Goal: Check status: Check status

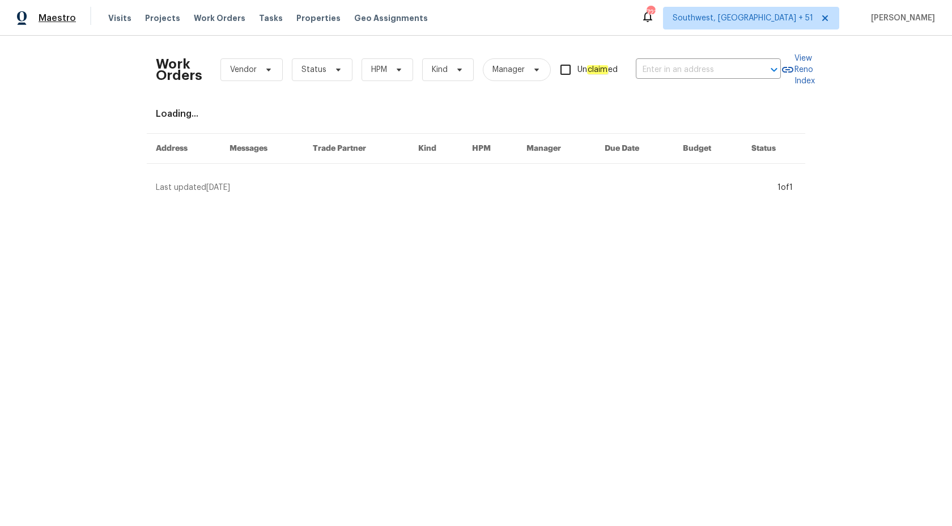
click at [56, 17] on span "Maestro" at bounding box center [57, 17] width 37 height 11
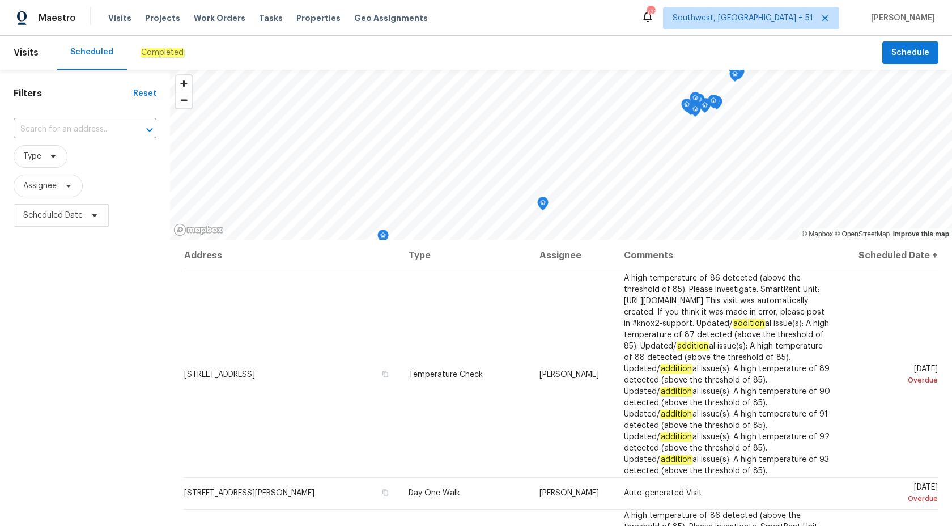
click at [165, 60] on div "Completed" at bounding box center [162, 53] width 71 height 34
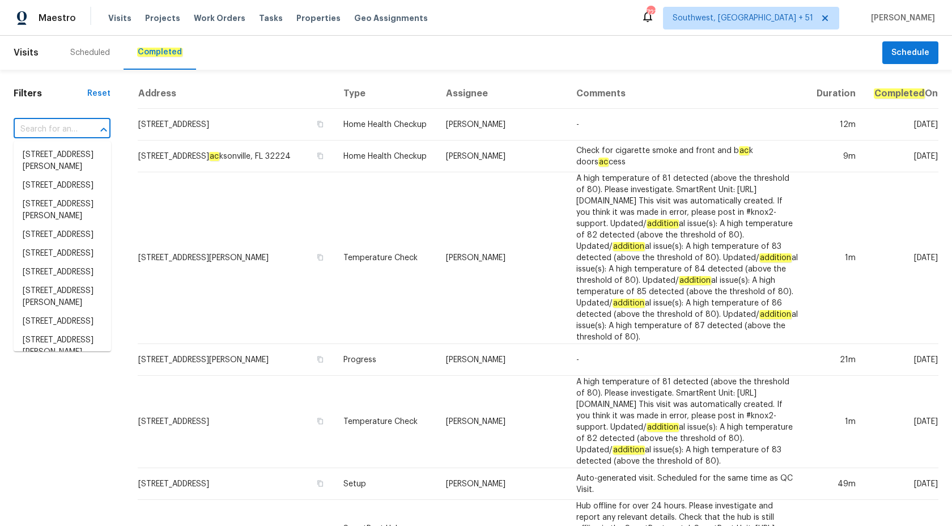
click at [43, 124] on input "text" at bounding box center [46, 130] width 65 height 18
paste input "120 E Poinsettia St, Lakeland, FL 33803"
type input "120 E Poinsettia St, Lakeland, FL 33803"
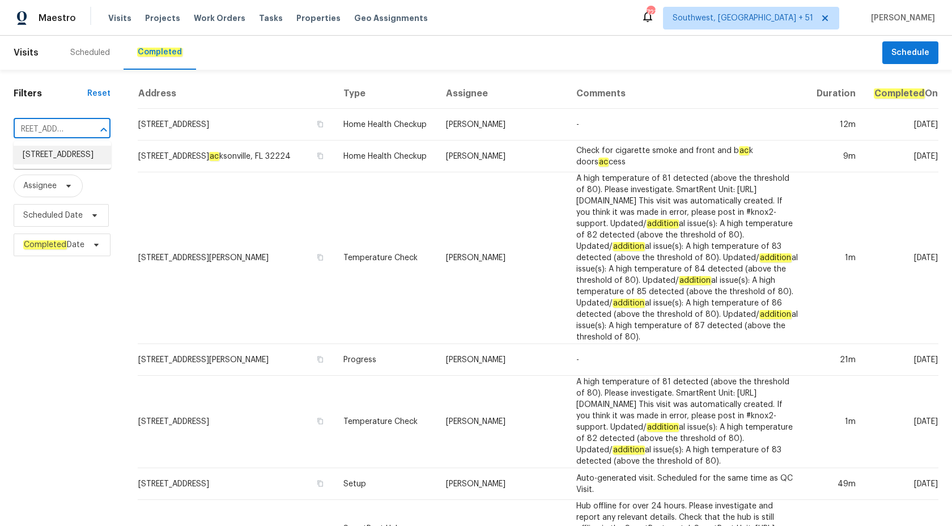
click at [50, 162] on li "120 E Poinsettia St, Lakeland, FL 33803" at bounding box center [62, 155] width 97 height 19
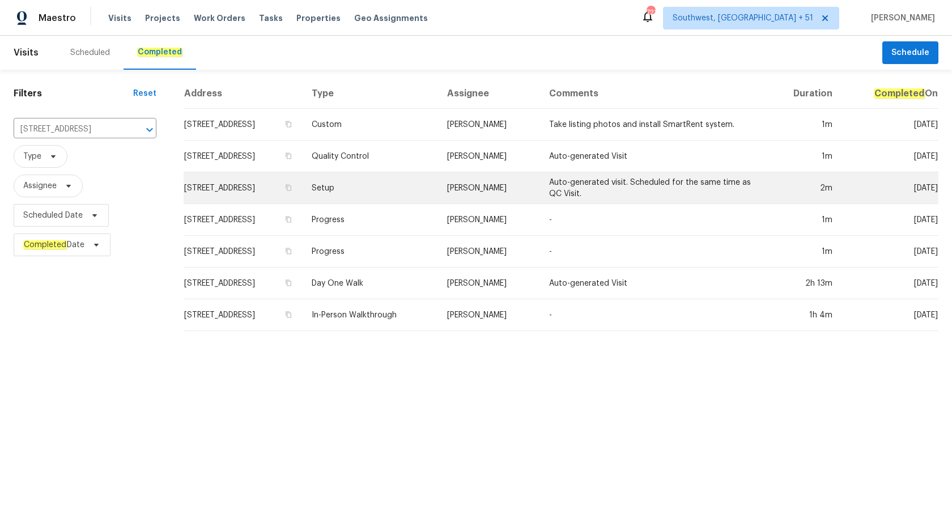
click at [509, 195] on td "Nick Christian" at bounding box center [489, 188] width 102 height 32
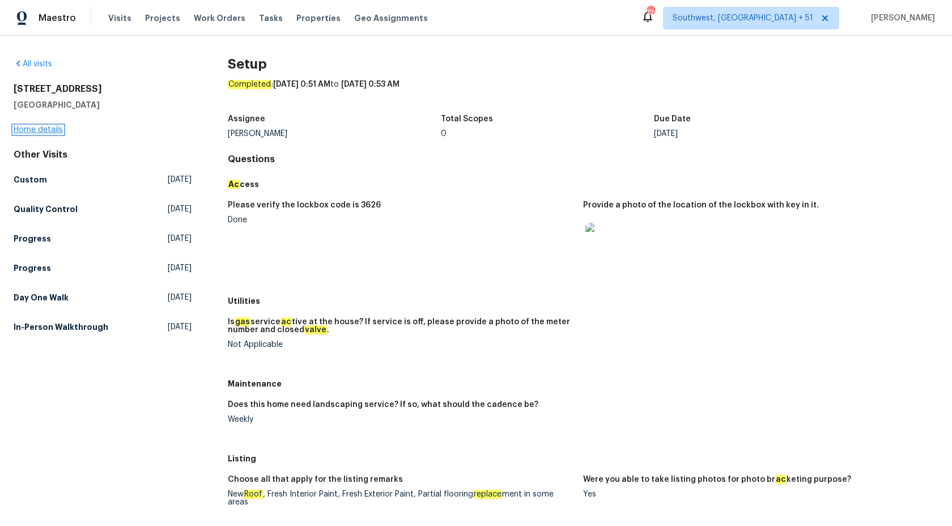
click at [31, 131] on link "Home details" at bounding box center [38, 130] width 49 height 8
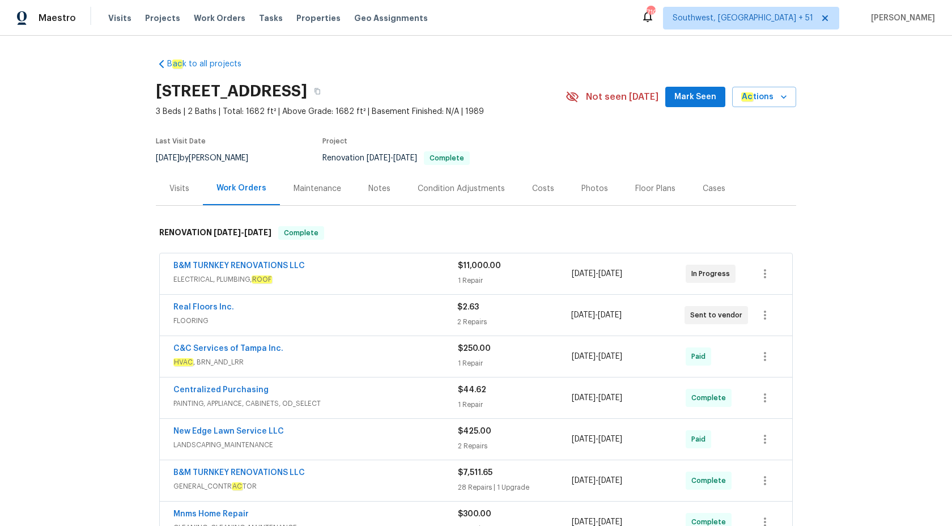
click at [168, 182] on div "Visits" at bounding box center [179, 188] width 47 height 33
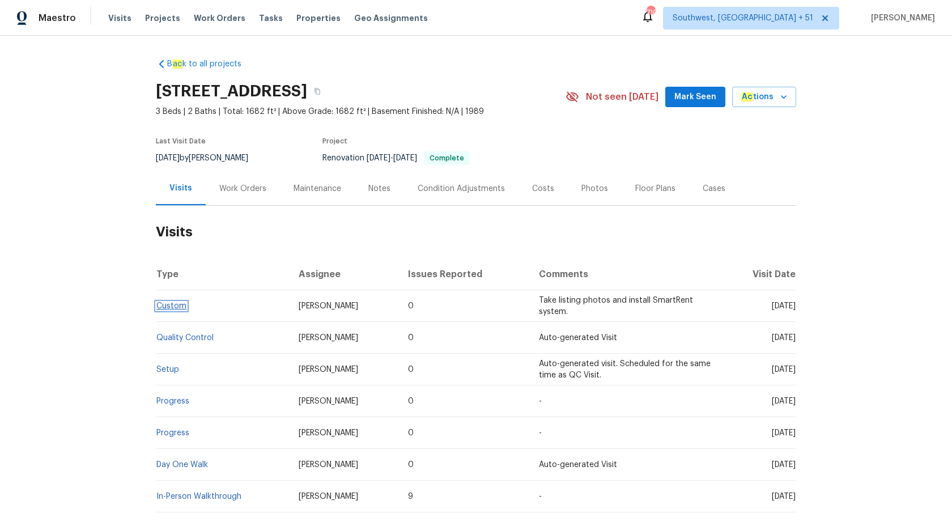
click at [163, 302] on link "Custom" at bounding box center [171, 306] width 30 height 8
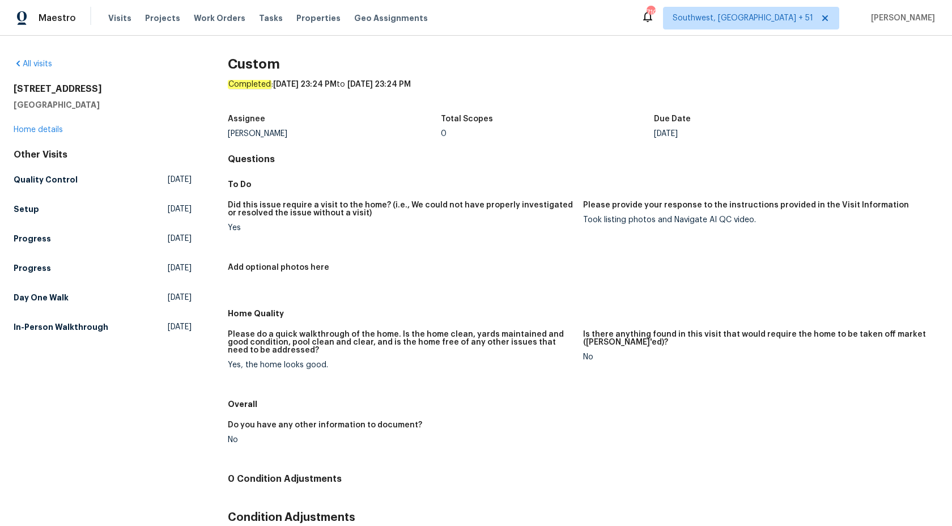
scroll to position [67, 0]
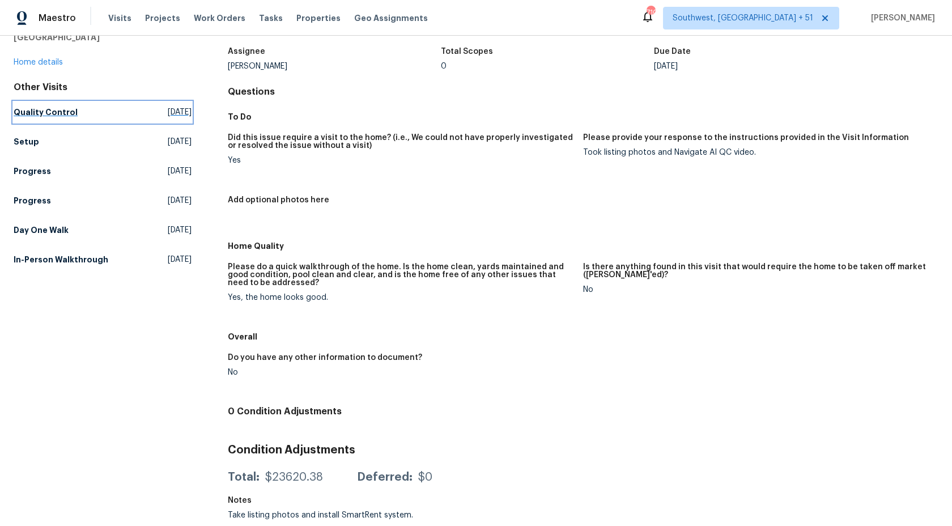
click at [41, 118] on link "Quality Control Fri, Sep 19 2025" at bounding box center [103, 112] width 178 height 20
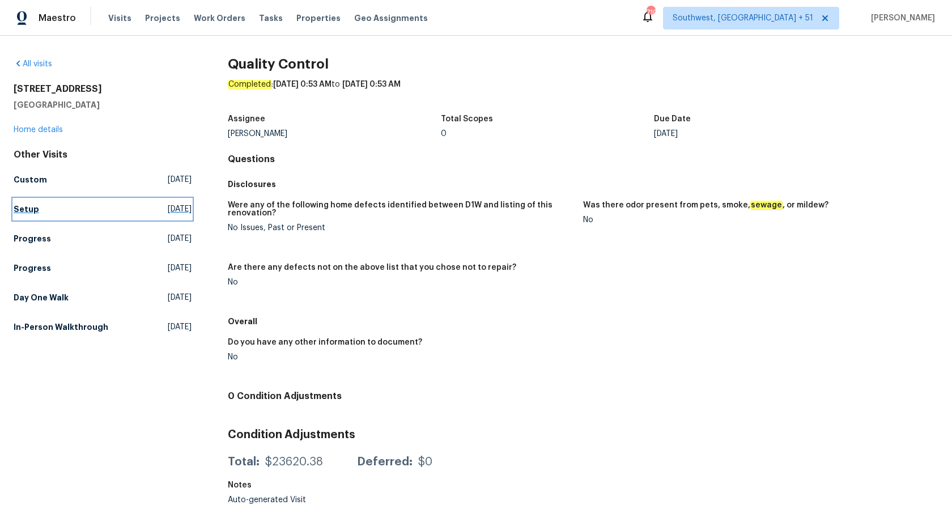
click at [33, 199] on link "Setup Fri, Sep 19 2025" at bounding box center [103, 209] width 178 height 20
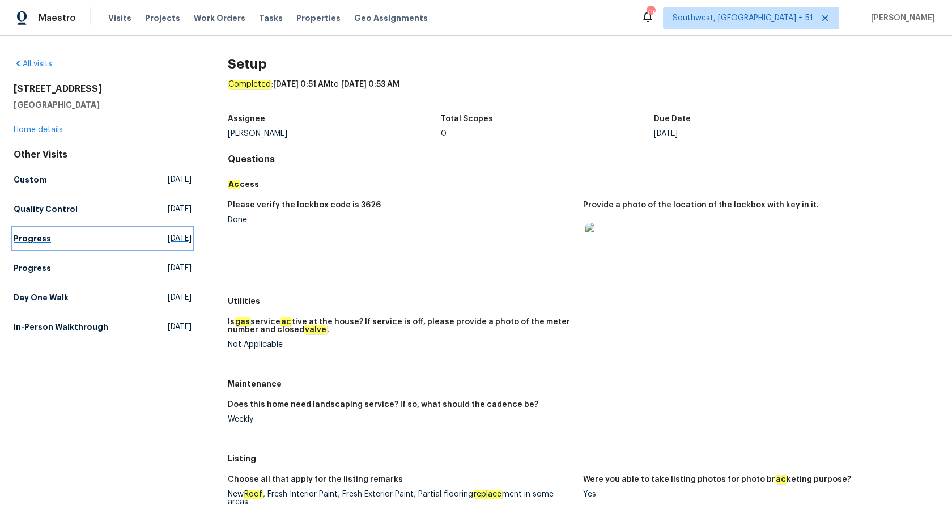
click at [47, 235] on h5 "Progress" at bounding box center [32, 238] width 37 height 11
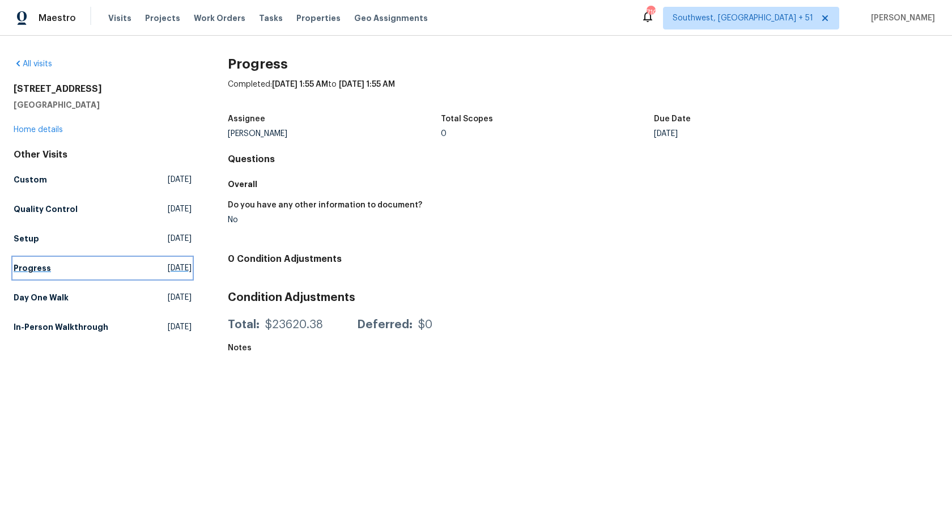
click at [37, 265] on h5 "Progress" at bounding box center [32, 267] width 37 height 11
click at [37, 300] on h5 "Day One Walk" at bounding box center [41, 297] width 55 height 11
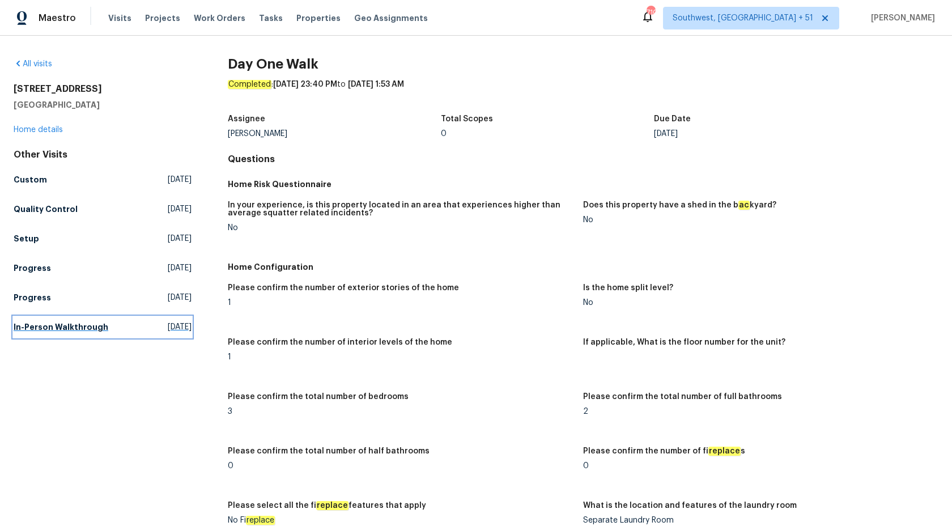
click at [91, 327] on h5 "In-Person Walkthrough" at bounding box center [61, 326] width 95 height 11
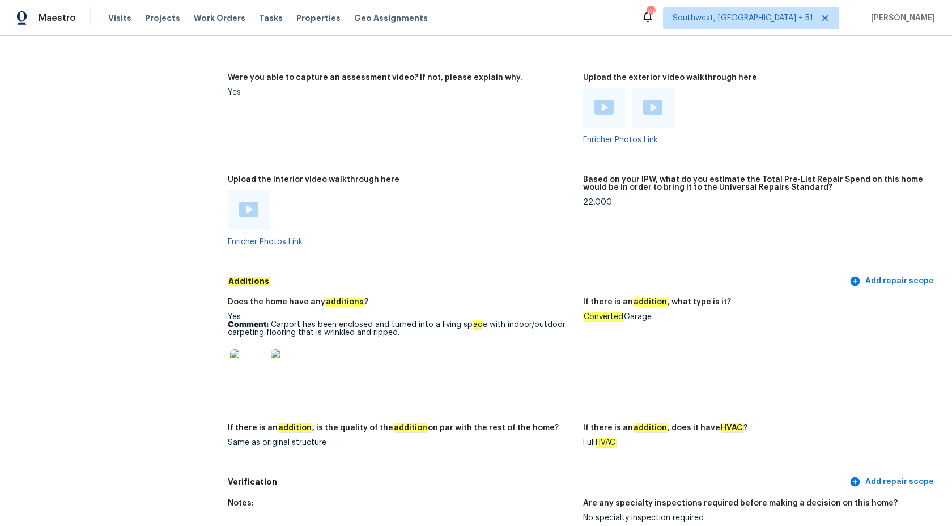
click at [360, 335] on p "Comment: Carport has been enclosed and turned into a living sp ac e with indoor…" at bounding box center [401, 329] width 346 height 16
copy p "Comment: Carport has been enclosed and turned into a living sp ac e with indoor…"
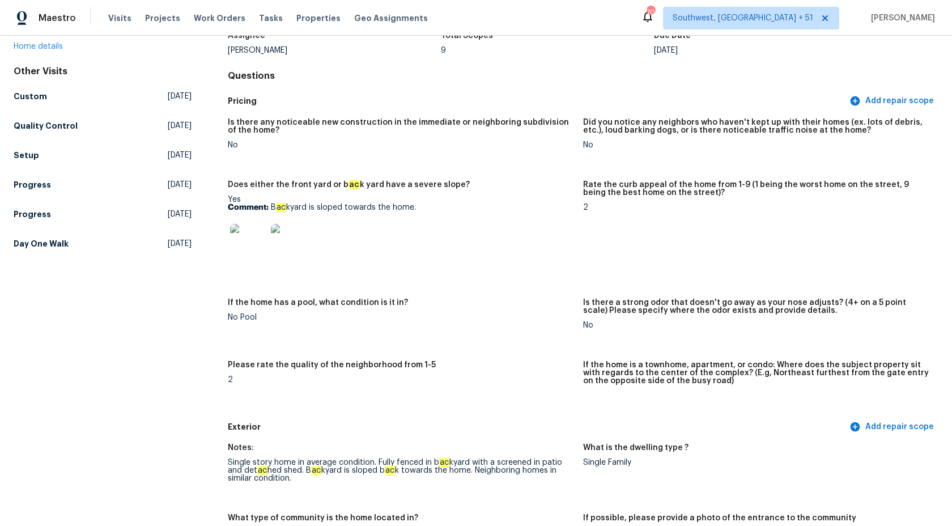
scroll to position [0, 0]
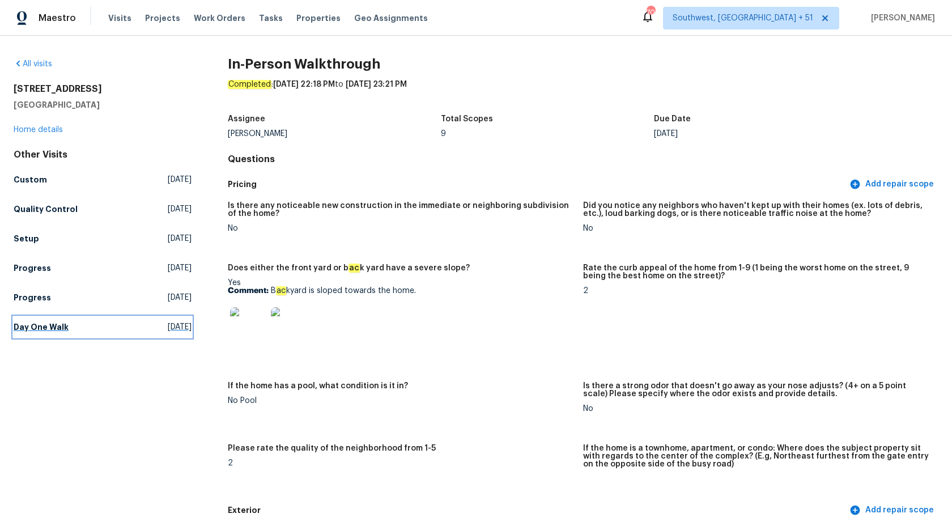
click at [55, 317] on link "Day One Walk Wed, Sep 03 2025" at bounding box center [103, 327] width 178 height 20
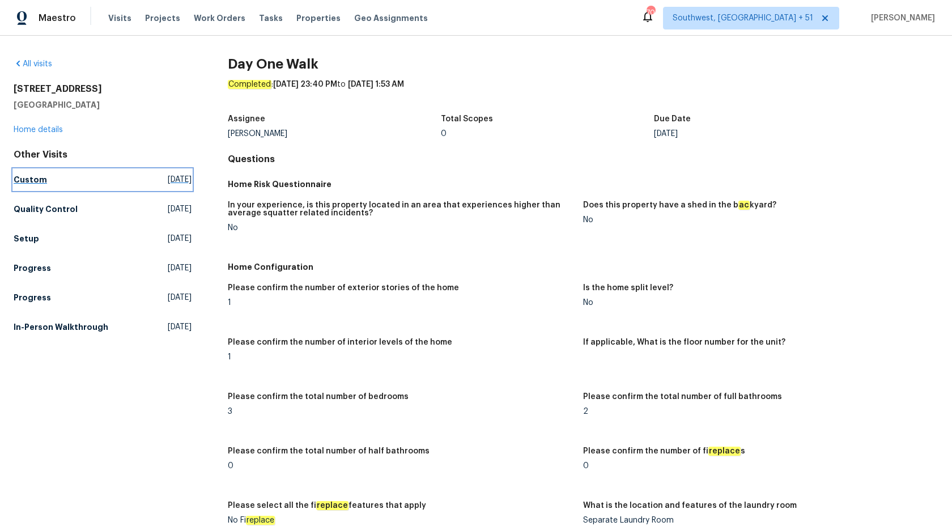
click at [14, 177] on h5 "Custom" at bounding box center [30, 179] width 33 height 11
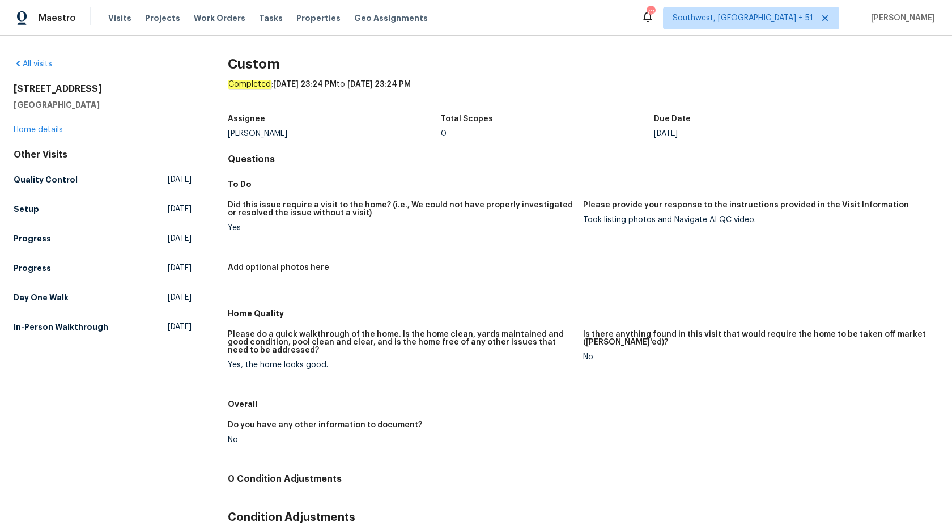
scroll to position [67, 0]
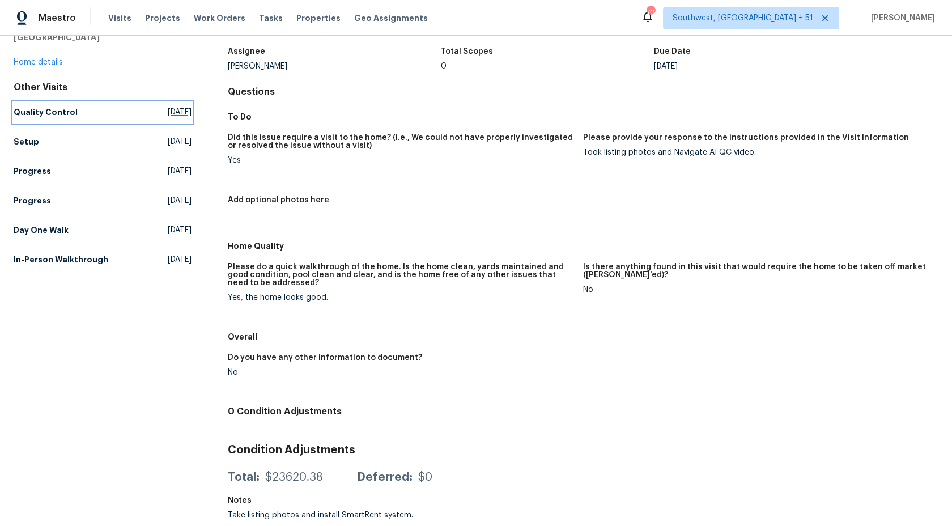
click at [33, 111] on h5 "Quality Control" at bounding box center [46, 112] width 64 height 11
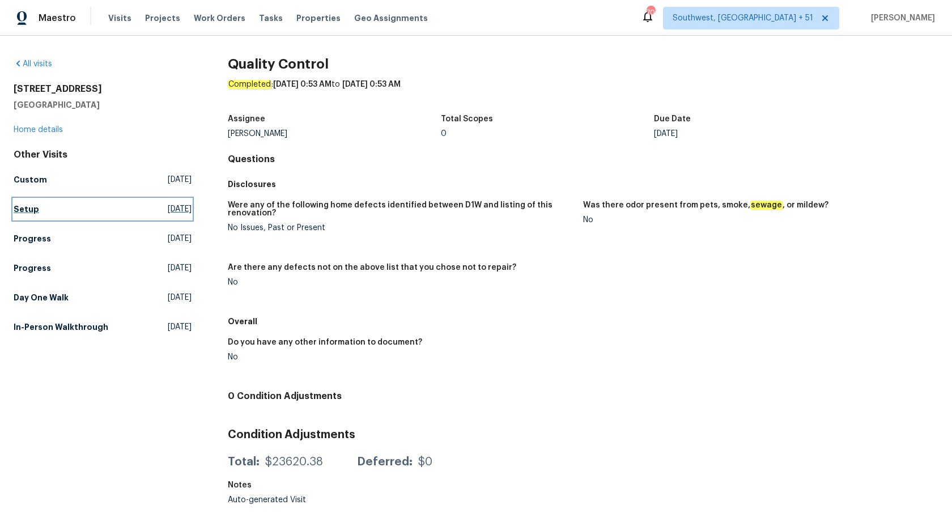
click at [35, 209] on h5 "Setup" at bounding box center [27, 208] width 26 height 11
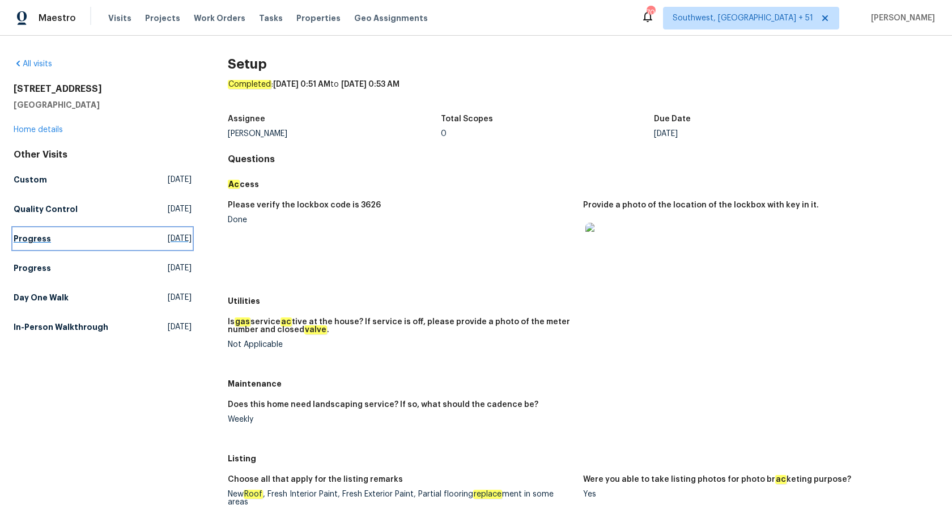
click at [33, 241] on h5 "Progress" at bounding box center [32, 238] width 37 height 11
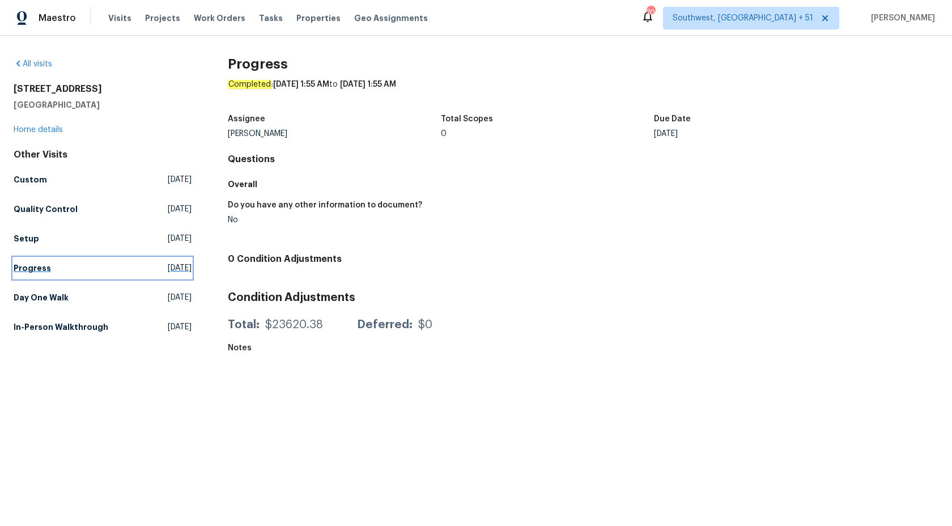
click at [40, 259] on link "Progress Sat, Sep 06 2025" at bounding box center [103, 268] width 178 height 20
click at [40, 295] on h5 "Day One Walk" at bounding box center [41, 297] width 55 height 11
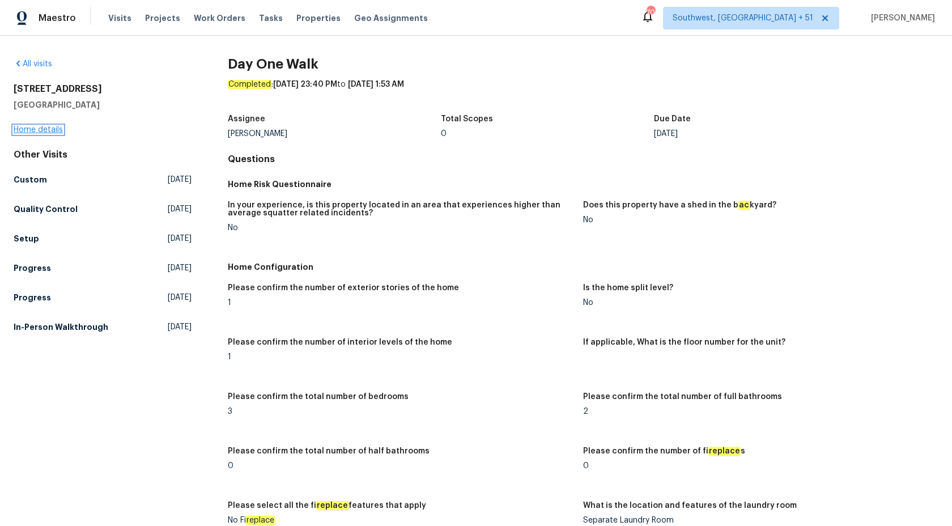
click at [39, 127] on link "Home details" at bounding box center [38, 130] width 49 height 8
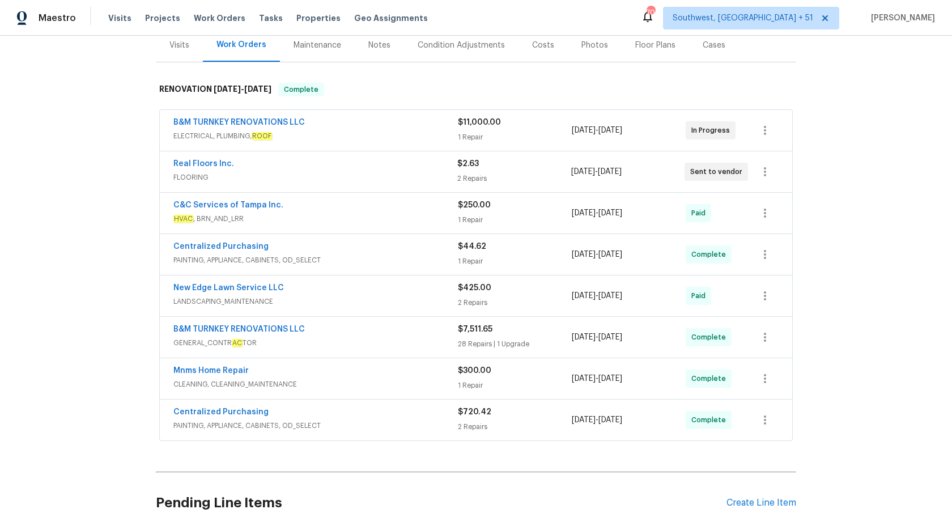
scroll to position [235, 0]
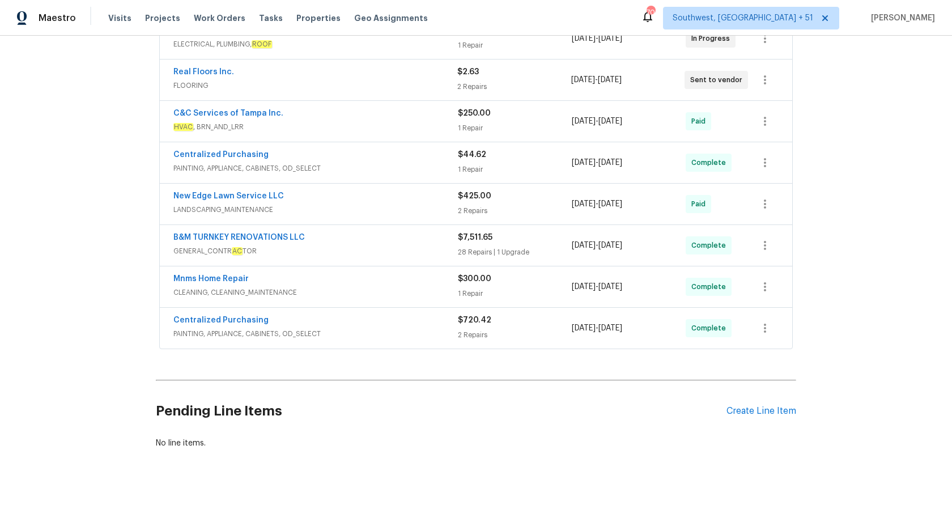
click at [391, 322] on div "Centralized Purchasing" at bounding box center [315, 322] width 285 height 14
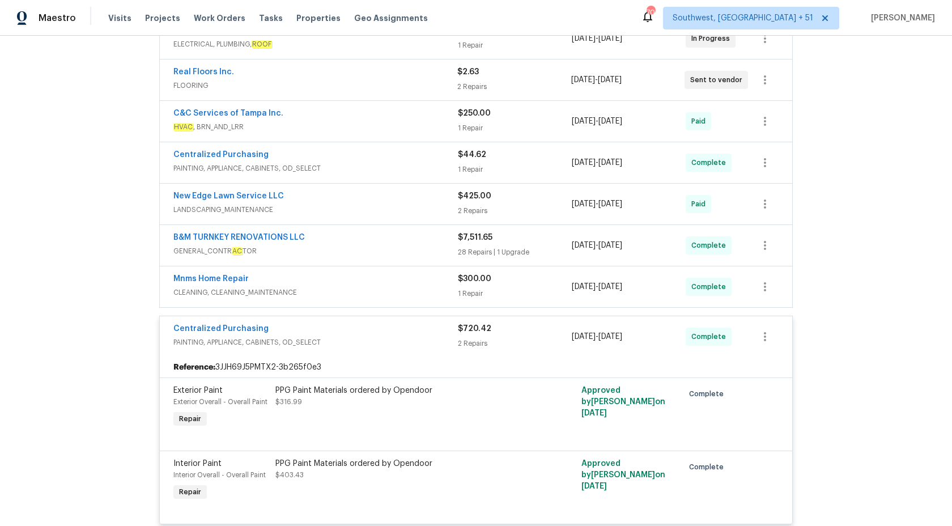
click at [392, 324] on div "Centralized Purchasing" at bounding box center [315, 330] width 285 height 14
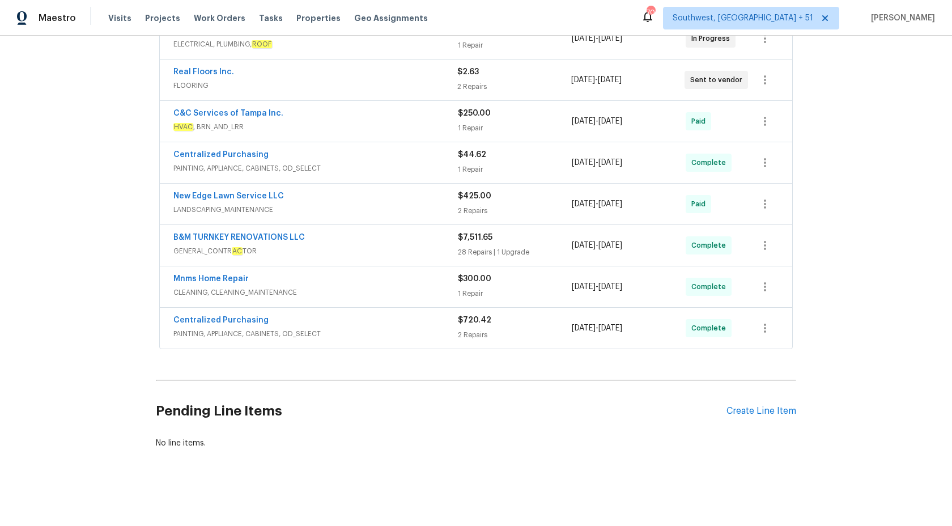
click at [420, 285] on div "Mnms Home Repair" at bounding box center [315, 280] width 285 height 14
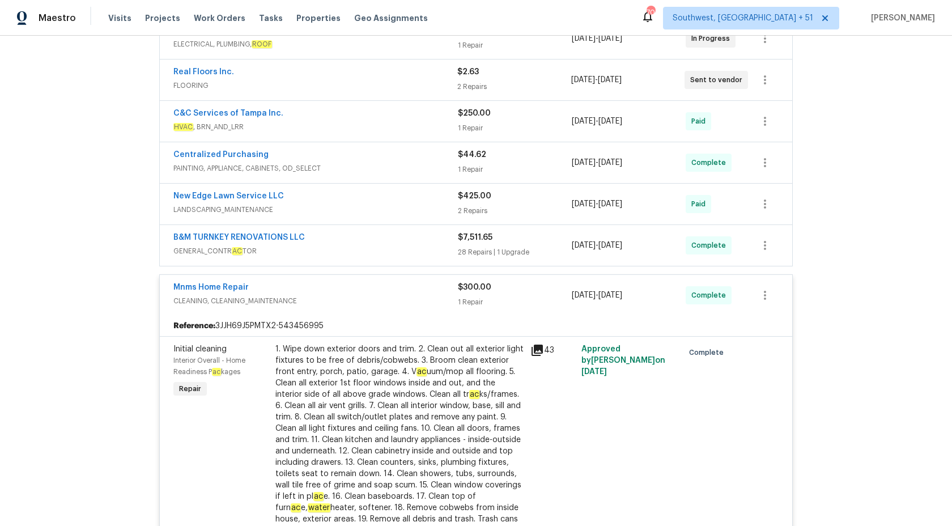
click at [420, 285] on div "Mnms Home Repair" at bounding box center [315, 289] width 285 height 14
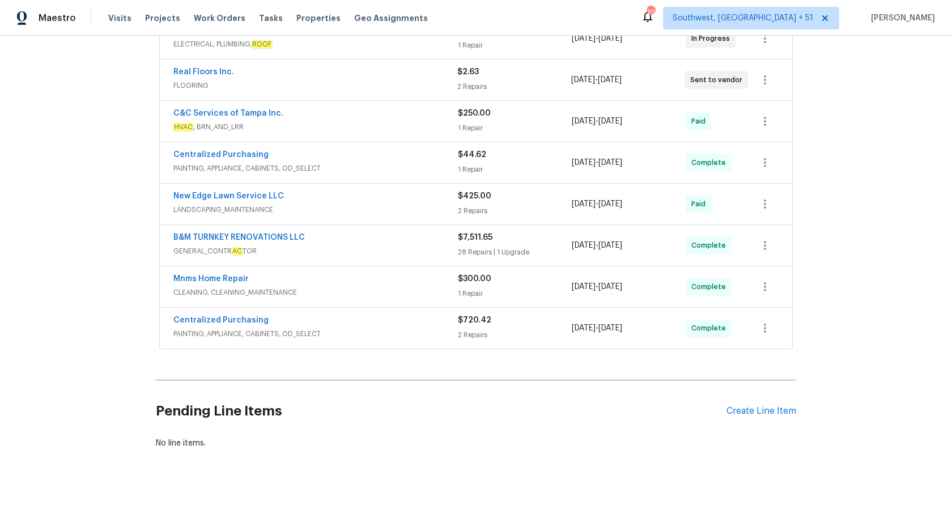
click at [413, 211] on span "LANDSCAPING_MAINTENANCE" at bounding box center [315, 209] width 285 height 11
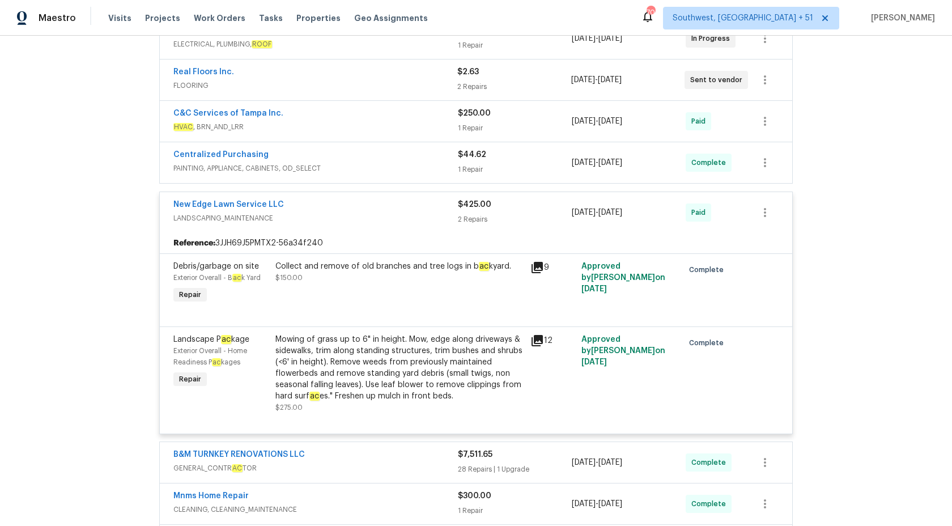
click at [413, 211] on div "New Edge Lawn Service LLC" at bounding box center [315, 206] width 285 height 14
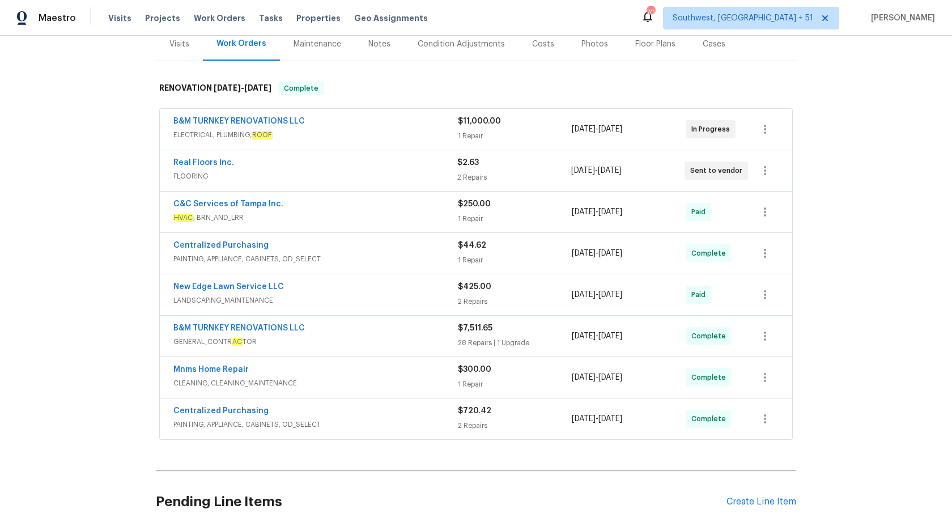
scroll to position [139, 0]
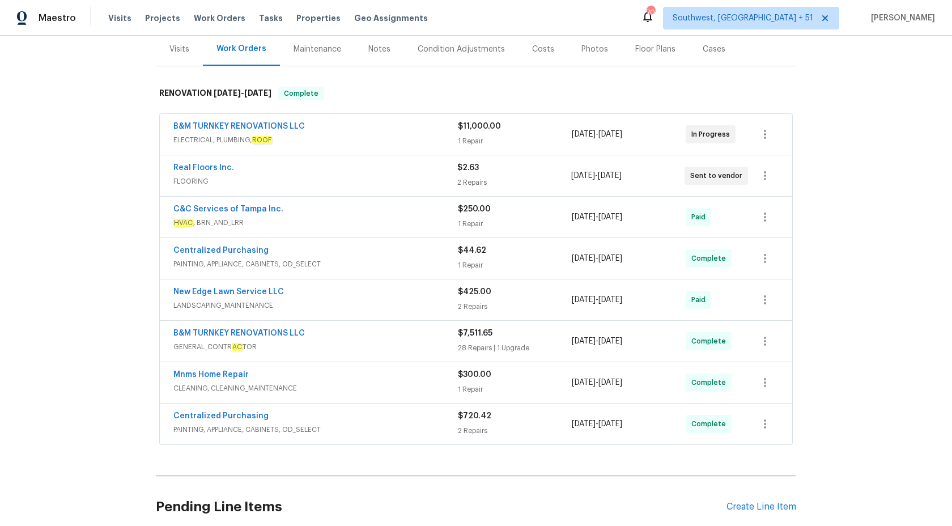
click at [415, 249] on div "Centralized Purchasing" at bounding box center [315, 252] width 285 height 14
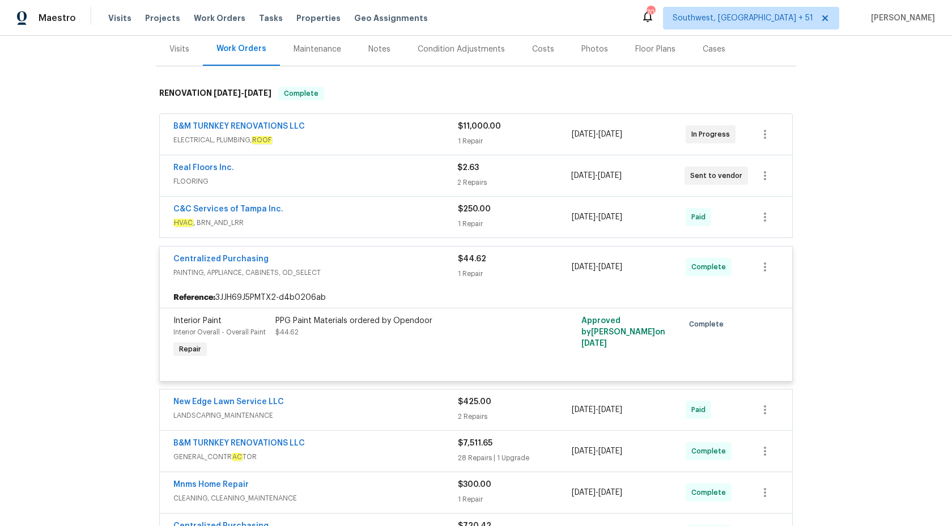
click at [414, 258] on div "Centralized Purchasing" at bounding box center [315, 260] width 285 height 14
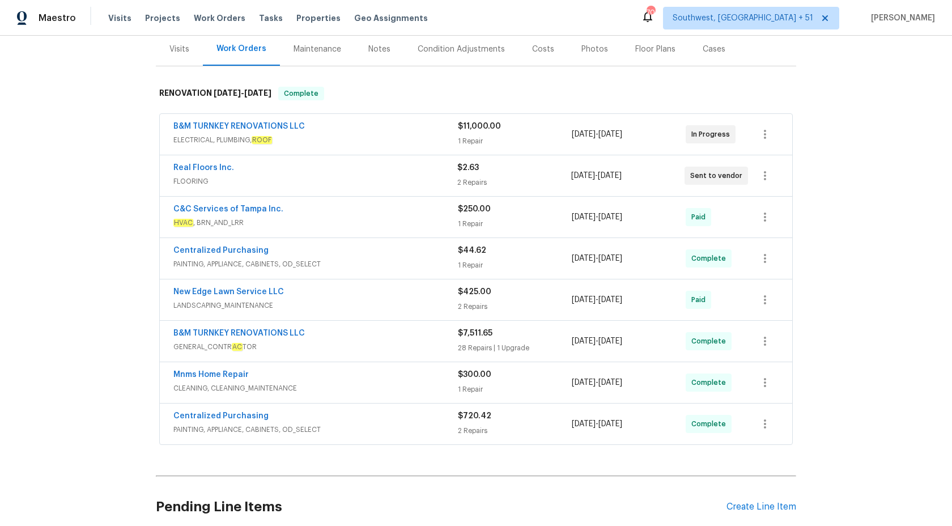
click at [426, 202] on div "C&C Services of Tampa Inc. HVAC , BRN_AND_LRR $250.00 1 Repair 9/2/2025 - 9/10/…" at bounding box center [476, 217] width 632 height 41
click at [418, 220] on span "HVAC , BRN_AND_LRR" at bounding box center [315, 222] width 285 height 11
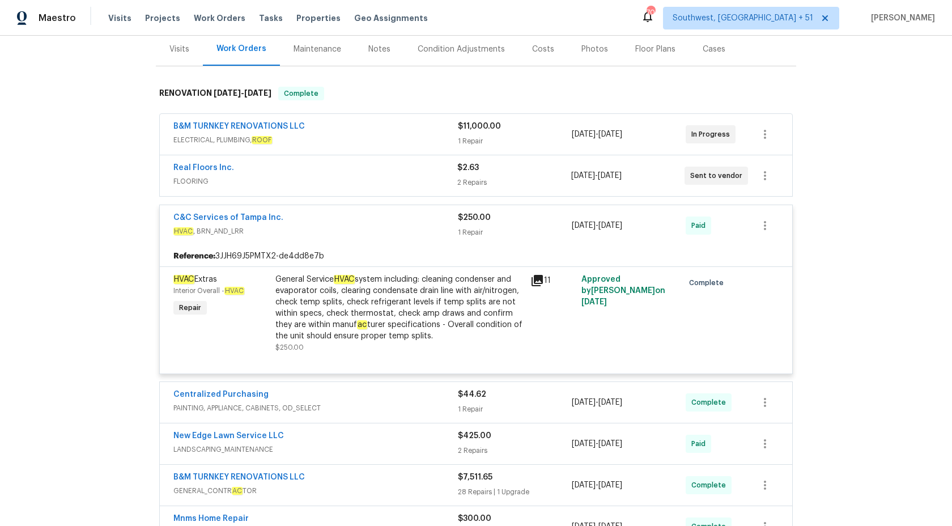
click at [419, 221] on div "C&C Services of Tampa Inc." at bounding box center [315, 219] width 285 height 14
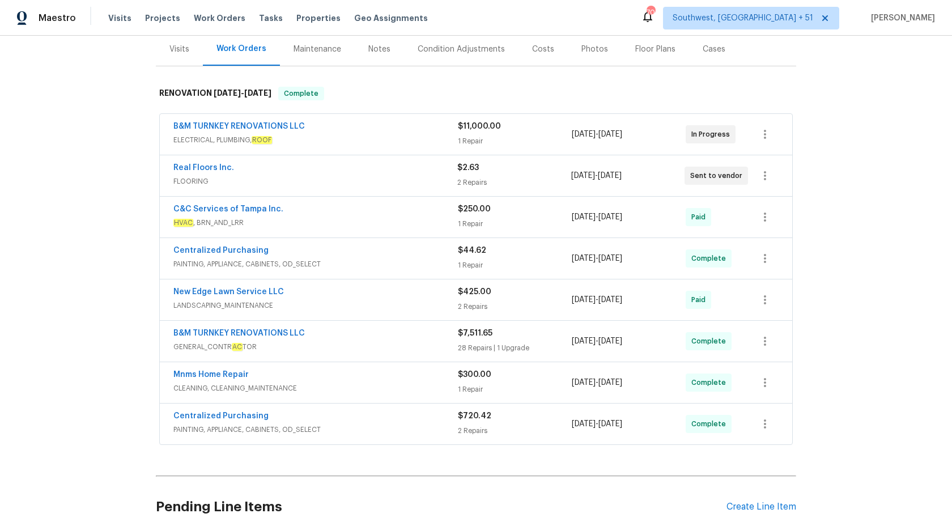
click at [380, 358] on div "B&M TURNKEY RENOVATIONS LLC GENERAL_CONTR AC TOR $7,511.65 28 Repairs | 1 Upgra…" at bounding box center [476, 341] width 632 height 41
click at [384, 344] on span "GENERAL_CONTR AC TOR" at bounding box center [315, 346] width 285 height 11
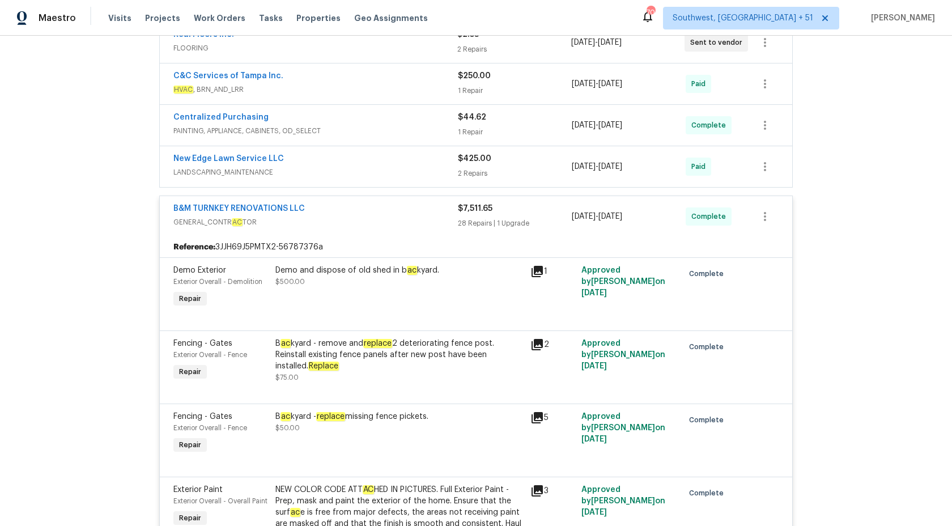
scroll to position [269, 0]
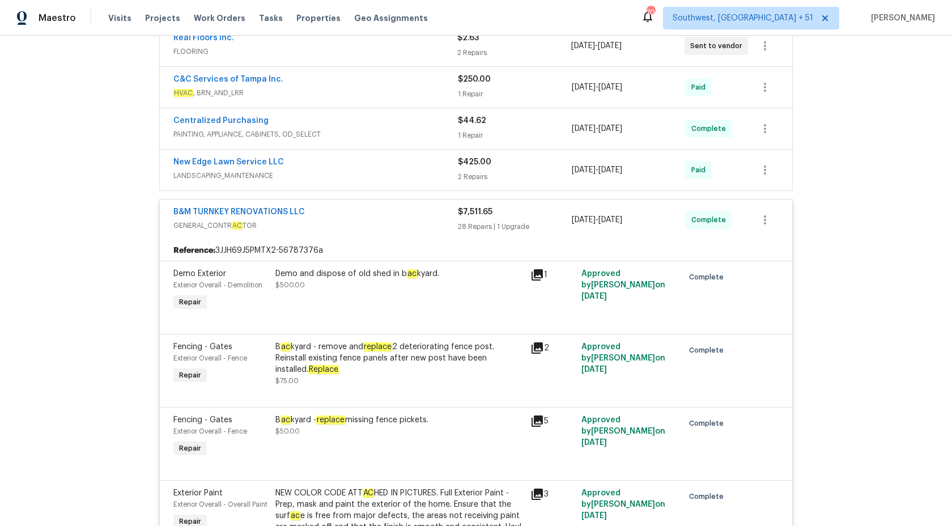
click at [466, 228] on div "28 Repairs | 1 Upgrade" at bounding box center [515, 226] width 114 height 11
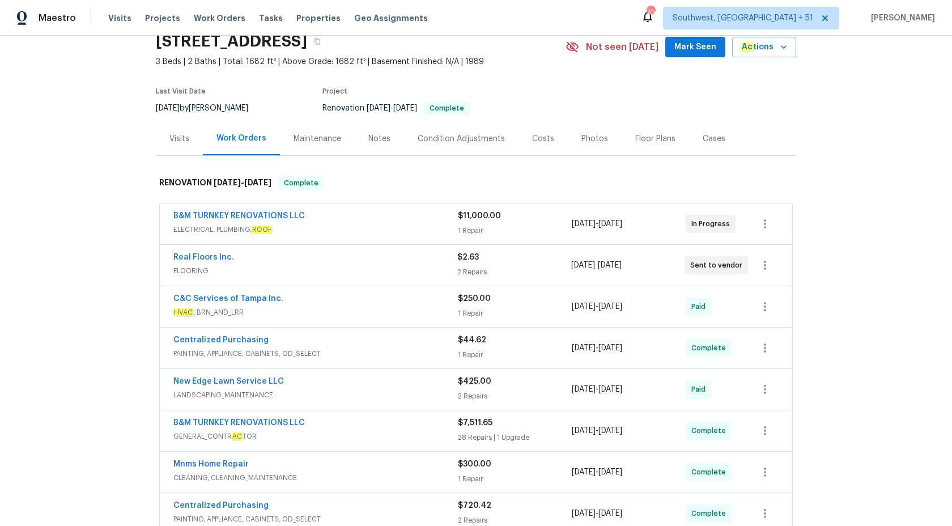
scroll to position [0, 0]
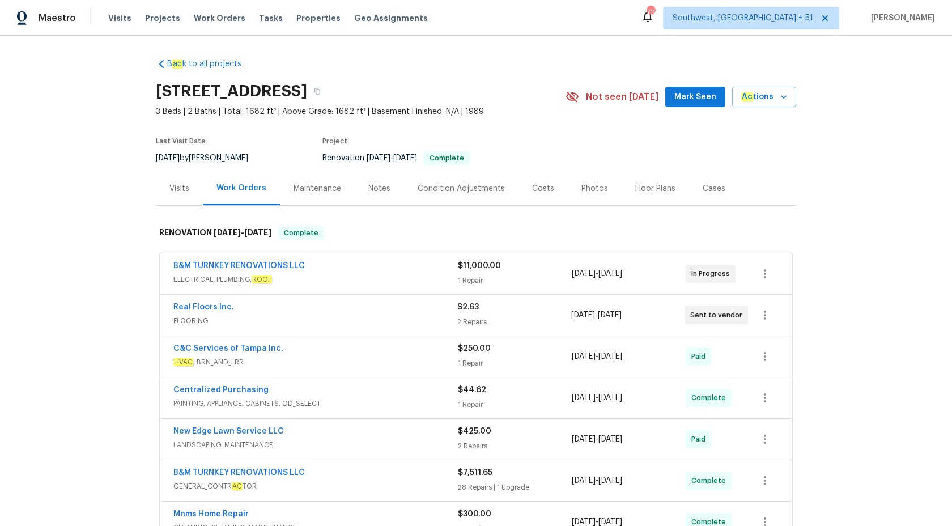
click at [423, 278] on span "ELECTRICAL, PLUMBING, ROOF" at bounding box center [315, 279] width 285 height 11
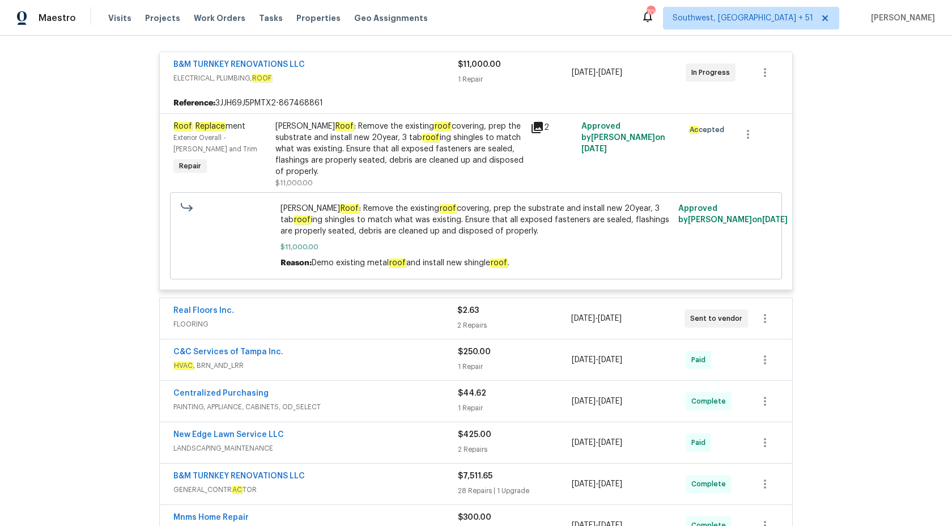
click at [421, 305] on div "Real Floors Inc." at bounding box center [315, 312] width 284 height 14
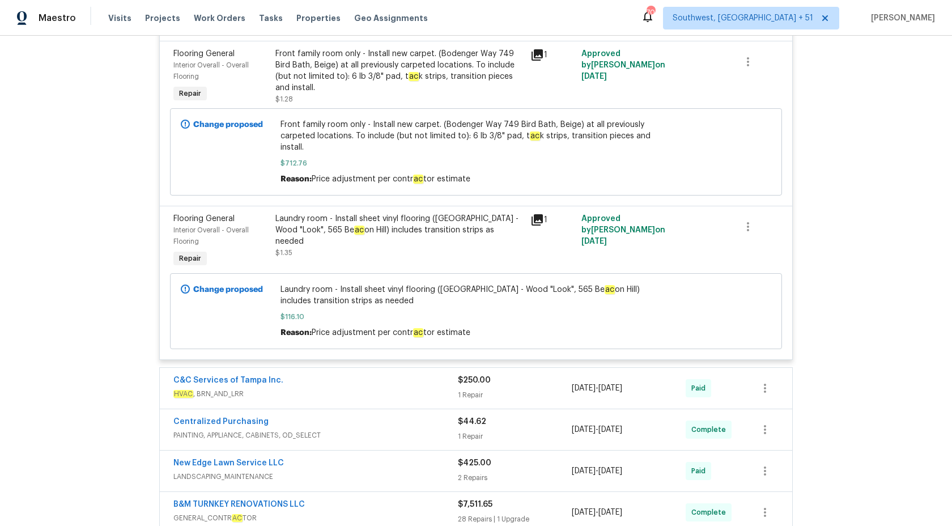
scroll to position [622, 0]
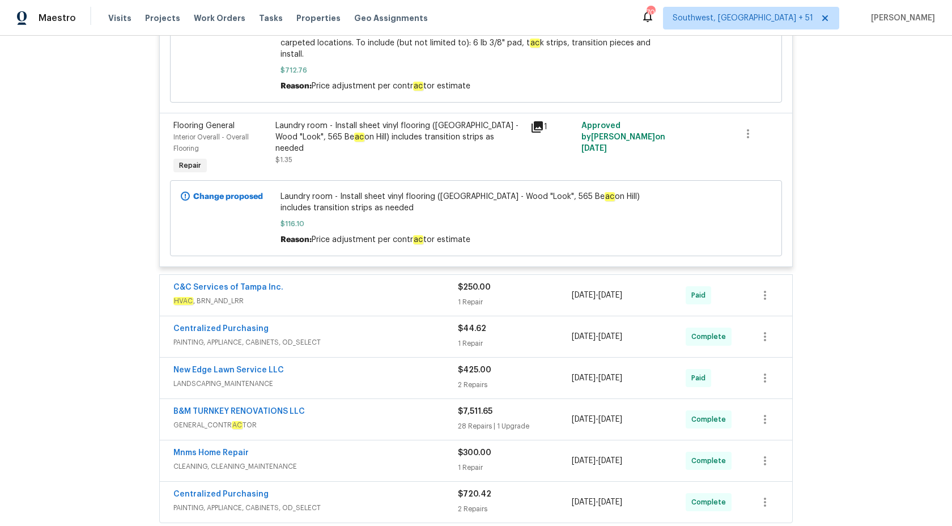
click at [422, 295] on span "HVAC , BRN_AND_LRR" at bounding box center [315, 300] width 285 height 11
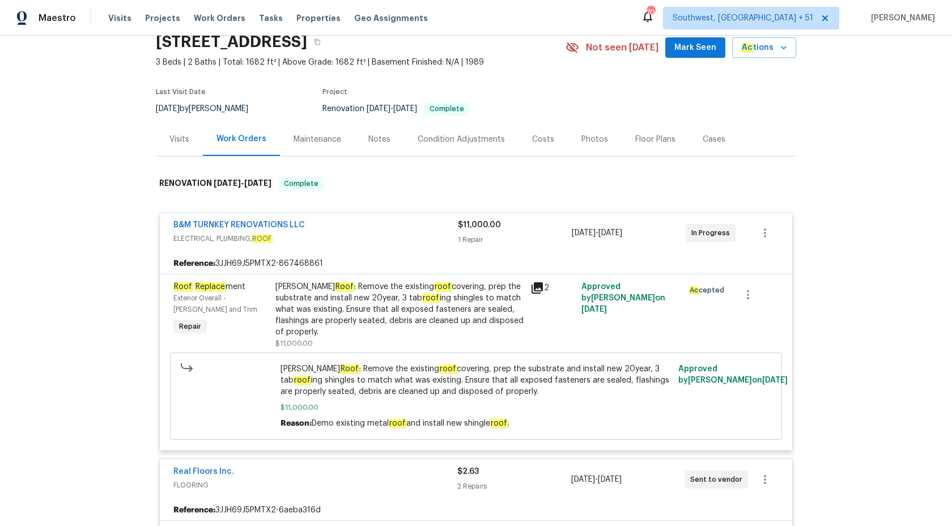
scroll to position [0, 0]
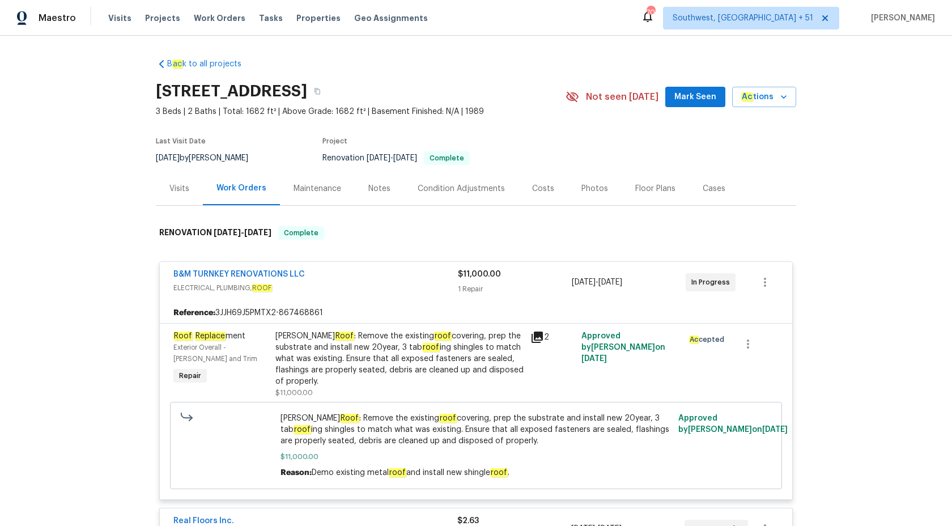
click at [37, 21] on div "Maestro" at bounding box center [38, 18] width 76 height 23
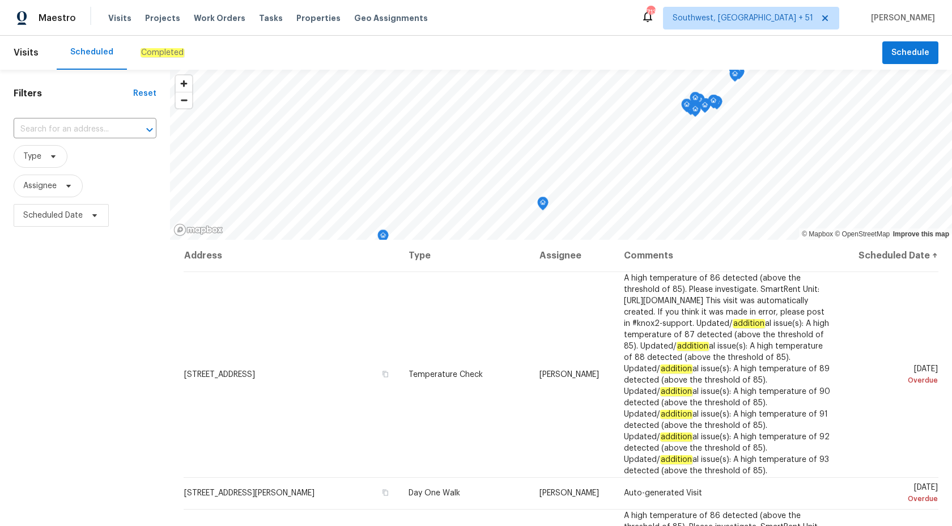
click at [155, 60] on div "Completed" at bounding box center [162, 53] width 71 height 34
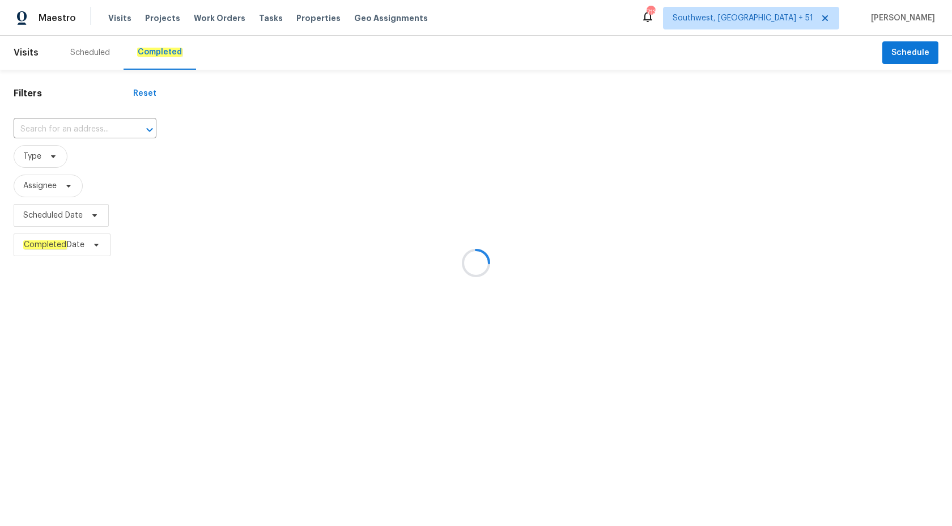
click at [78, 126] on div at bounding box center [476, 263] width 952 height 526
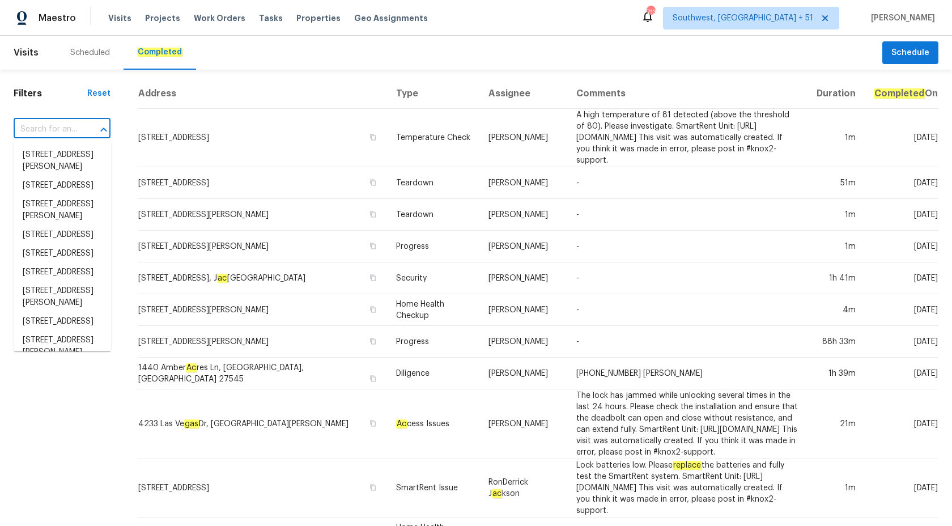
click at [78, 126] on input "text" at bounding box center [46, 130] width 65 height 18
paste input "[STREET_ADDRESS]"
type input "[STREET_ADDRESS]"
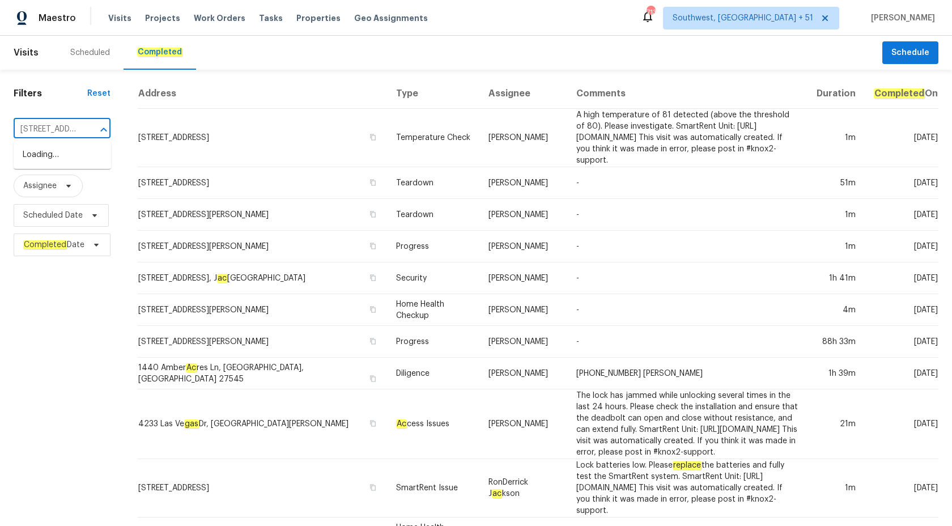
scroll to position [0, 103]
click at [68, 157] on li "[STREET_ADDRESS]" at bounding box center [62, 155] width 97 height 19
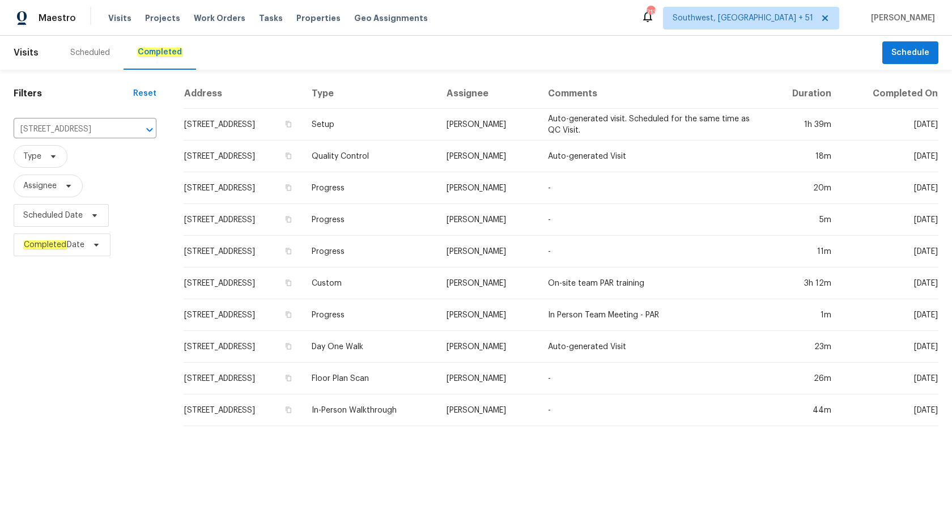
click at [418, 219] on td "Progress" at bounding box center [370, 220] width 135 height 32
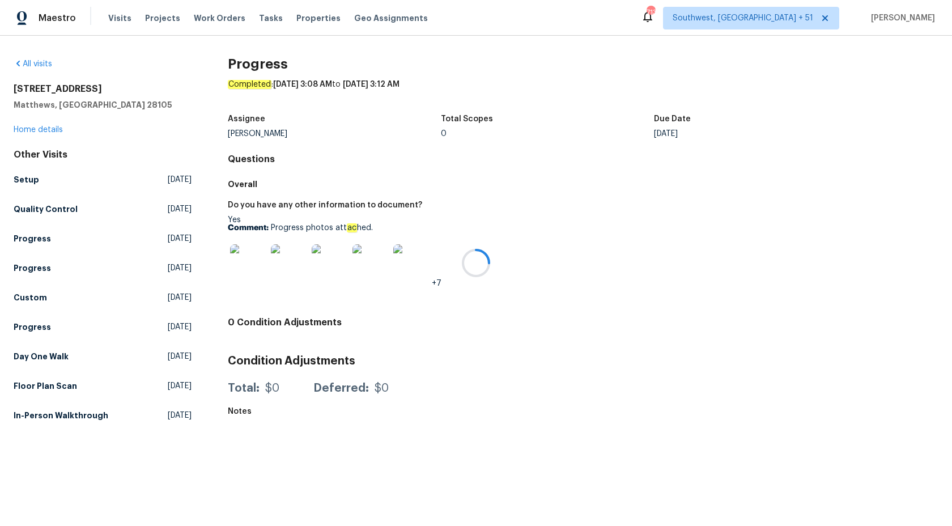
click at [37, 134] on div at bounding box center [476, 263] width 952 height 526
click at [37, 128] on link "Home details" at bounding box center [38, 130] width 49 height 8
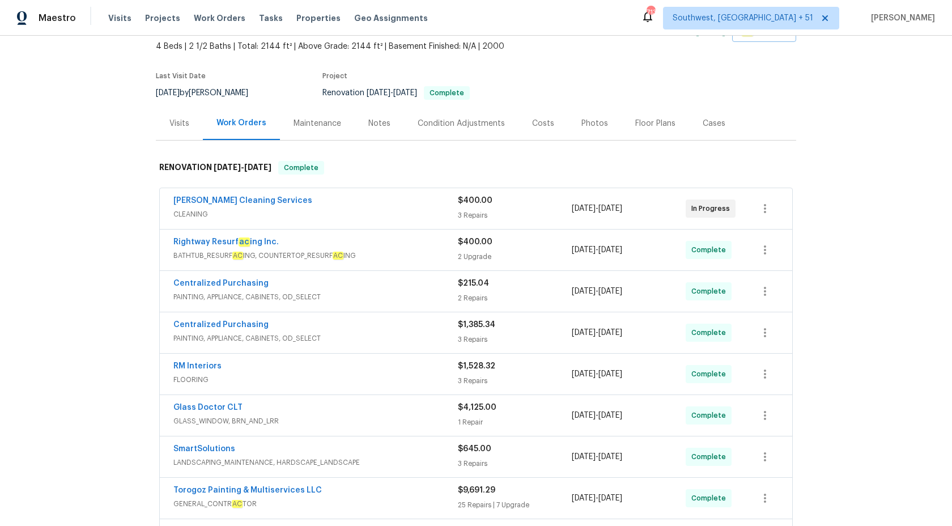
scroll to position [169, 0]
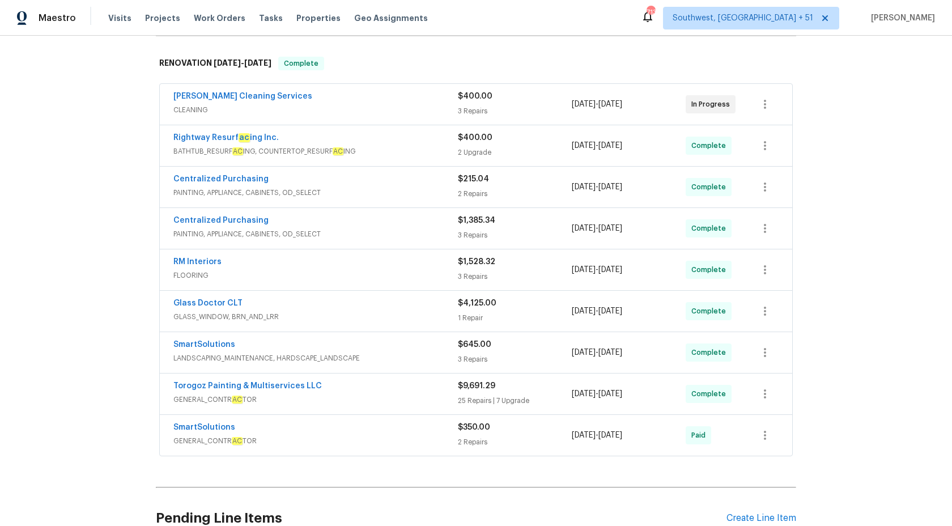
click at [56, 11] on div "Maestro" at bounding box center [38, 18] width 76 height 23
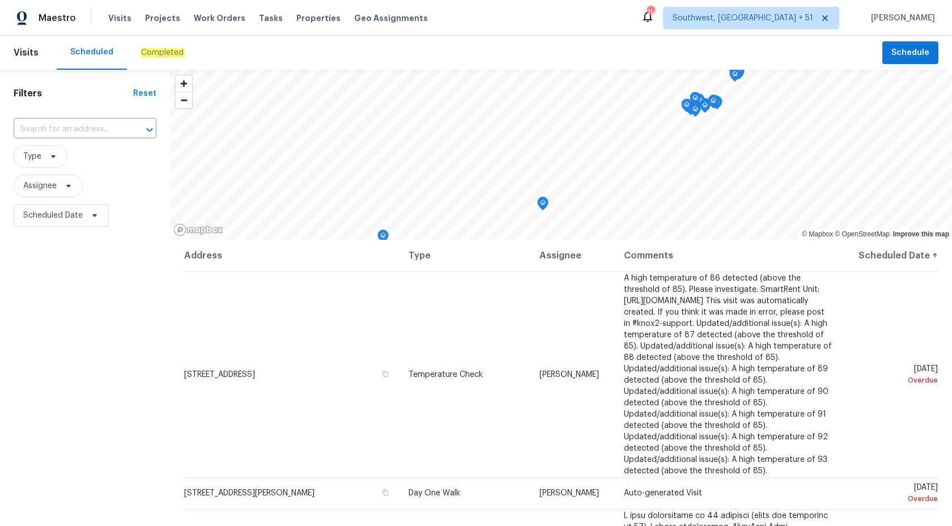
click at [149, 54] on em "Completed" at bounding box center [163, 52] width 44 height 9
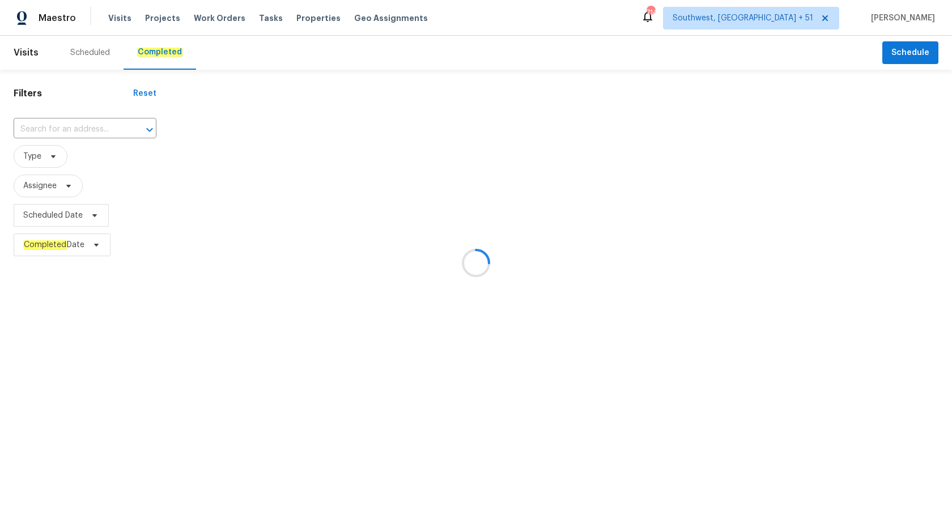
click at [59, 109] on div at bounding box center [476, 263] width 952 height 526
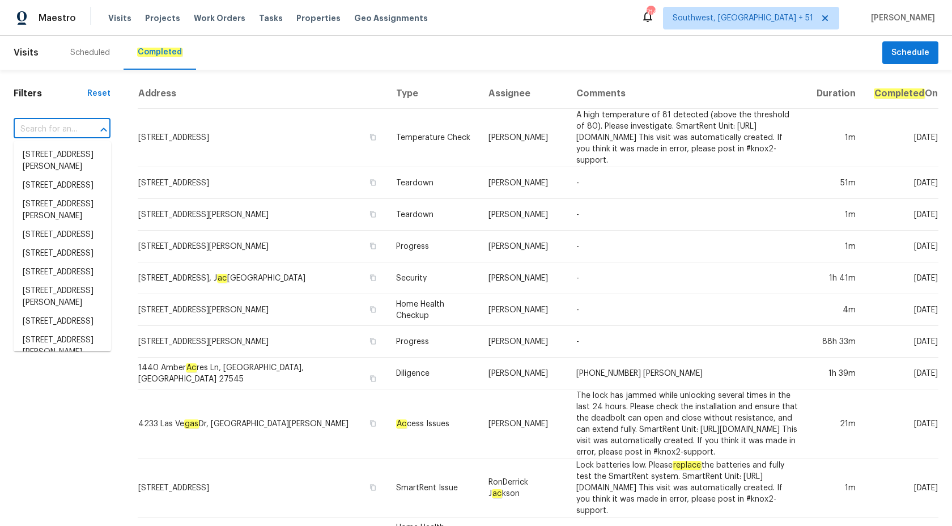
click at [50, 135] on input "text" at bounding box center [46, 130] width 65 height 18
paste input "947 Pecan Tree Ln, Fort Mill, SC 29715"
type input "947 Pecan Tree Ln, Fort Mill, SC 29715"
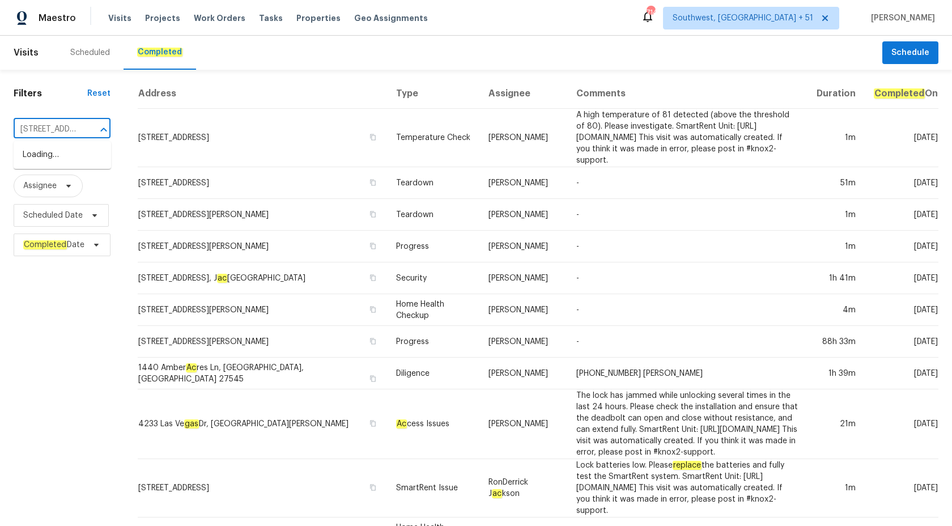
scroll to position [0, 80]
click at [66, 164] on li "947 Pecan Tree Ln, Fort Mill, SC 29715" at bounding box center [62, 155] width 97 height 19
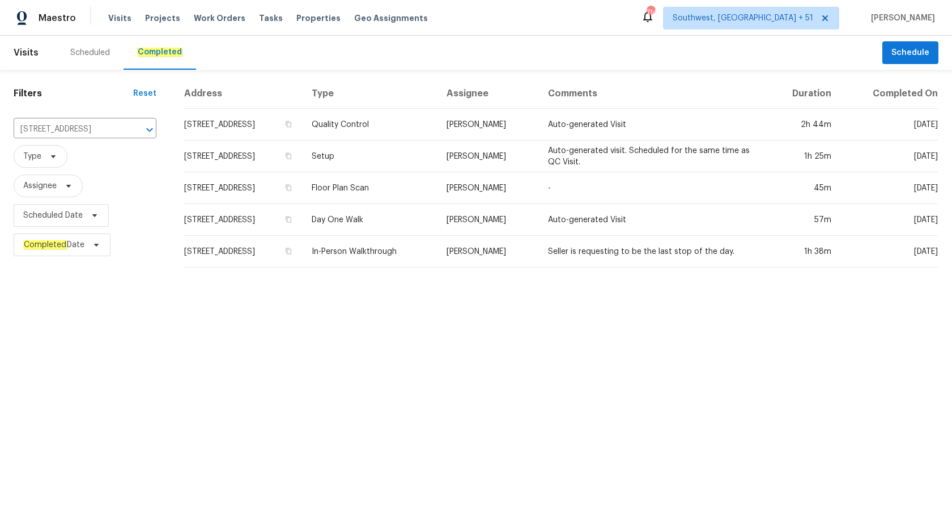
click at [578, 236] on td "Seller is requesting to be the last stop of the day." at bounding box center [652, 252] width 227 height 32
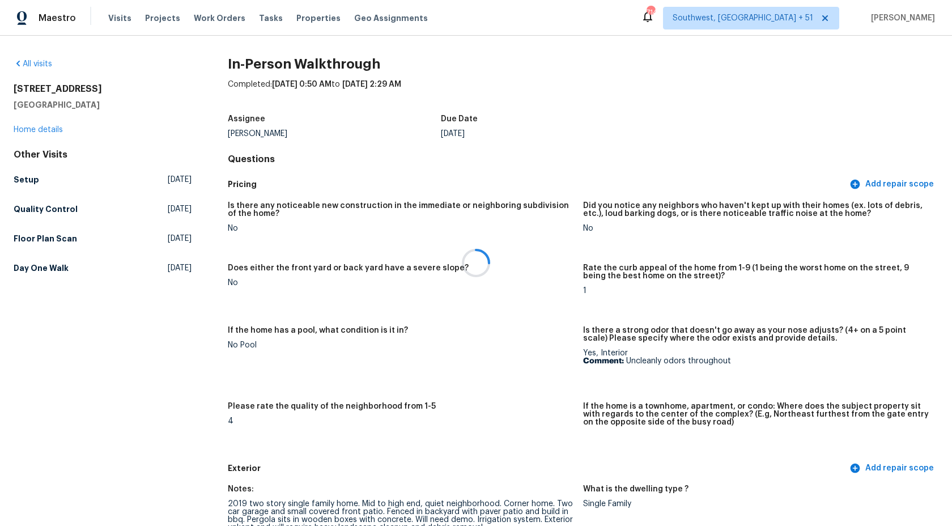
click at [35, 132] on div at bounding box center [476, 263] width 952 height 526
click at [35, 132] on link "Home details" at bounding box center [38, 130] width 49 height 8
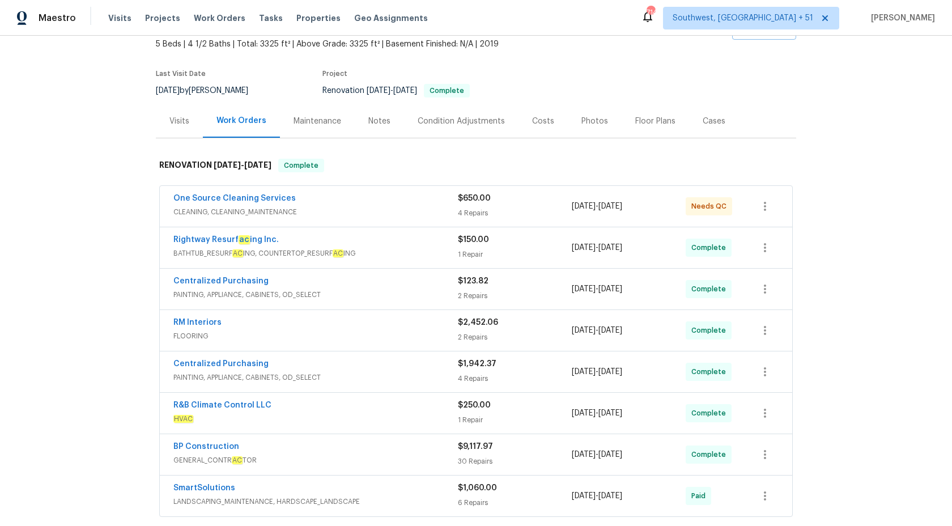
scroll to position [235, 0]
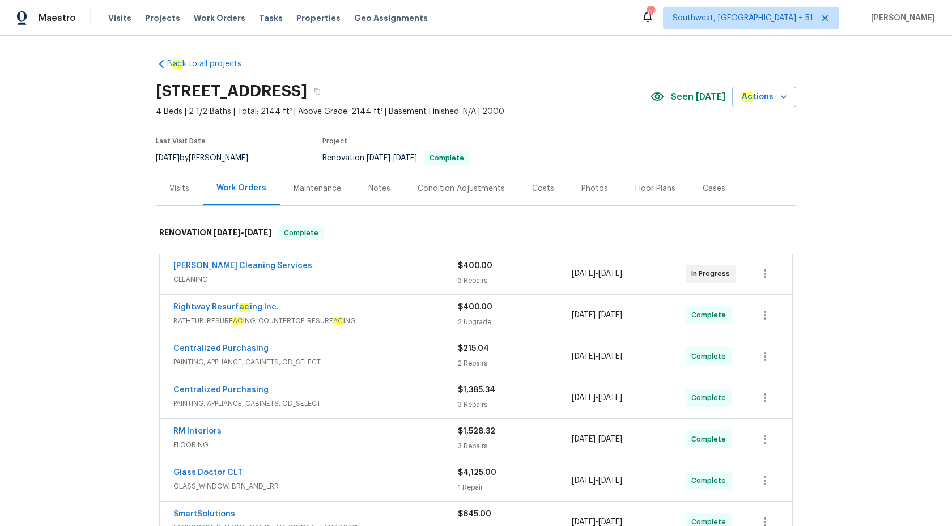
click at [181, 181] on div "Visits" at bounding box center [179, 188] width 47 height 33
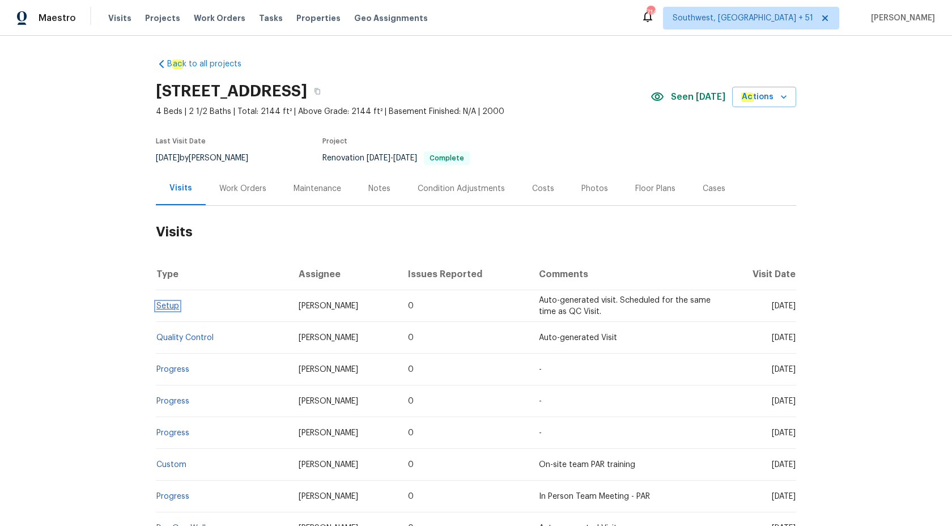
click at [173, 302] on span "Setup" at bounding box center [167, 306] width 23 height 8
click at [171, 303] on link "Setup" at bounding box center [167, 306] width 23 height 8
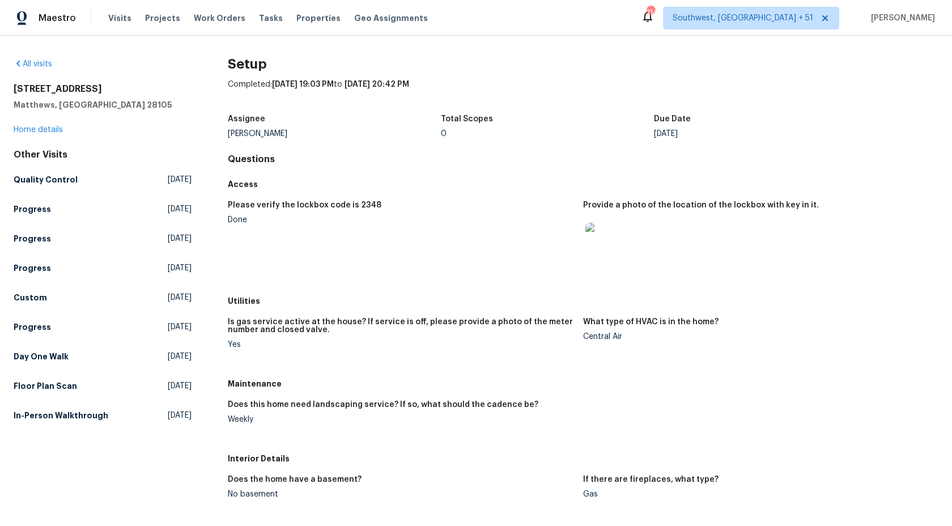
click at [439, 269] on figure "Please verify the lockbox code is 2348 Done" at bounding box center [405, 242] width 355 height 83
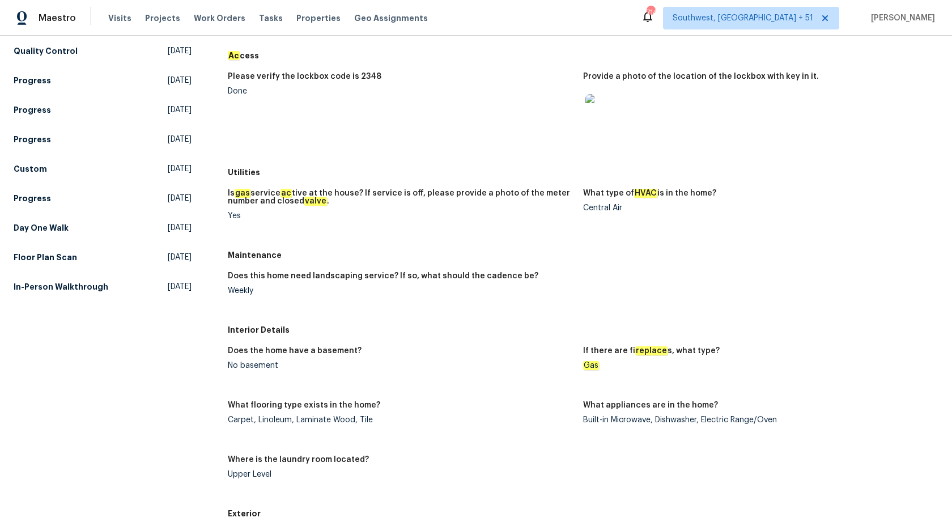
scroll to position [379, 0]
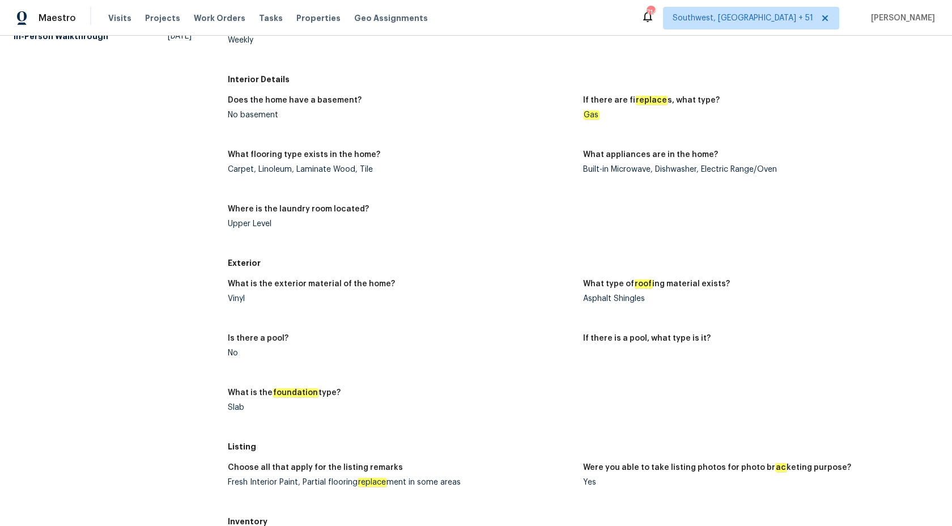
click at [492, 233] on figure "Where is the laundry room located? Upper Level" at bounding box center [405, 225] width 355 height 41
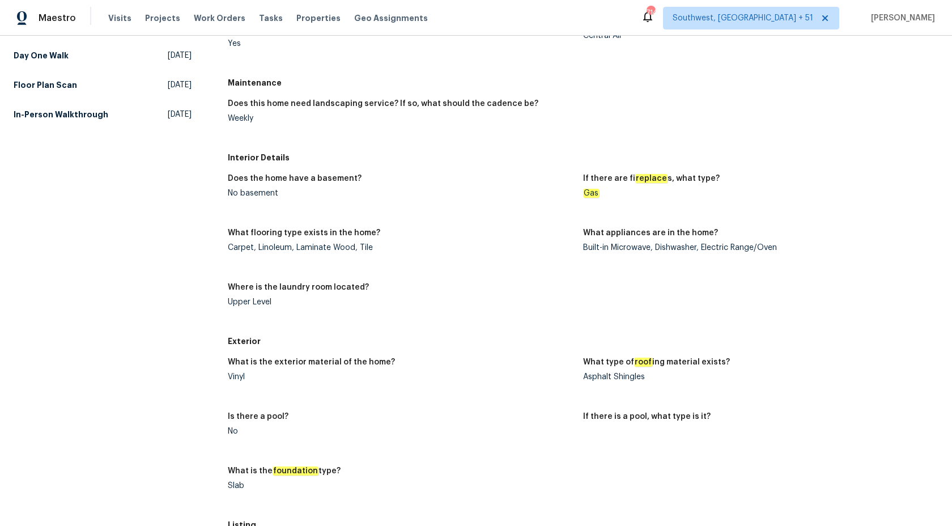
scroll to position [0, 0]
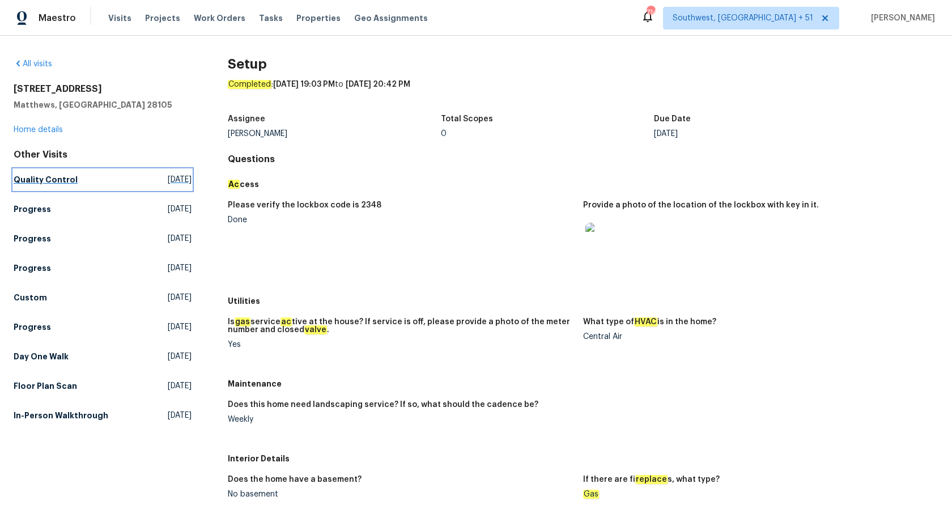
click at [53, 173] on link "Quality Control [DATE]" at bounding box center [103, 179] width 178 height 20
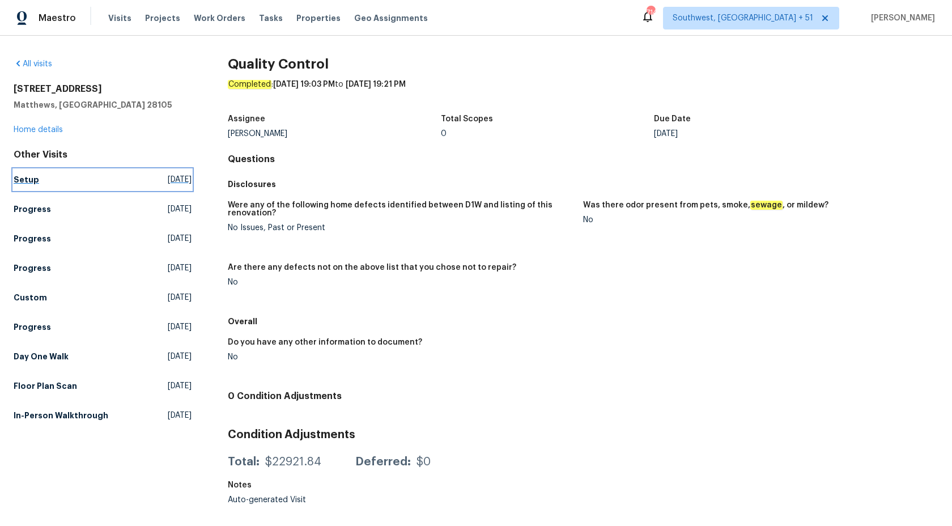
click at [24, 180] on h5 "Setup" at bounding box center [27, 179] width 26 height 11
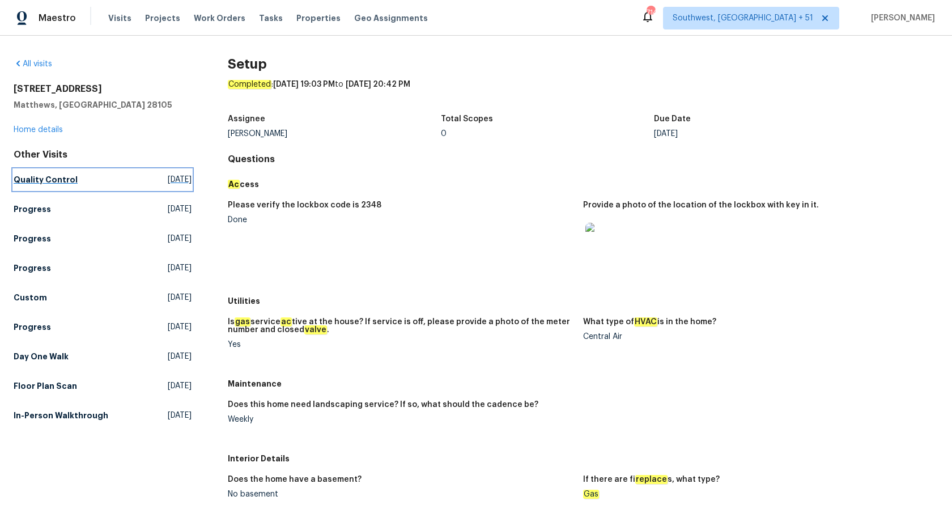
click at [60, 182] on h5 "Quality Control" at bounding box center [46, 179] width 64 height 11
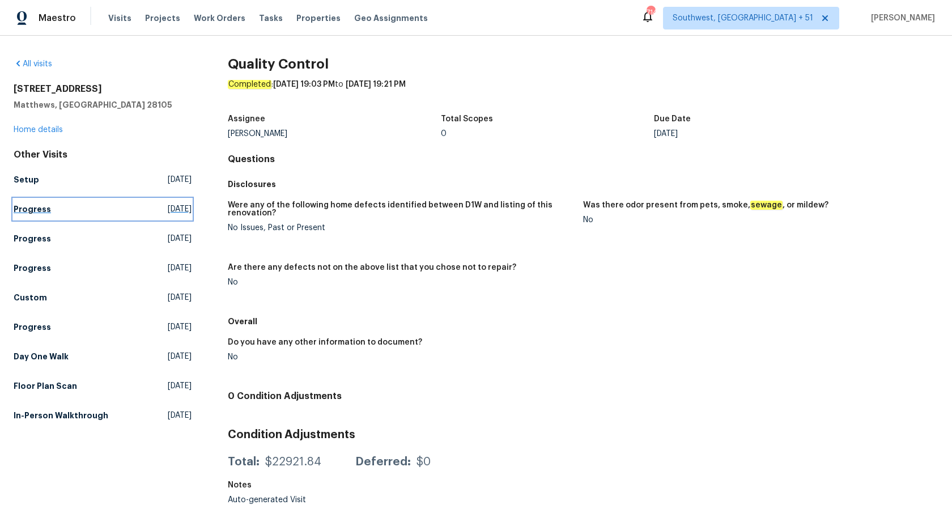
click at [33, 215] on link "Progress Fri, Sep 19 2025" at bounding box center [103, 209] width 178 height 20
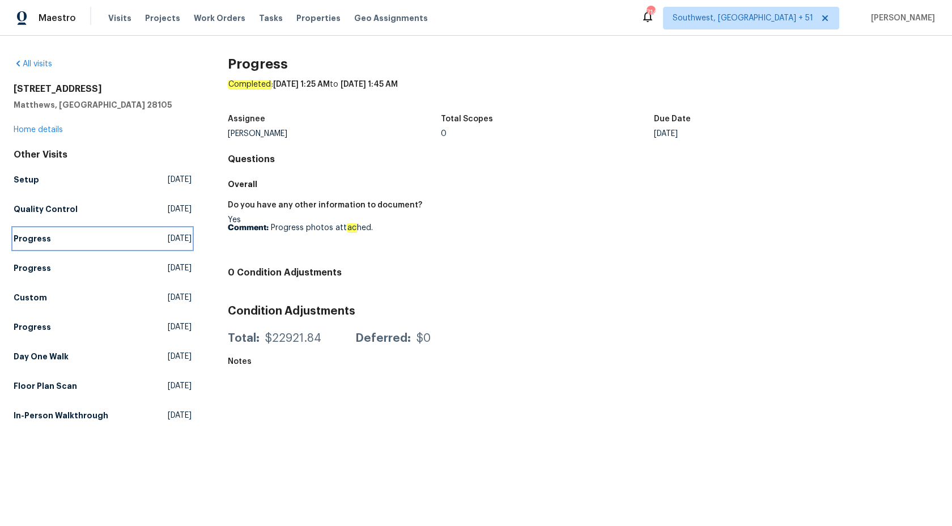
click at [26, 236] on h5 "Progress" at bounding box center [32, 238] width 37 height 11
click at [31, 273] on link "Progress Fri, Sep 12 2025" at bounding box center [103, 268] width 178 height 20
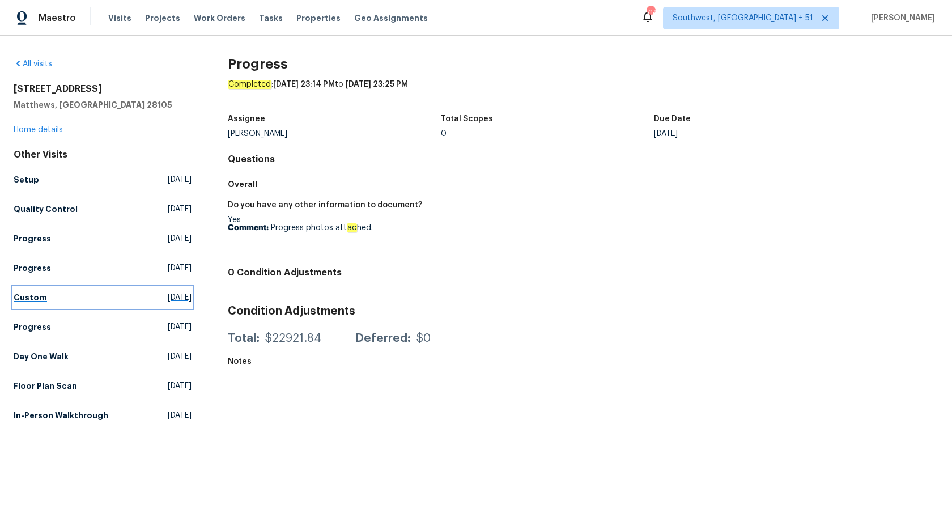
click at [29, 299] on h5 "Custom" at bounding box center [30, 297] width 33 height 11
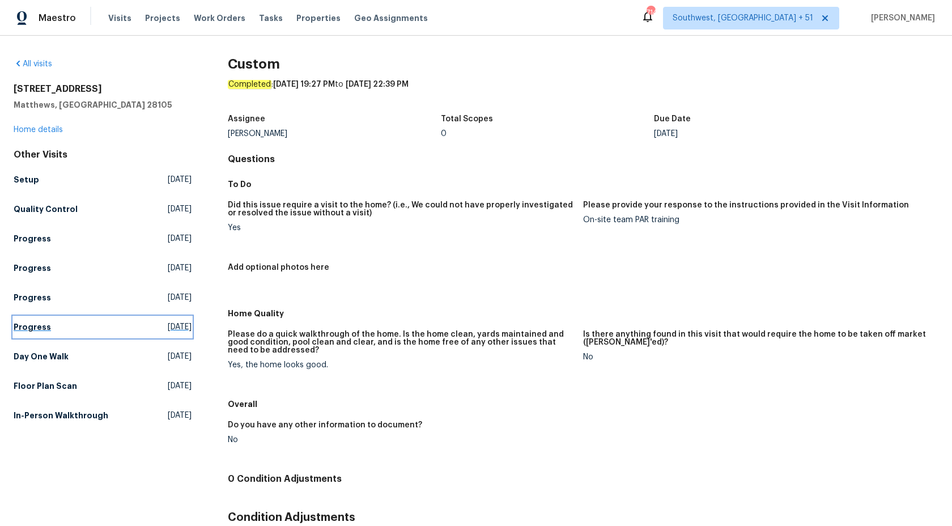
click at [31, 329] on h5 "Progress" at bounding box center [32, 326] width 37 height 11
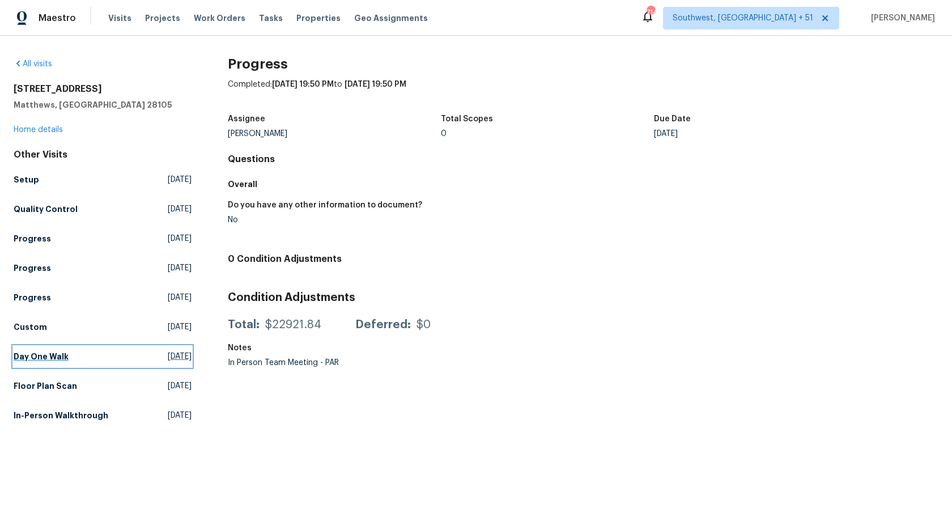
click at [37, 352] on h5 "Day One Walk" at bounding box center [41, 356] width 55 height 11
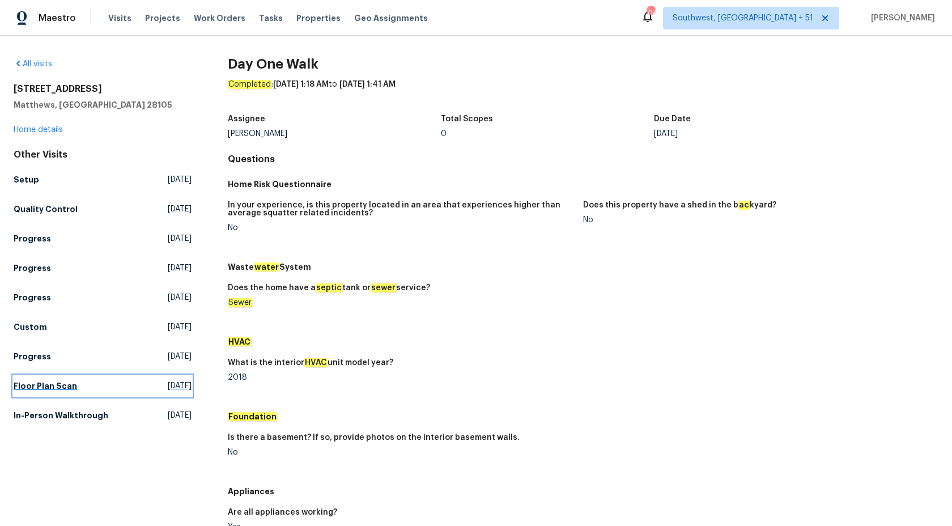
click at [57, 392] on link "Floor Plan Scan Sat, Sep 06 2025" at bounding box center [103, 386] width 178 height 20
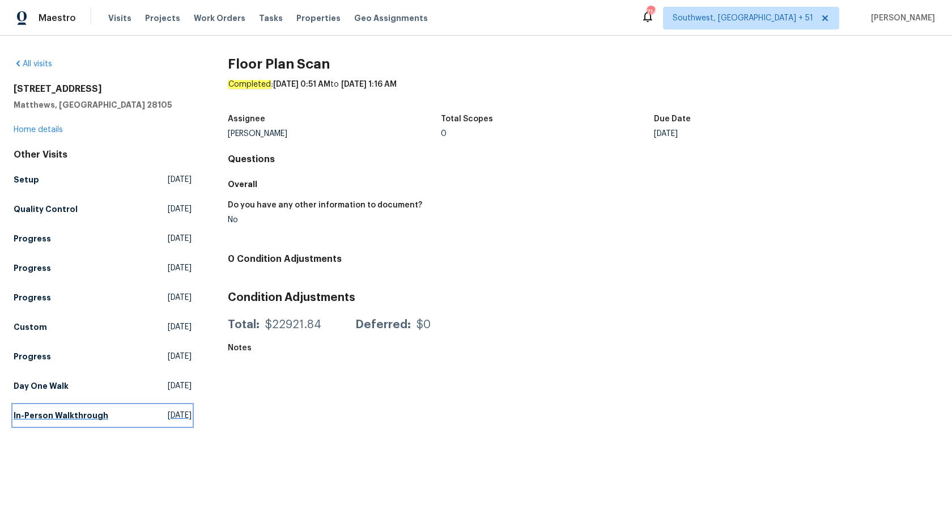
click at [29, 414] on h5 "In-Person Walkthrough" at bounding box center [61, 415] width 95 height 11
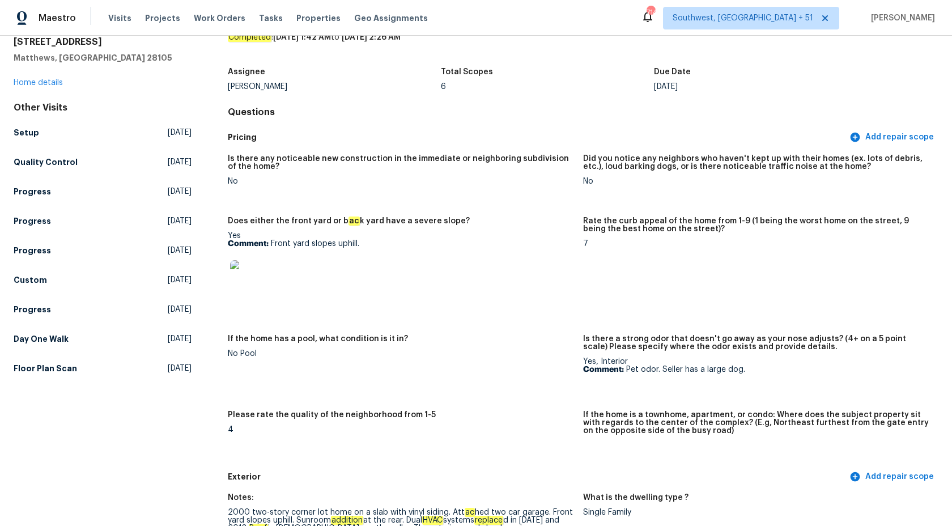
scroll to position [87, 0]
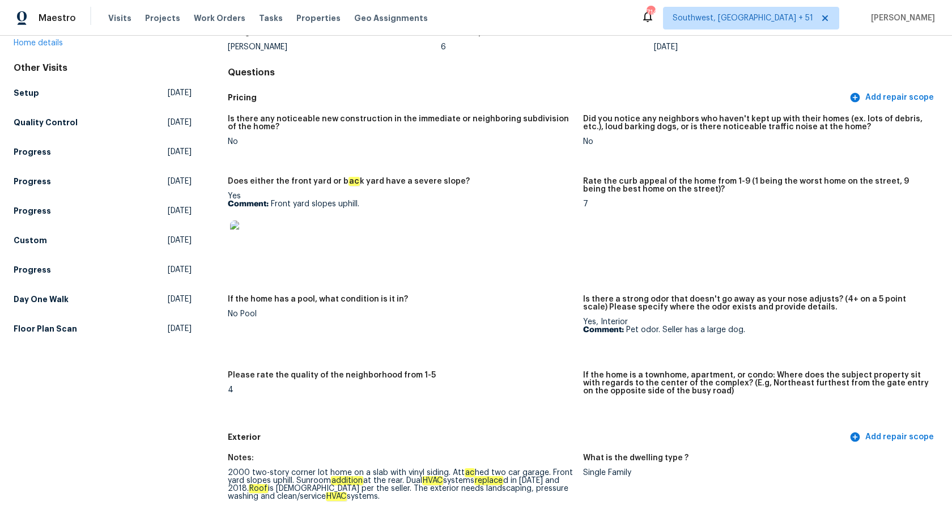
click at [463, 287] on div "Is there any noticeable new construction in the immediate or neighboring subdiv…" at bounding box center [583, 267] width 711 height 319
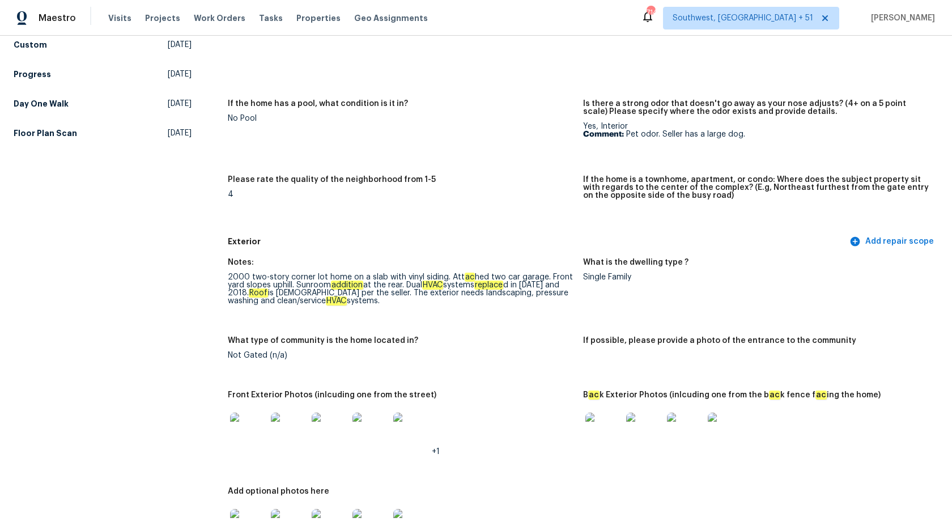
scroll to position [424, 0]
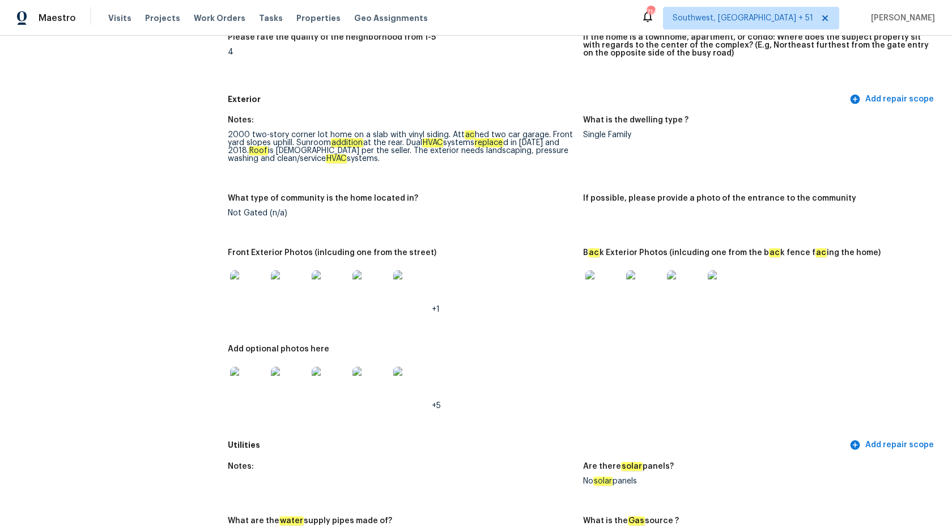
click at [413, 387] on img at bounding box center [411, 385] width 36 height 36
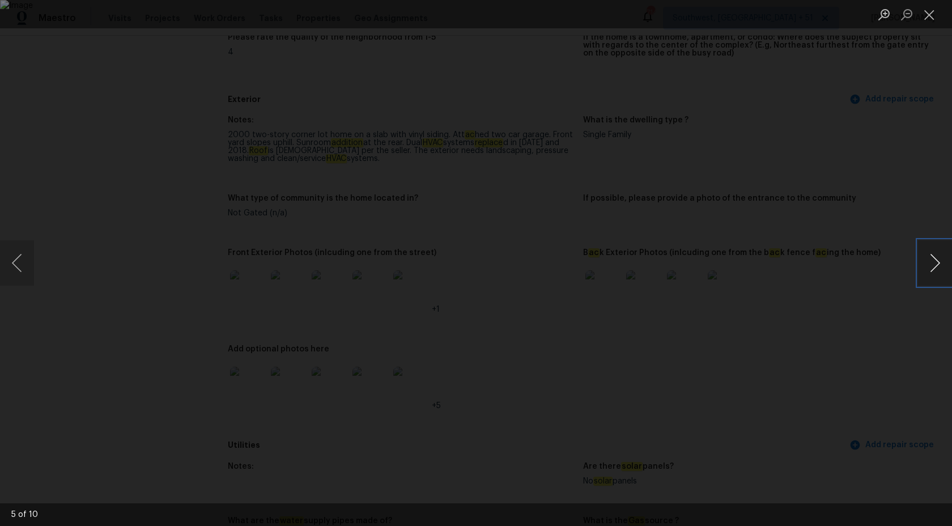
click at [935, 269] on button "Next image" at bounding box center [935, 262] width 34 height 45
click at [49, 278] on div "Lightbox" at bounding box center [476, 263] width 952 height 526
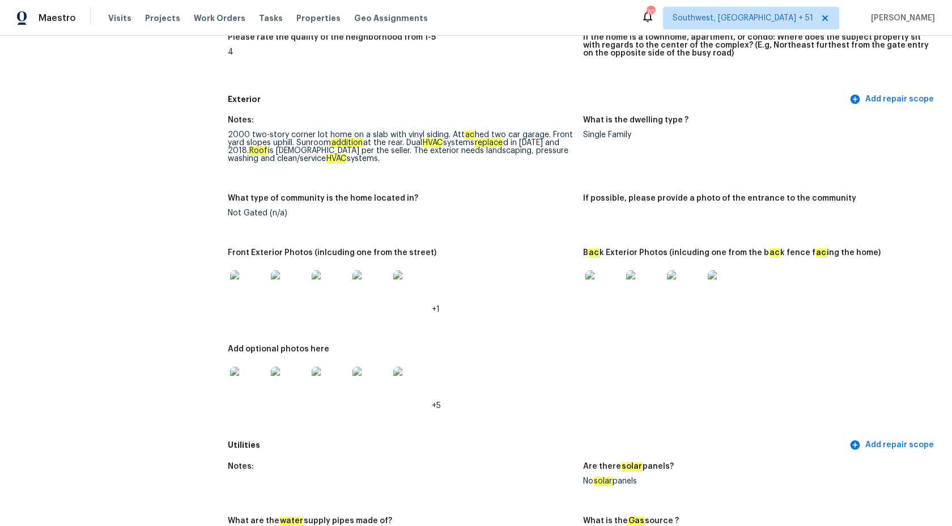
click at [471, 192] on div "Notes: 2000 two-story corner lot home on a slab with vinyl siding. Att ac hed t…" at bounding box center [583, 271] width 711 height 325
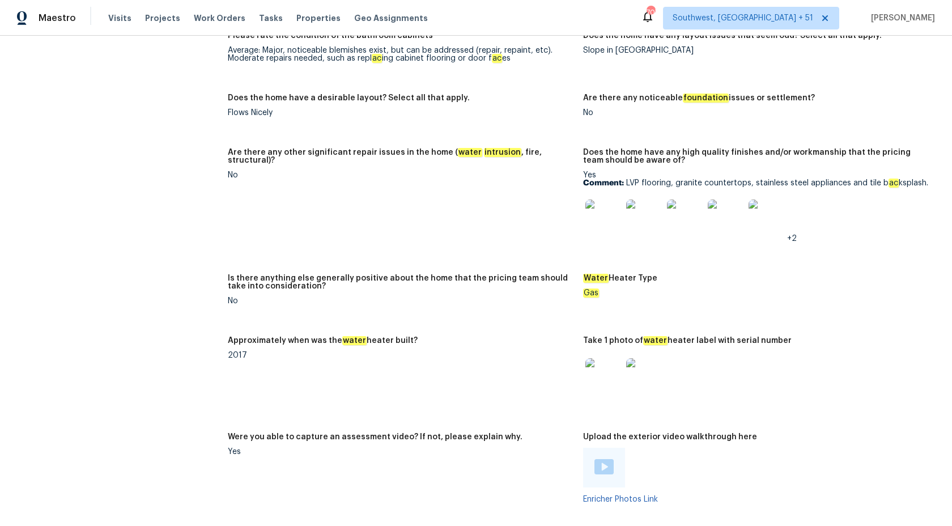
click at [758, 277] on div "Water Heater Type" at bounding box center [756, 281] width 346 height 15
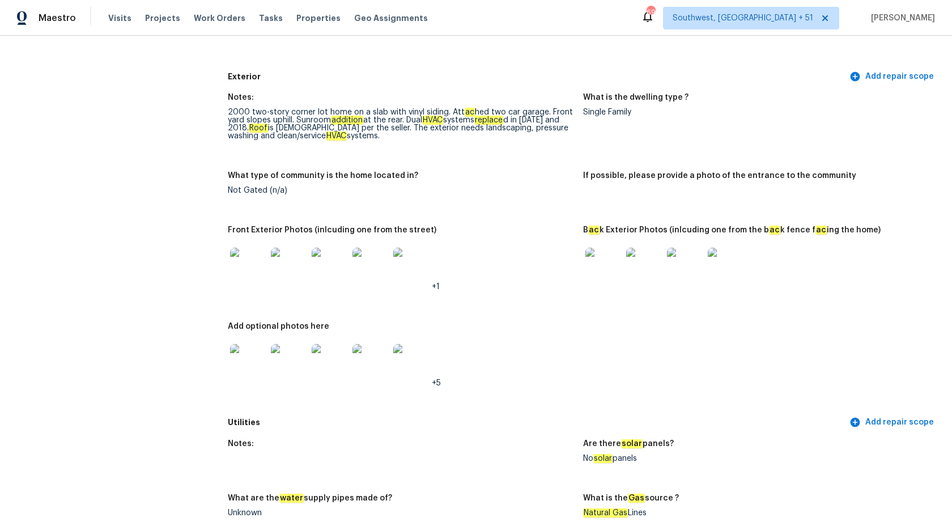
scroll to position [0, 0]
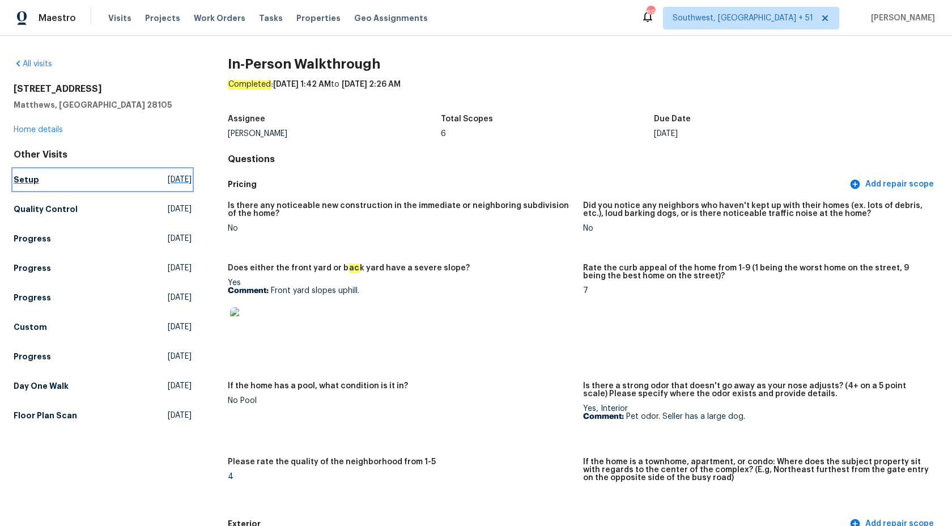
click at [20, 185] on h5 "Setup" at bounding box center [27, 179] width 26 height 11
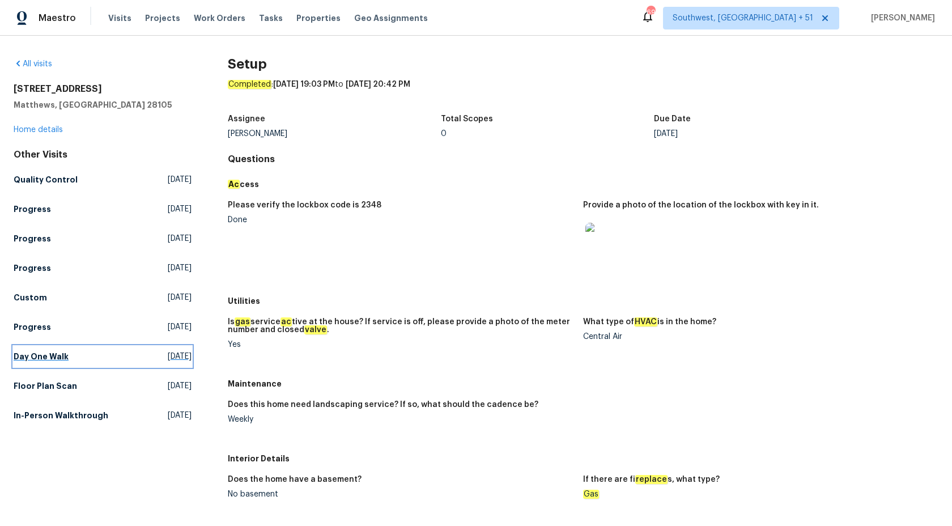
click at [34, 356] on h5 "Day One Walk" at bounding box center [41, 356] width 55 height 11
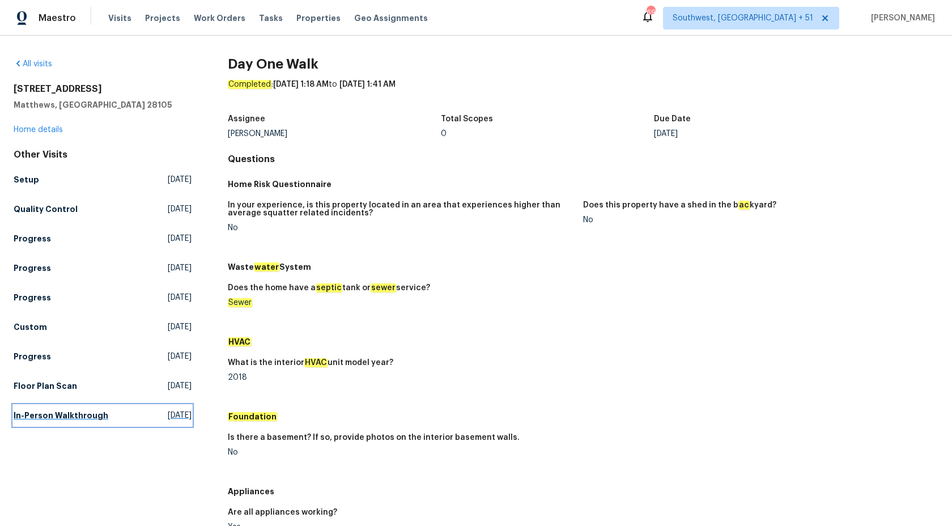
click at [18, 407] on link "In-Person Walkthrough Sat, Aug 09 2025" at bounding box center [103, 415] width 178 height 20
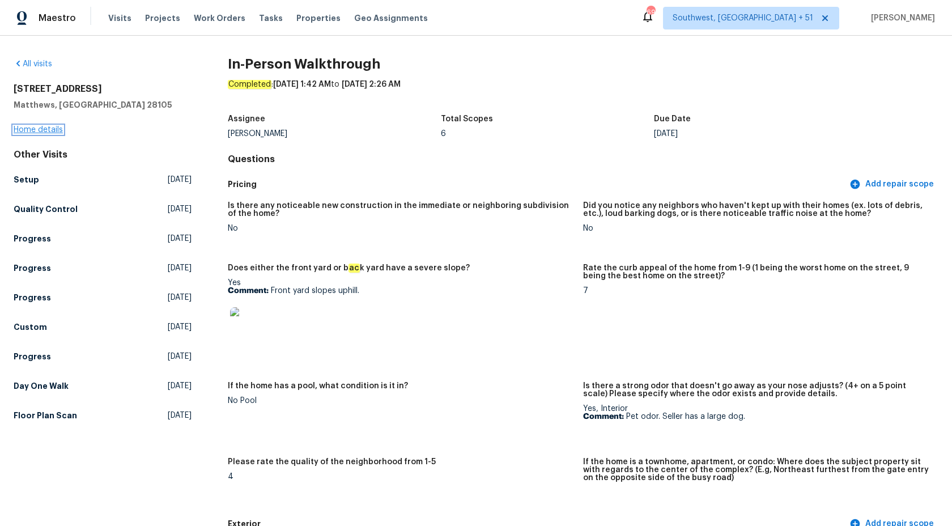
click at [26, 128] on link "Home details" at bounding box center [38, 130] width 49 height 8
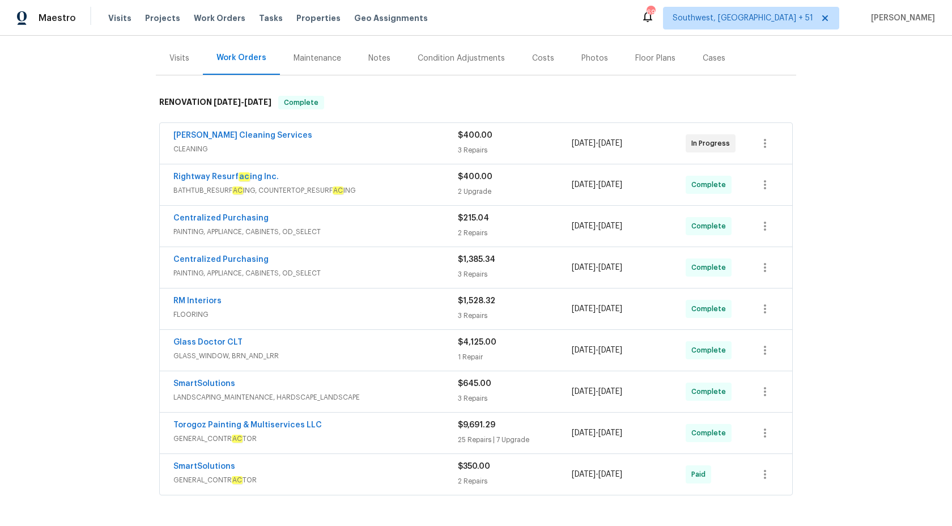
scroll to position [277, 0]
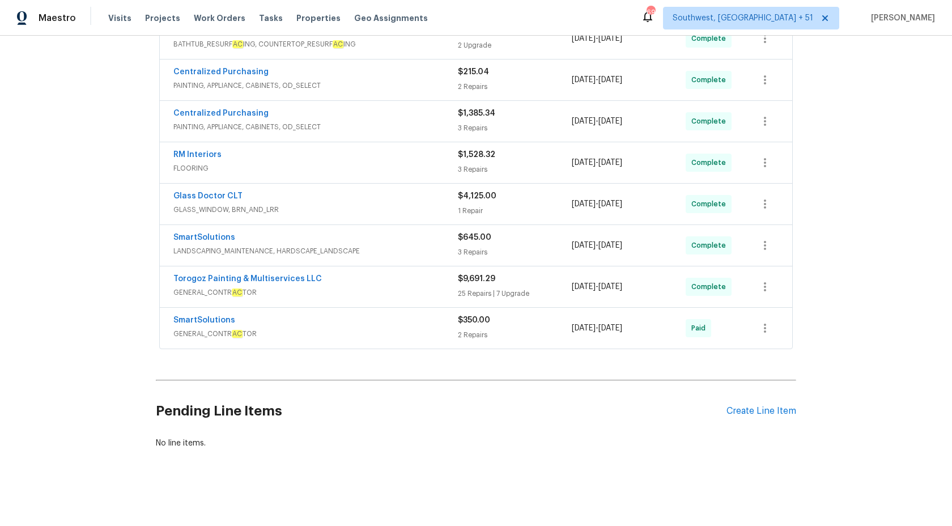
click at [396, 333] on span "GENERAL_CONTR AC TOR" at bounding box center [315, 333] width 285 height 11
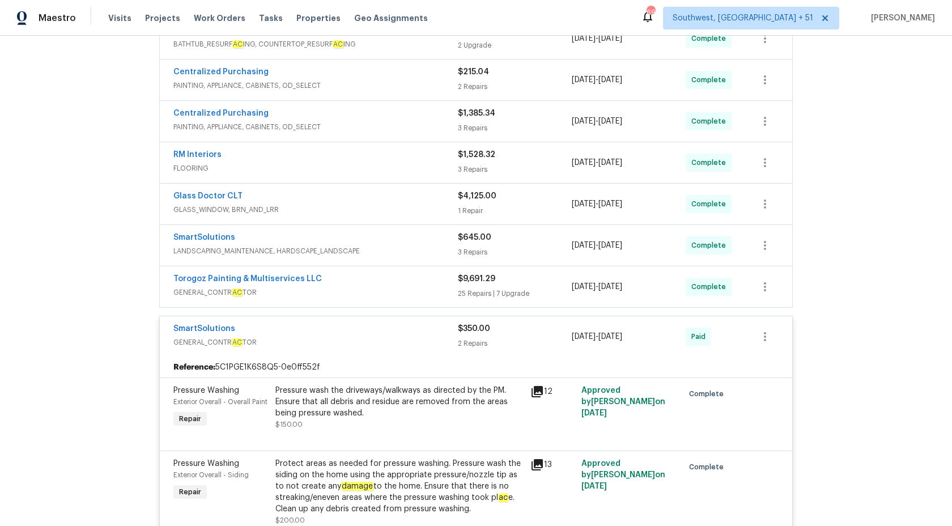
click at [396, 333] on div "SmartSolutions" at bounding box center [315, 330] width 285 height 14
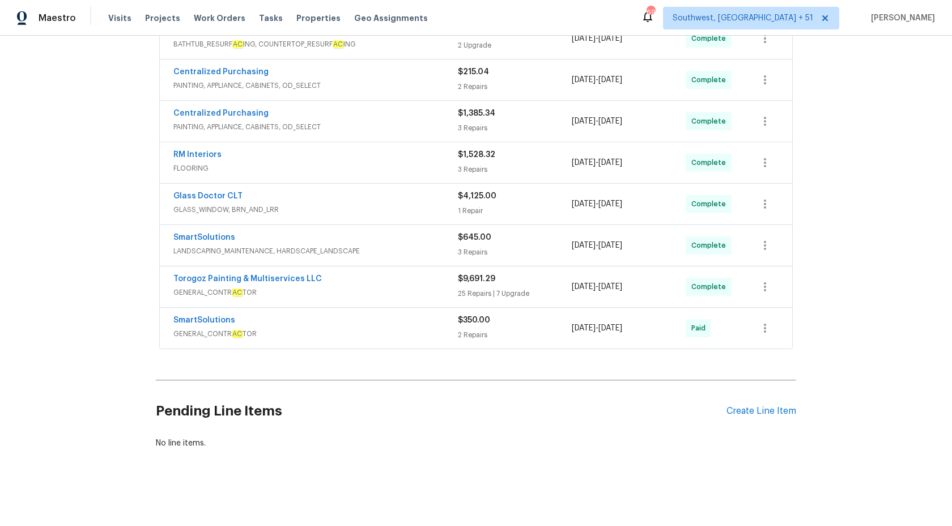
click at [458, 197] on span "$4,125.00" at bounding box center [477, 196] width 39 height 8
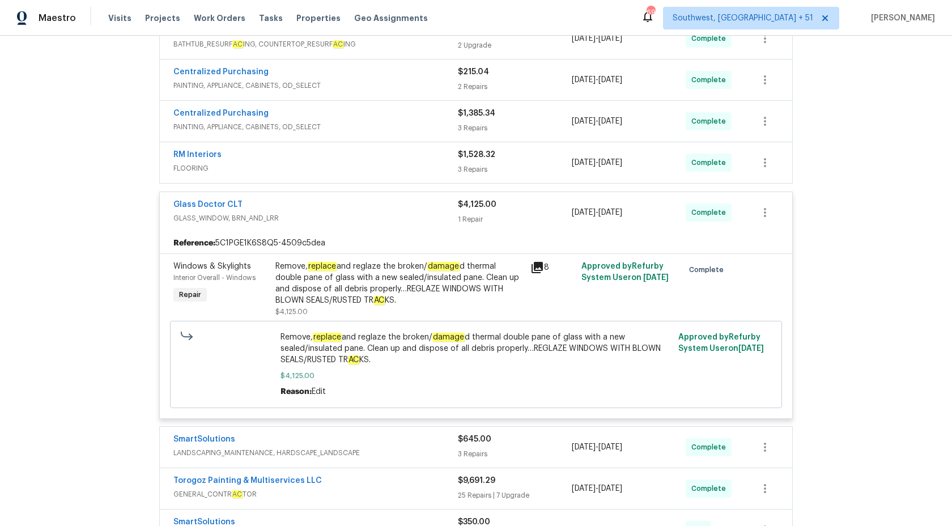
click at [458, 209] on div "$4,125.00" at bounding box center [515, 204] width 114 height 11
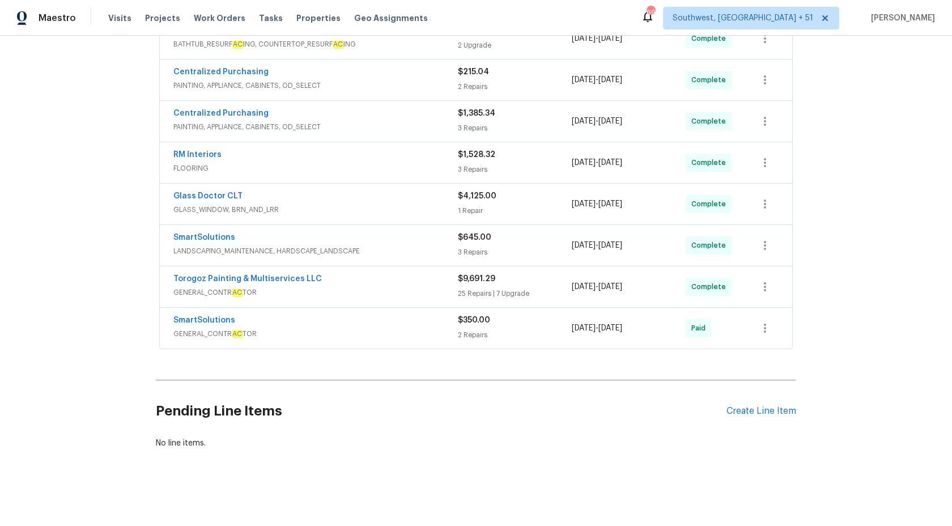
click at [438, 165] on span "FLOORING" at bounding box center [315, 168] width 285 height 11
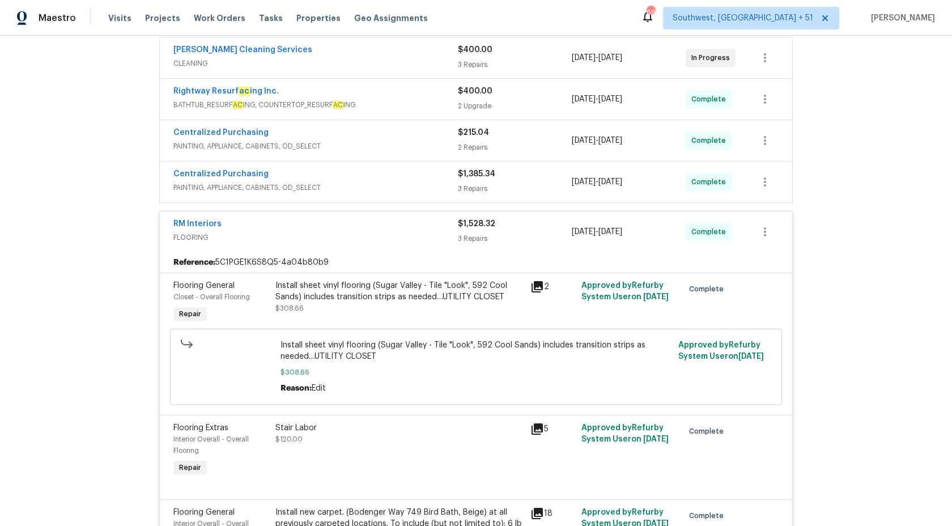
scroll to position [216, 0]
click at [478, 246] on div "RM Interiors FLOORING $1,528.32 3 Repairs 9/11/2025 - 9/21/2025 Complete" at bounding box center [476, 231] width 632 height 41
click at [476, 231] on div "$1,528.32 3 Repairs" at bounding box center [515, 231] width 114 height 27
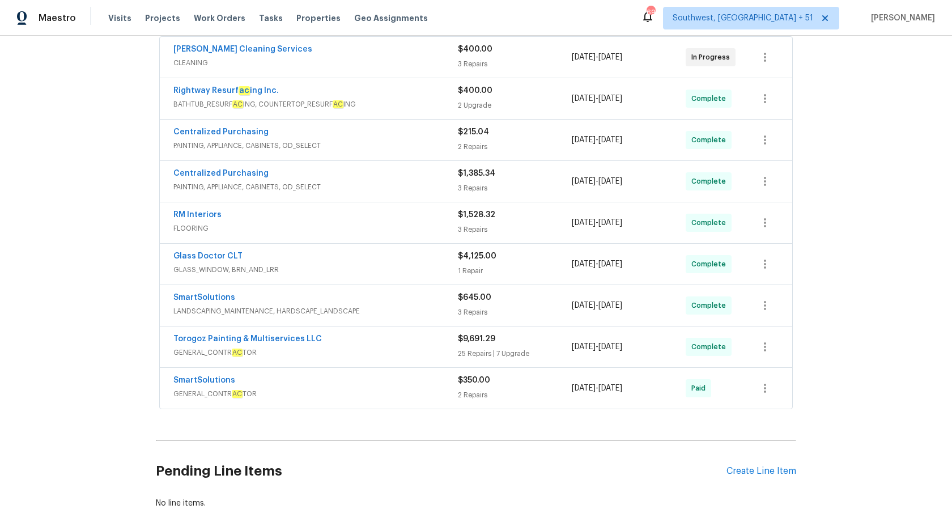
click at [456, 180] on div "Centralized Purchasing" at bounding box center [315, 175] width 285 height 14
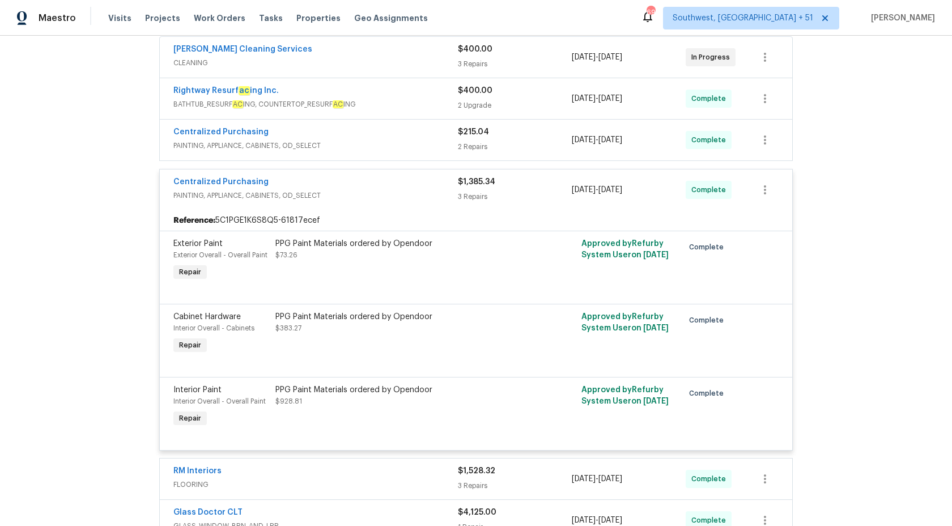
click at [456, 180] on div "Centralized Purchasing" at bounding box center [315, 183] width 285 height 14
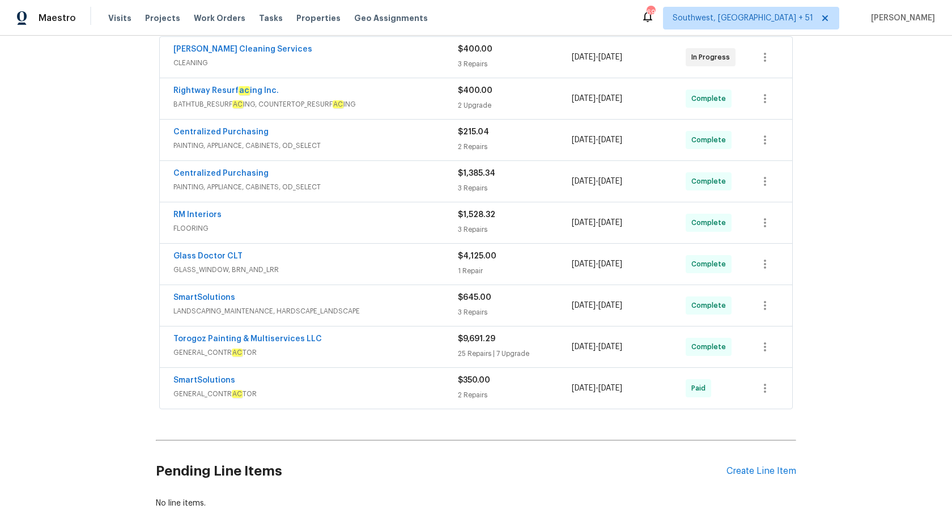
click at [439, 141] on span "PAINTING, APPLIANCE, CABINETS, OD_SELECT" at bounding box center [315, 145] width 285 height 11
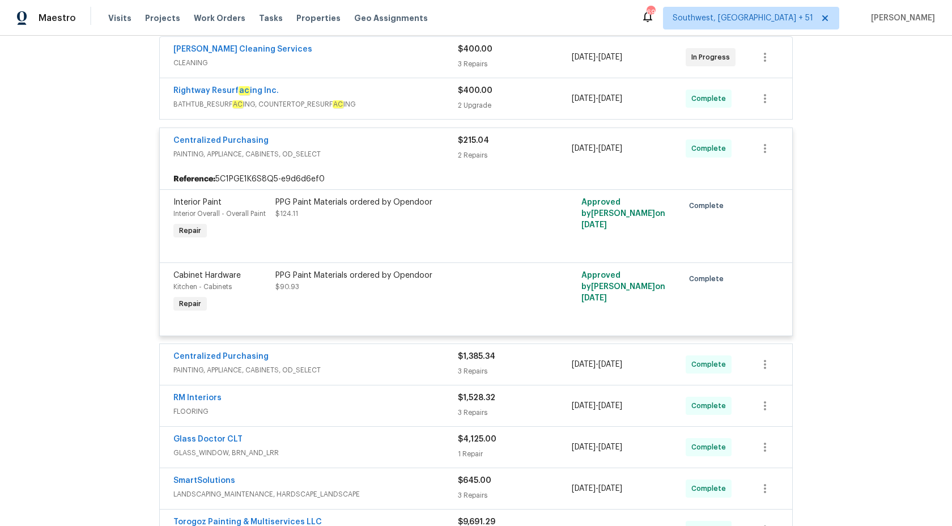
click at [445, 149] on span "PAINTING, APPLIANCE, CABINETS, OD_SELECT" at bounding box center [315, 153] width 285 height 11
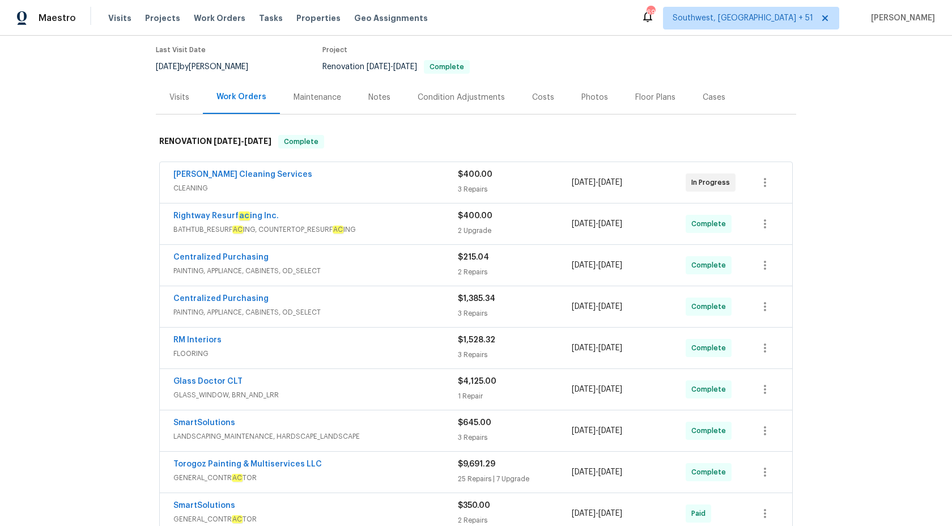
scroll to position [88, 0]
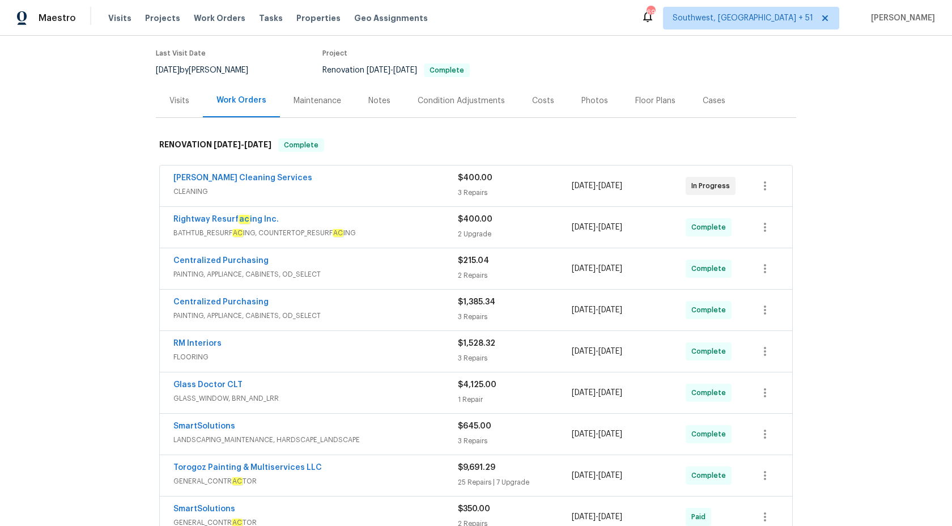
click at [437, 235] on span "BATHTUB_RESURF AC ING, COUNTERTOP_RESURF AC ING" at bounding box center [315, 232] width 285 height 11
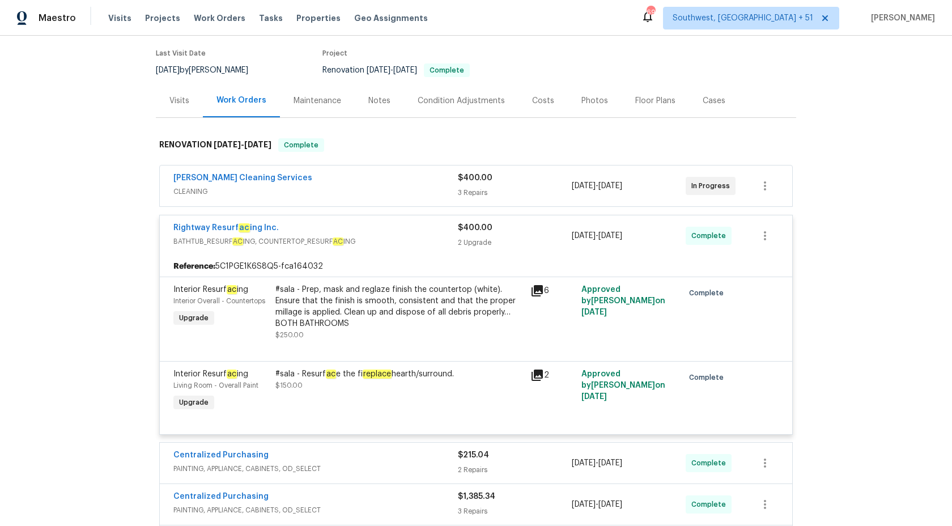
click at [437, 234] on div "Rightway Resurf ac ing Inc." at bounding box center [315, 229] width 285 height 14
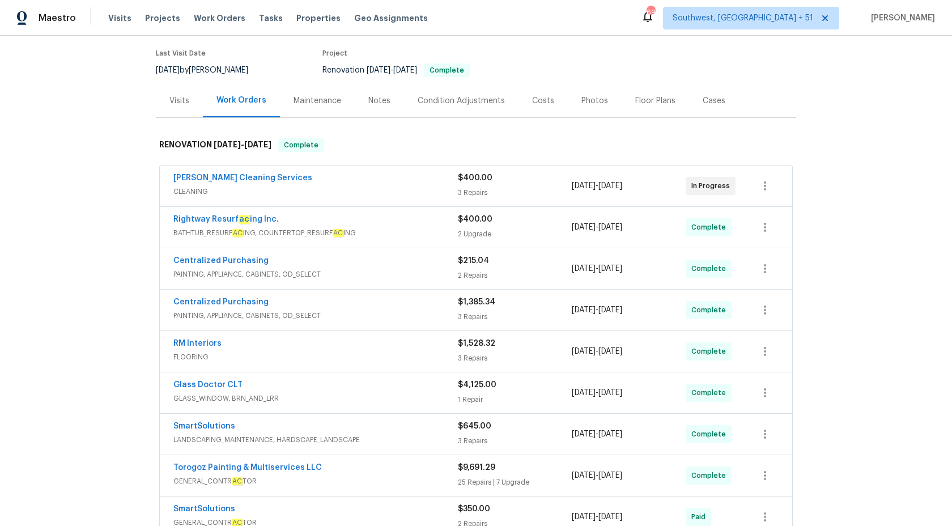
click at [438, 193] on span "CLEANING" at bounding box center [315, 191] width 285 height 11
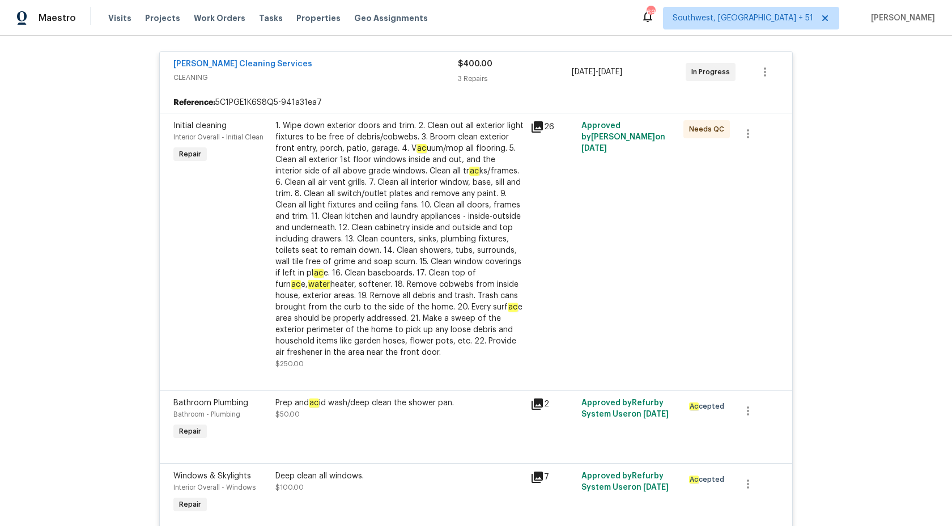
scroll to position [143, 0]
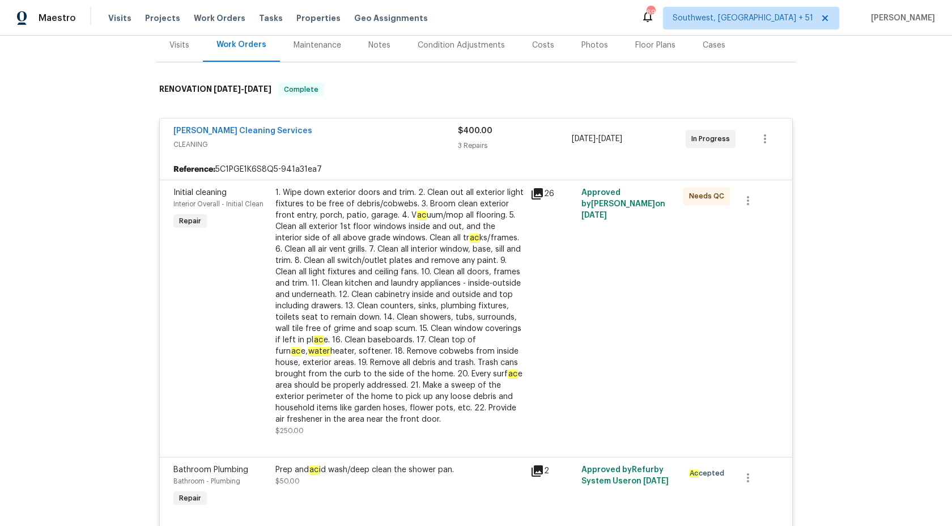
click at [443, 147] on span "CLEANING" at bounding box center [315, 144] width 285 height 11
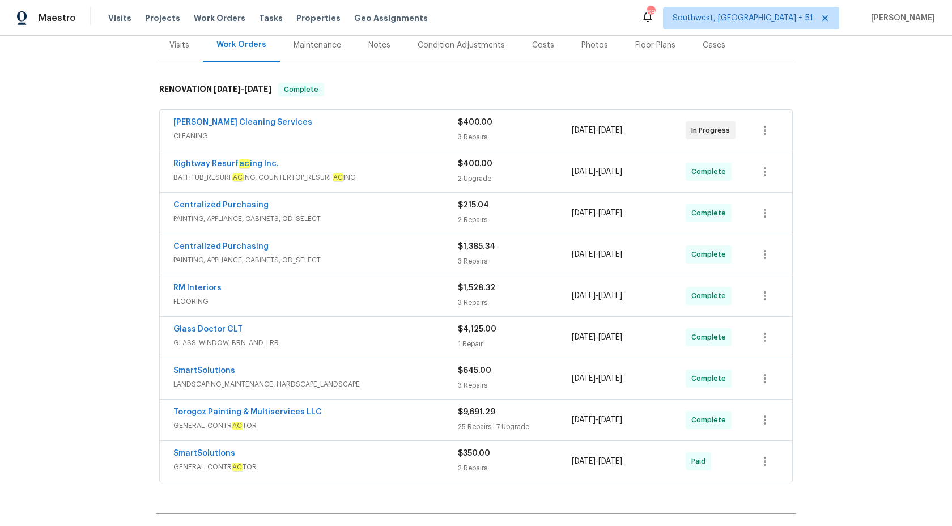
scroll to position [274, 0]
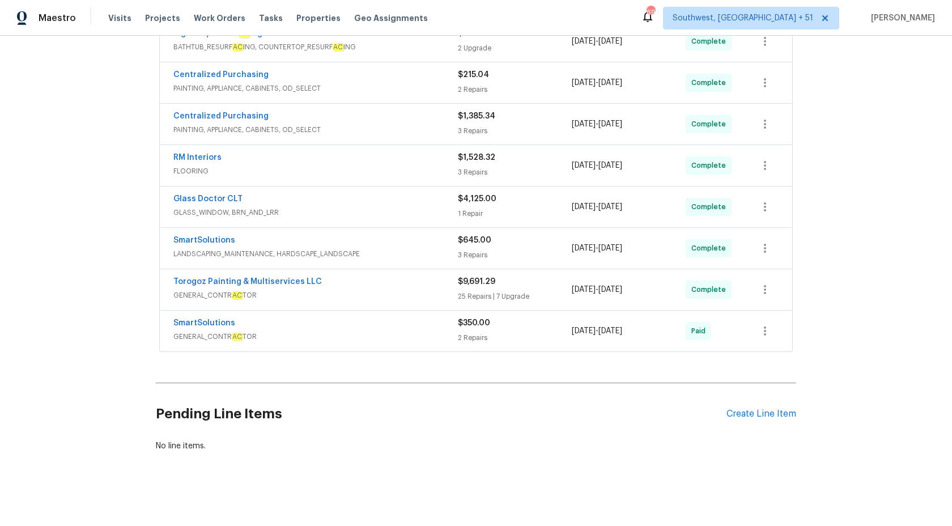
click at [354, 295] on span "GENERAL_CONTR AC TOR" at bounding box center [315, 295] width 285 height 11
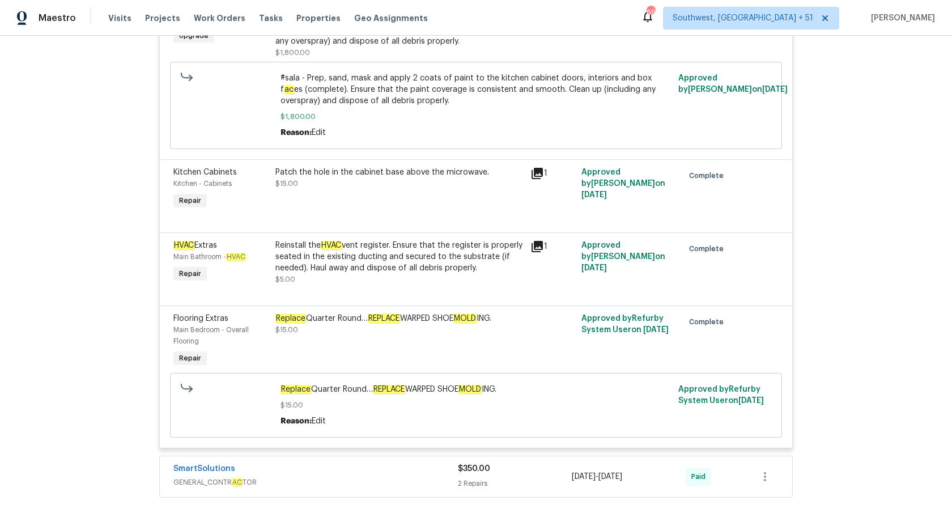
scroll to position [3810, 0]
click at [408, 244] on div "Reinstall the HVAC vent register. Ensure that the register is properly seated i…" at bounding box center [399, 263] width 255 height 52
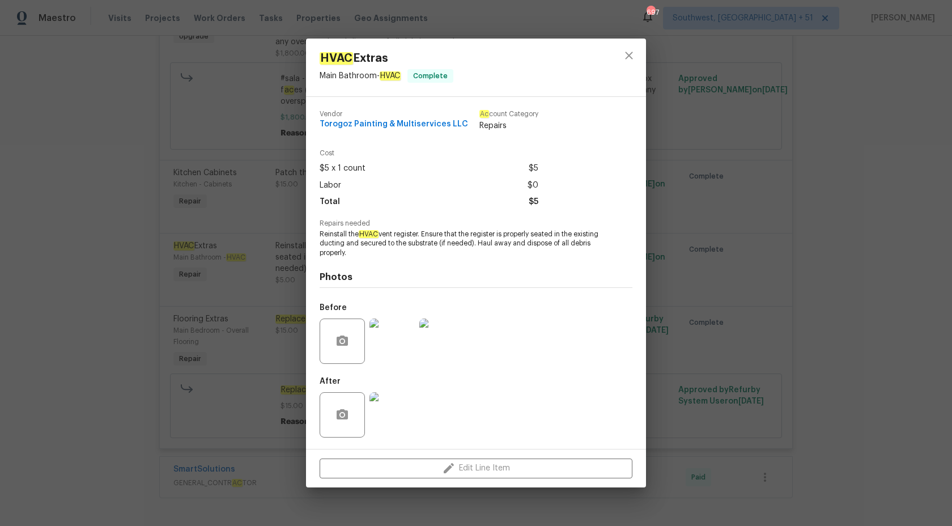
click at [933, 290] on div "HVAC Extras Main Bathroom - HVAC Complete Vendor Torogoz Painting & Multiservic…" at bounding box center [476, 263] width 952 height 526
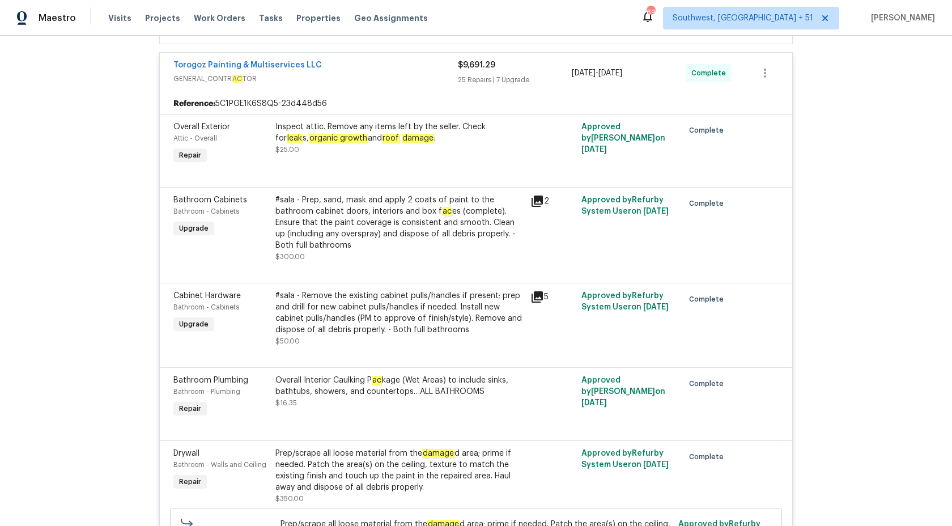
scroll to position [259, 0]
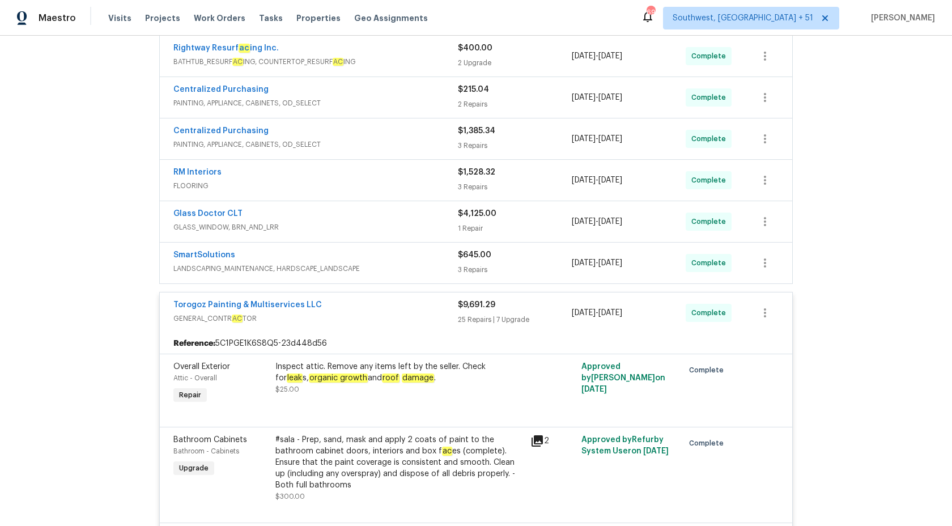
click at [381, 383] on div "Inspect attic. Remove any items left by the seller. Check for leak s, organic g…" at bounding box center [399, 372] width 248 height 23
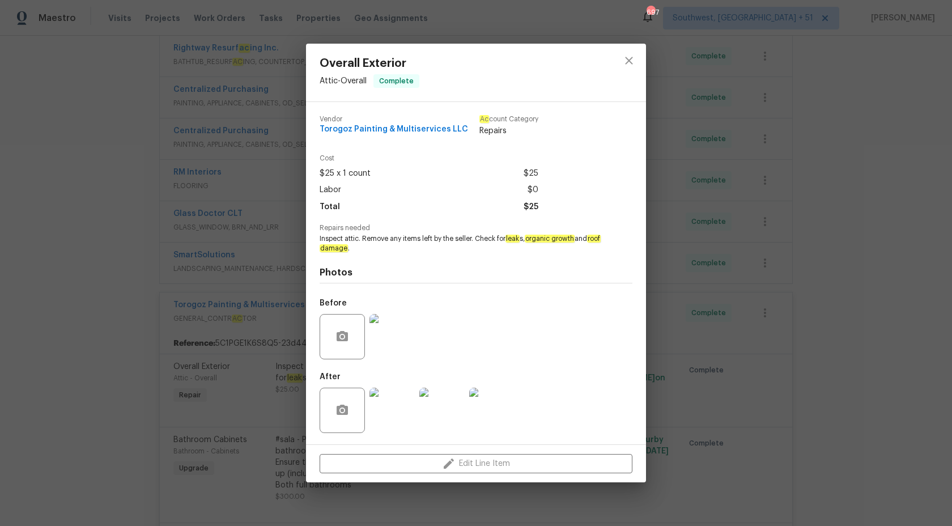
click at [387, 350] on img at bounding box center [392, 336] width 45 height 45
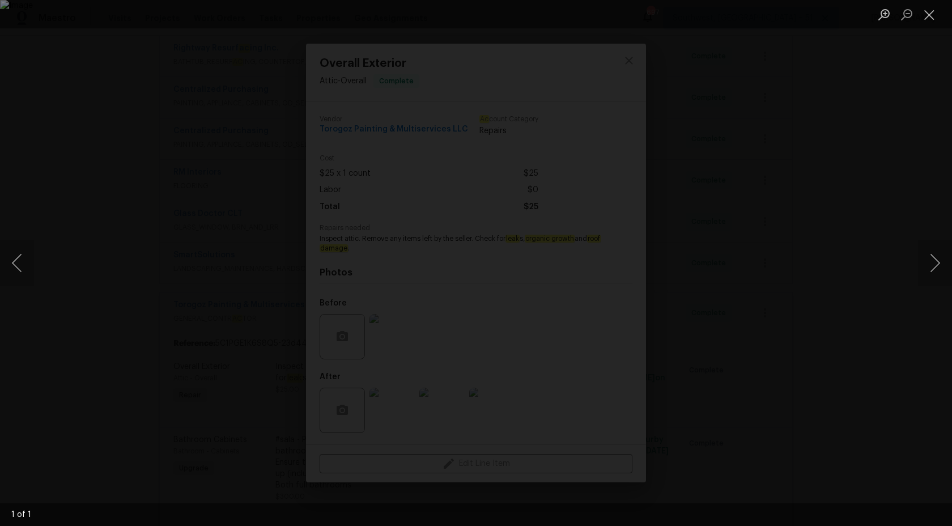
click at [897, 175] on div "Lightbox" at bounding box center [476, 263] width 952 height 526
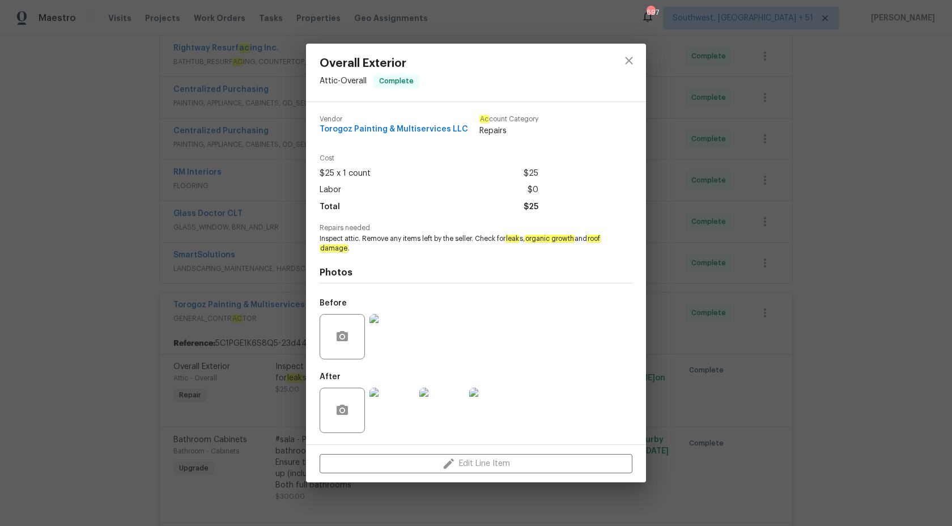
click at [411, 402] on img at bounding box center [392, 410] width 45 height 45
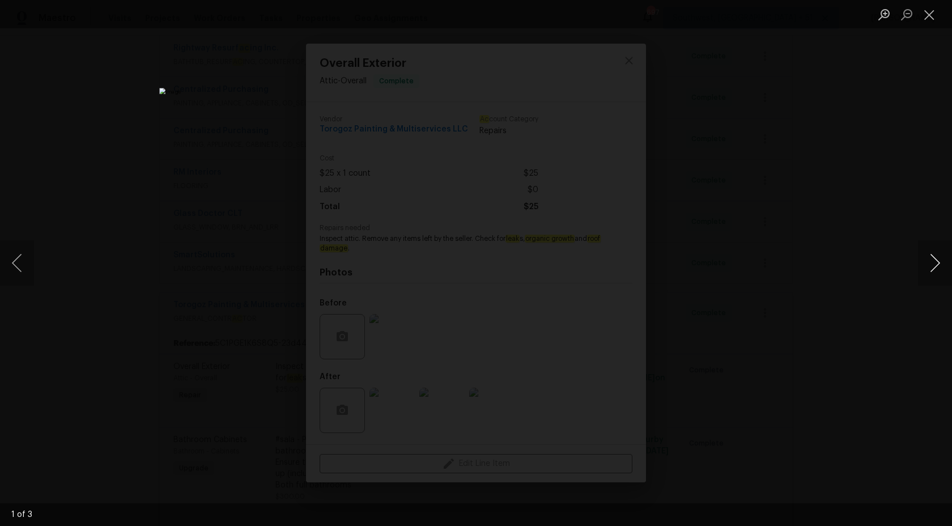
click at [942, 267] on button "Next image" at bounding box center [935, 262] width 34 height 45
click at [908, 190] on div "Lightbox" at bounding box center [476, 263] width 952 height 526
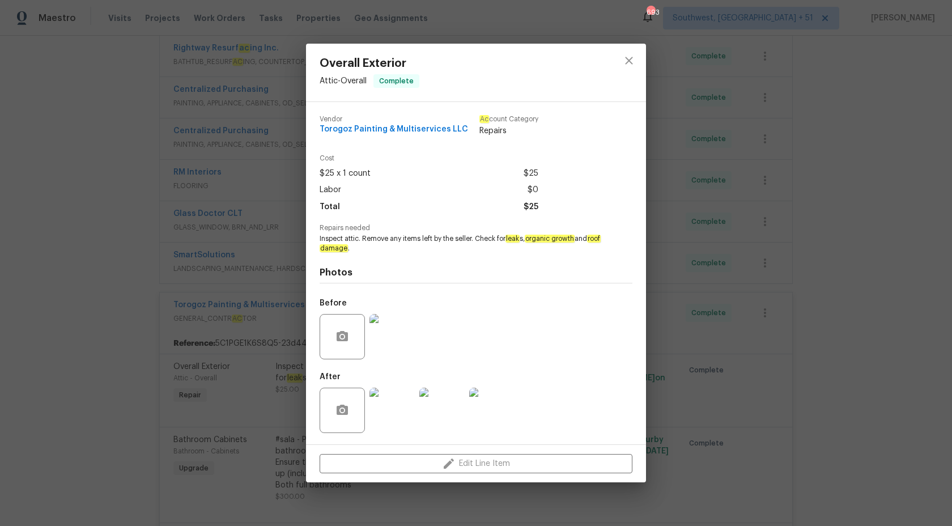
click at [787, 184] on div "Overall Exterior Attic - Overall Complete Vendor Torogoz Painting & Multiservic…" at bounding box center [476, 263] width 952 height 526
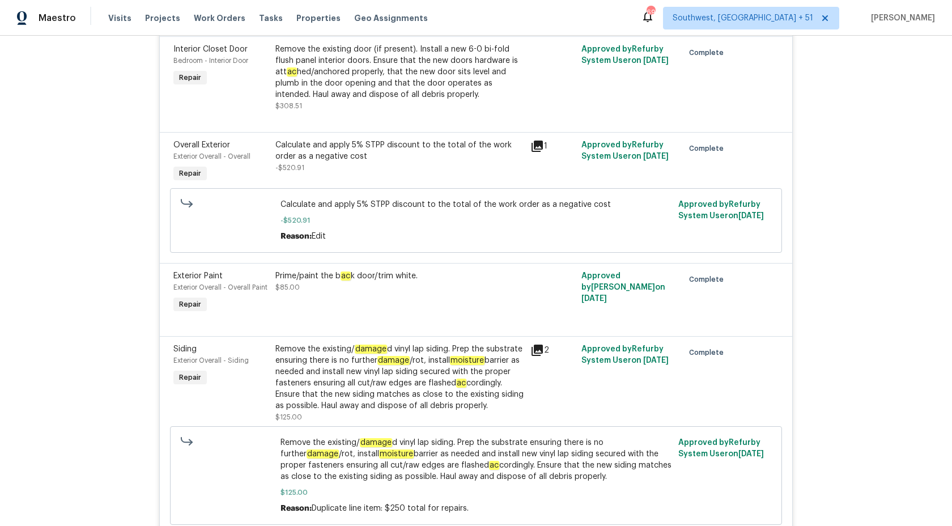
scroll to position [1080, 0]
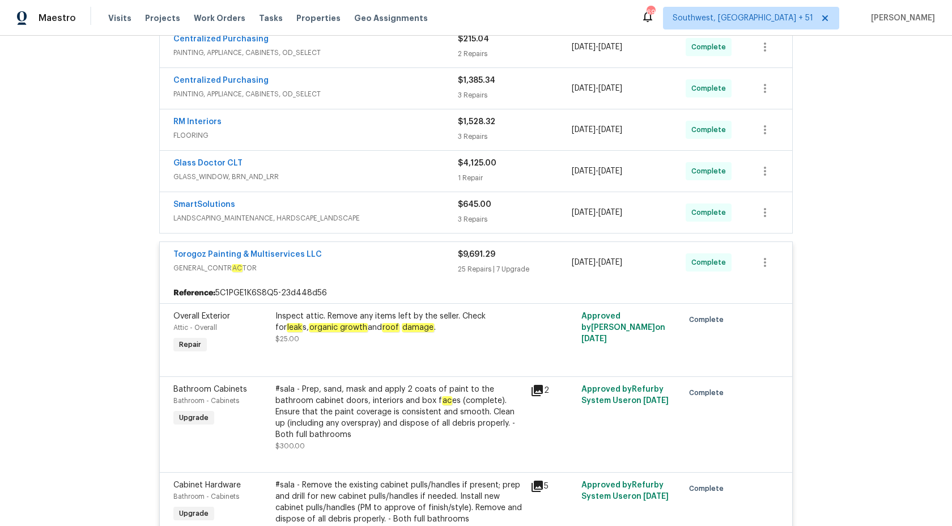
click at [483, 266] on div "25 Repairs | 7 Upgrade" at bounding box center [515, 269] width 114 height 11
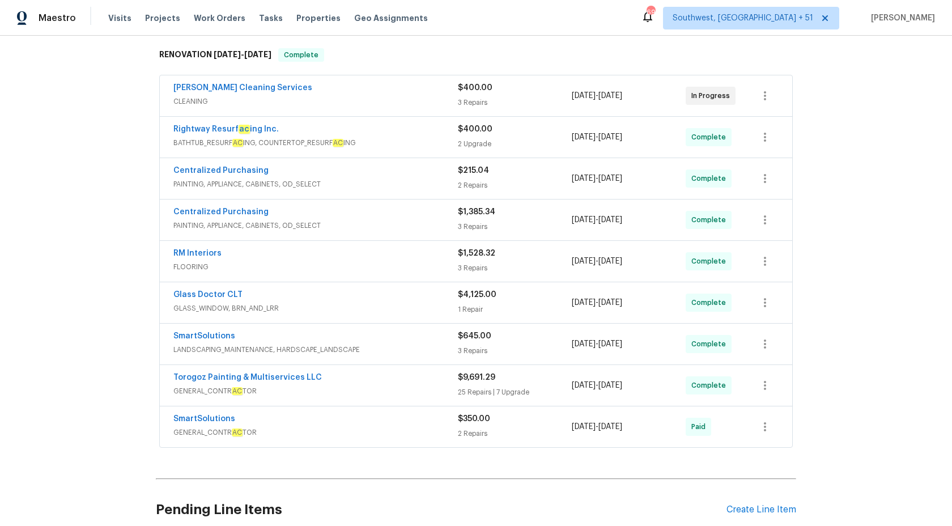
scroll to position [171, 0]
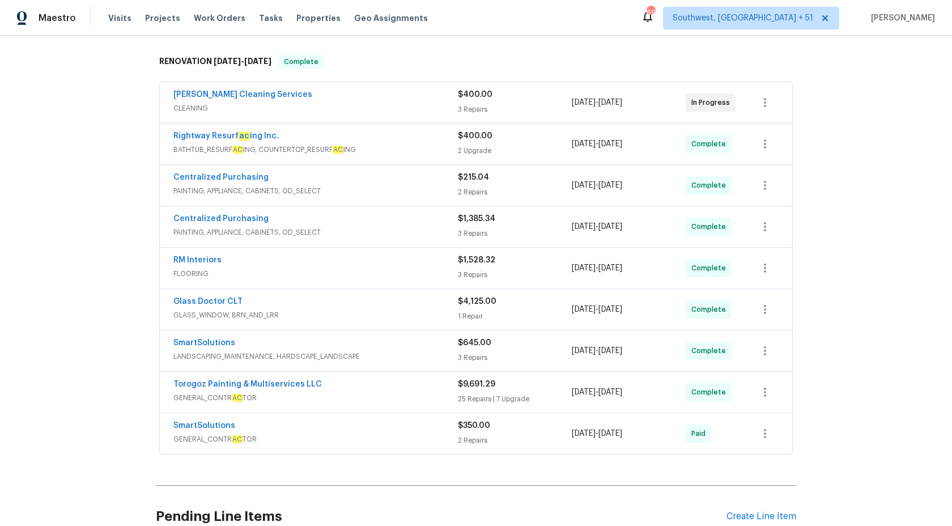
click at [355, 306] on div "Glass Doctor CLT" at bounding box center [315, 303] width 285 height 14
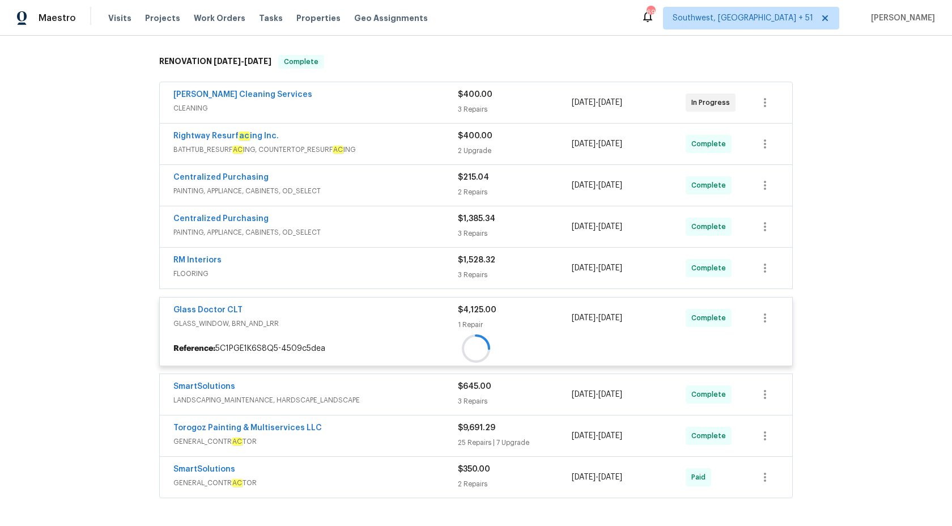
scroll to position [272, 0]
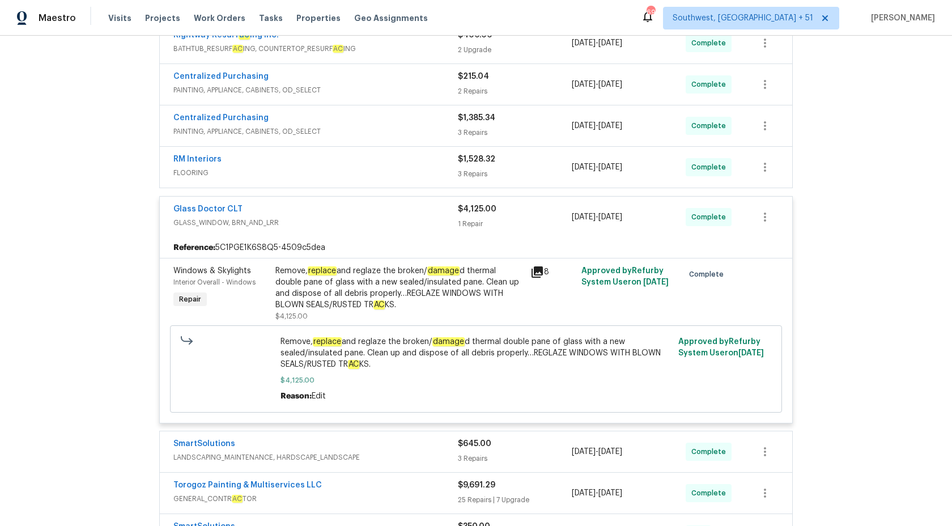
click at [328, 288] on div "Remove, replace and reglaze the broken/ damage d thermal double pane of glass w…" at bounding box center [399, 287] width 248 height 45
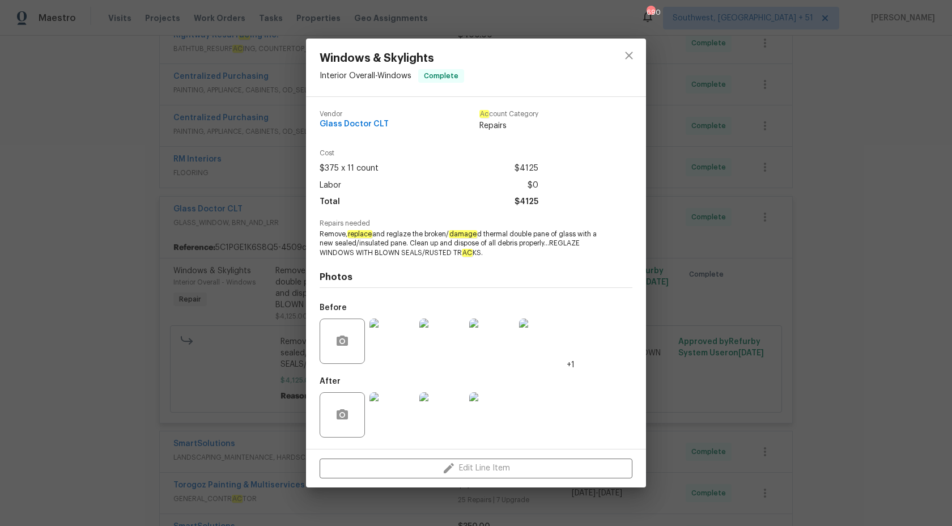
drag, startPoint x: 348, startPoint y: 236, endPoint x: 619, endPoint y: 248, distance: 271.1
click at [620, 248] on div "Repairs needed Remove, replace and reglaze the broken/ damage d thermal double …" at bounding box center [476, 239] width 313 height 38
click at [486, 240] on span "Remove, replace and reglaze the broken/ damage d thermal double pane of glass w…" at bounding box center [461, 244] width 282 height 28
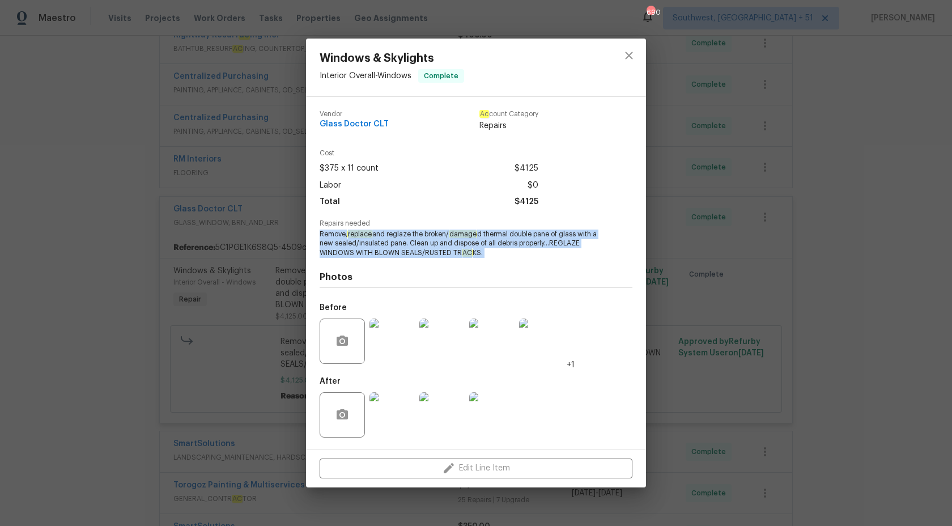
click at [486, 240] on span "Remove, replace and reglaze the broken/ damage d thermal double pane of glass w…" at bounding box center [461, 244] width 282 height 28
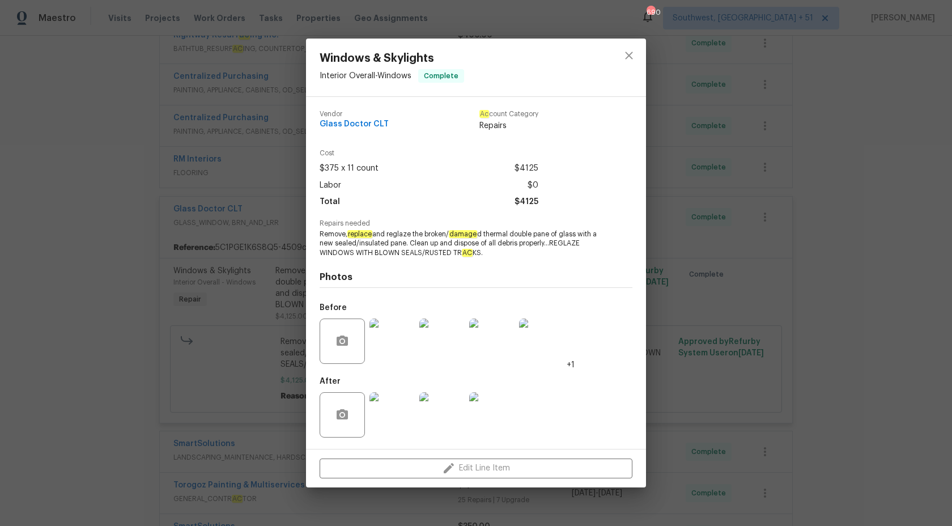
click at [793, 197] on div "Windows & Skylights Interior Overall - Windows Complete Vendor Glass Doctor CLT…" at bounding box center [476, 263] width 952 height 526
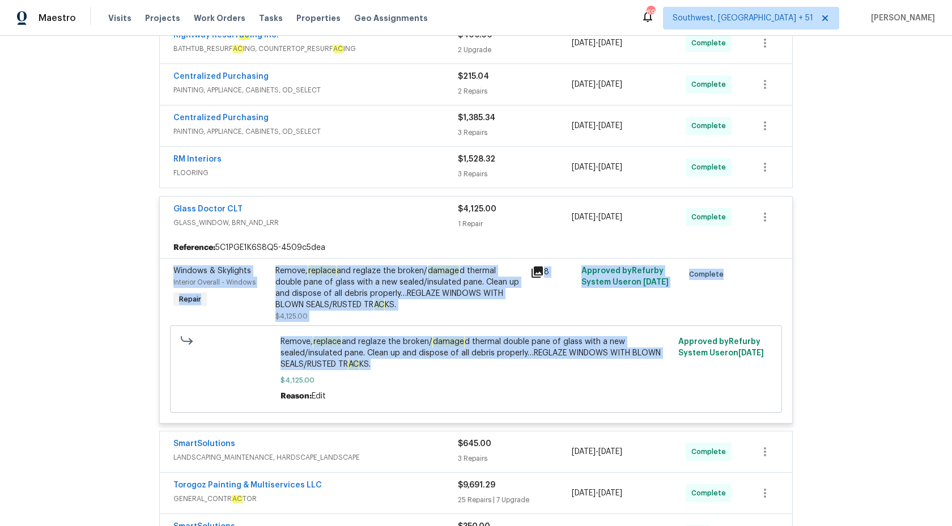
copy section "Windows & Skylights Interior Overall - Windows Repair Remove, replace and regla…"
drag, startPoint x: 169, startPoint y: 254, endPoint x: 602, endPoint y: 370, distance: 448.3
click at [602, 370] on section "Reference: 5C1PGE1K6S8Q5-4509c5dea Windows & Skylights Interior Overall - Windo…" at bounding box center [476, 329] width 632 height 185
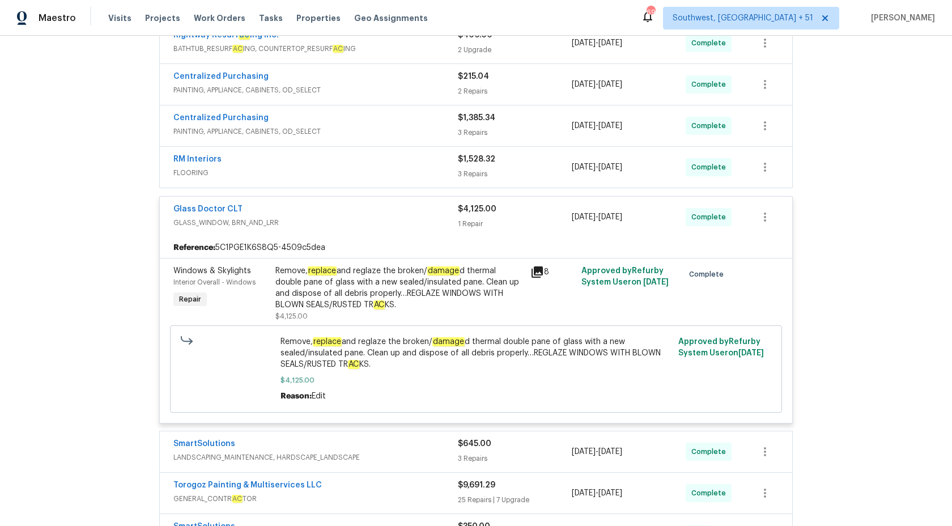
click at [414, 308] on div "Remove, replace and reglaze the broken/ damage d thermal double pane of glass w…" at bounding box center [399, 287] width 248 height 45
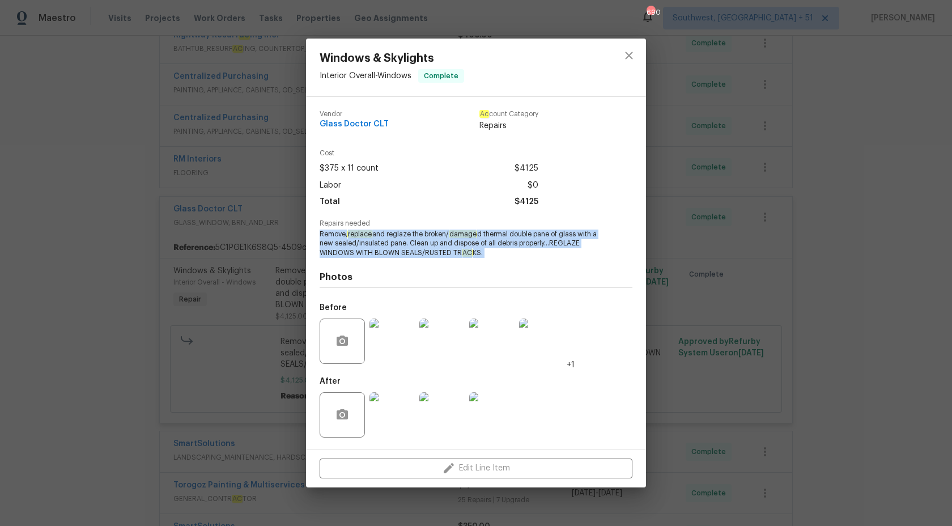
drag, startPoint x: 488, startPoint y: 261, endPoint x: 313, endPoint y: 235, distance: 177.0
click at [313, 235] on div "Vendor Glass Doctor CLT Ac count Category Repairs Cost $375 x 11 count $4125 La…" at bounding box center [476, 273] width 340 height 352
copy span "Remove, replace and reglaze the broken/ damage d thermal double pane of glass w…"
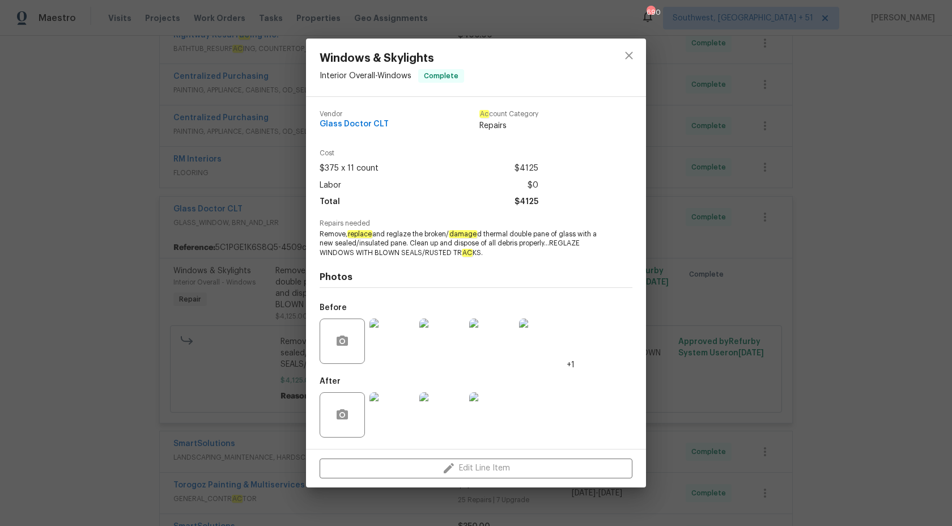
click at [114, 266] on div "Windows & Skylights Interior Overall - Windows Complete Vendor Glass Doctor CLT…" at bounding box center [476, 263] width 952 height 526
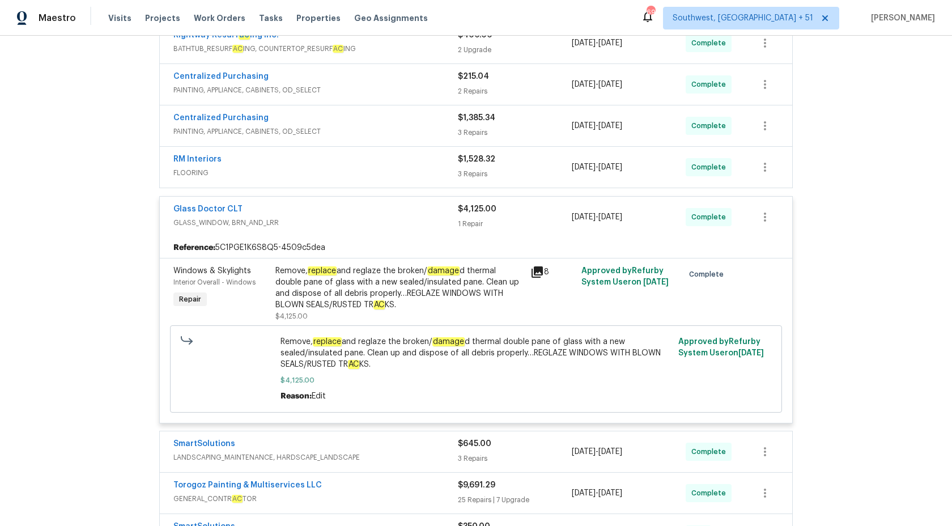
scroll to position [0, 0]
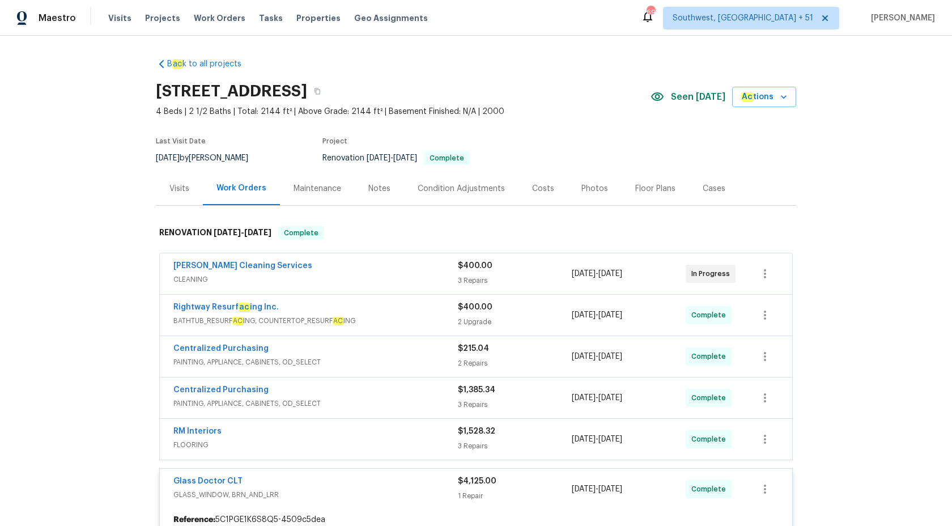
click at [185, 188] on div "Visits" at bounding box center [179, 188] width 20 height 11
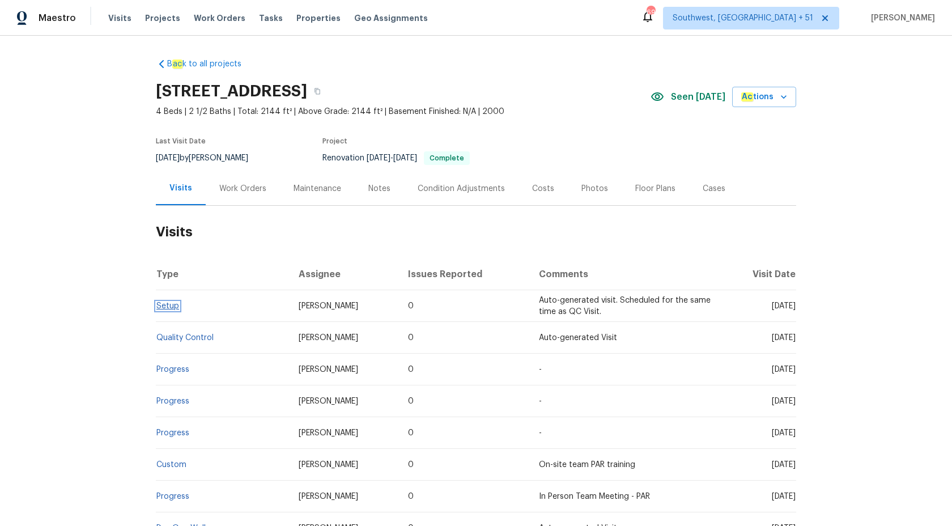
click at [171, 308] on link "Setup" at bounding box center [167, 306] width 23 height 8
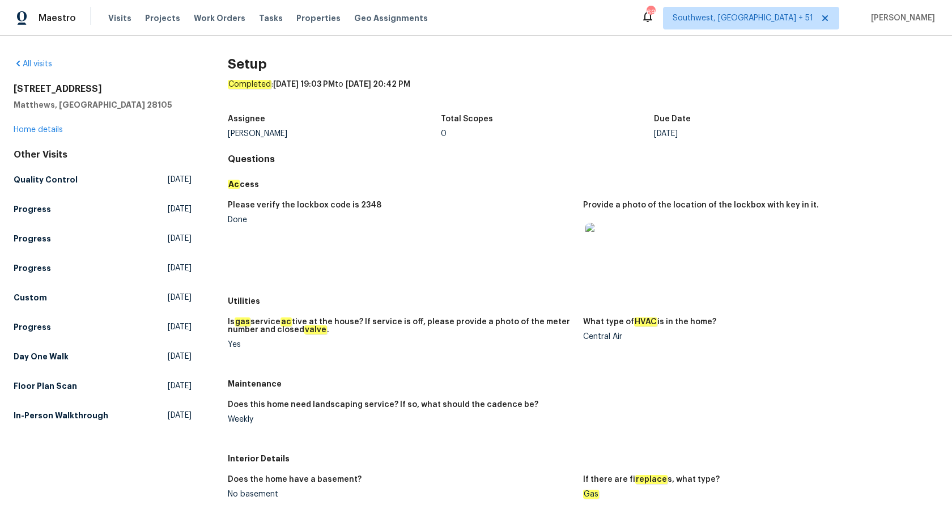
click at [536, 258] on figure "Please verify the lockbox code is 2348 Done" at bounding box center [405, 242] width 355 height 83
click at [64, 174] on h5 "Quality Control" at bounding box center [46, 179] width 64 height 11
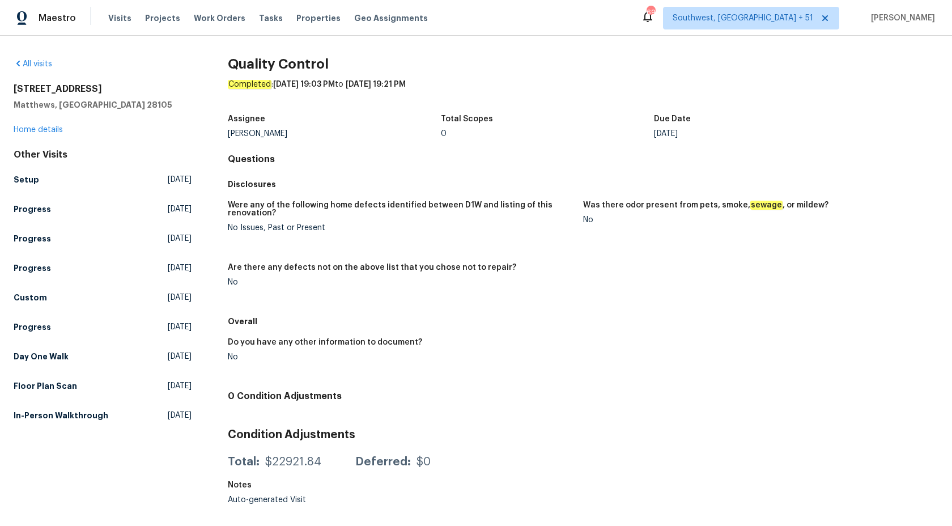
click at [483, 205] on h5 "Were any of the following home defects identified between D1W and listing of th…" at bounding box center [401, 209] width 346 height 16
click at [27, 213] on h5 "Progress" at bounding box center [32, 208] width 37 height 11
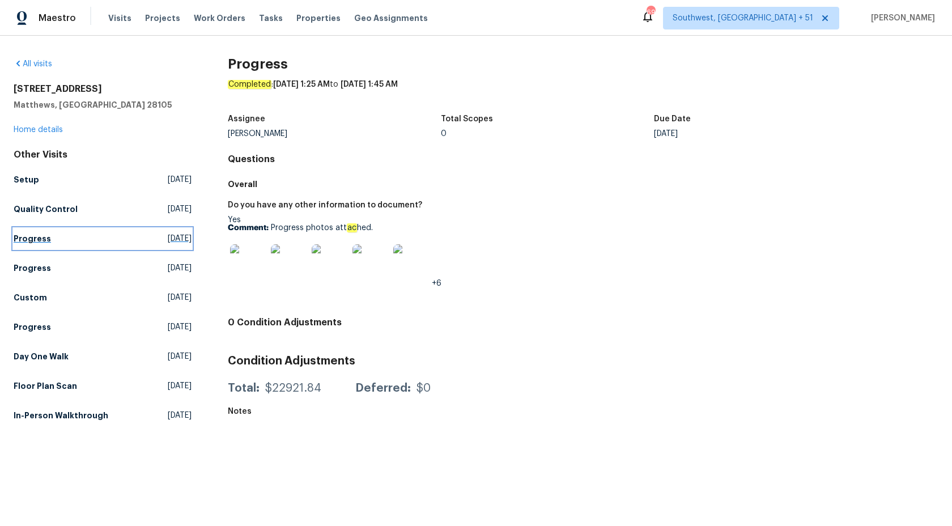
click at [28, 237] on h5 "Progress" at bounding box center [32, 238] width 37 height 11
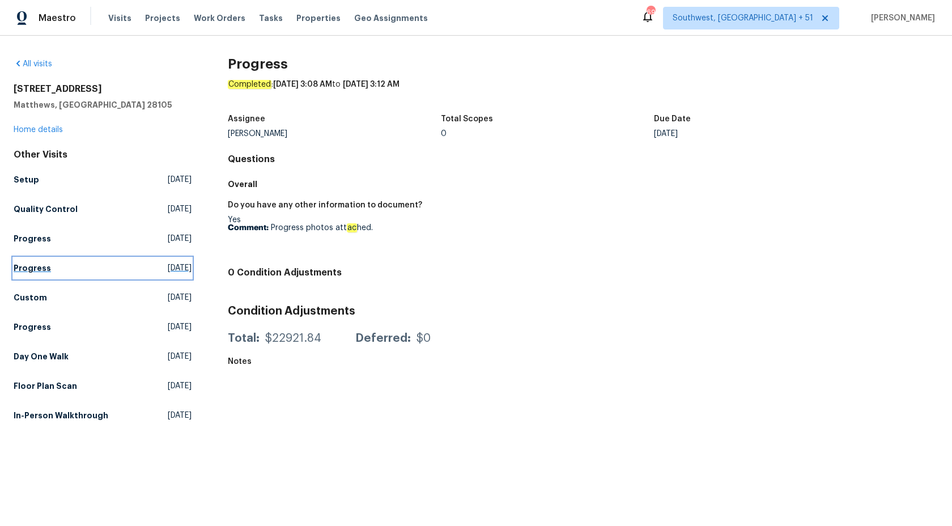
click at [35, 273] on h5 "Progress" at bounding box center [32, 267] width 37 height 11
click at [31, 301] on h5 "Custom" at bounding box center [30, 297] width 33 height 11
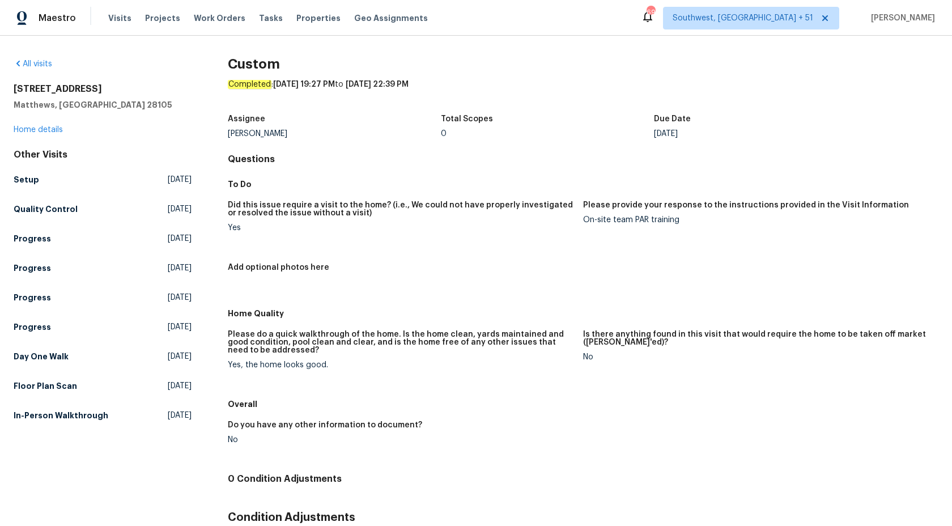
click at [570, 242] on figure "Did this issue require a visit to the home? (i.e., We could not have properly i…" at bounding box center [405, 225] width 355 height 49
click at [29, 330] on h5 "Progress" at bounding box center [32, 326] width 37 height 11
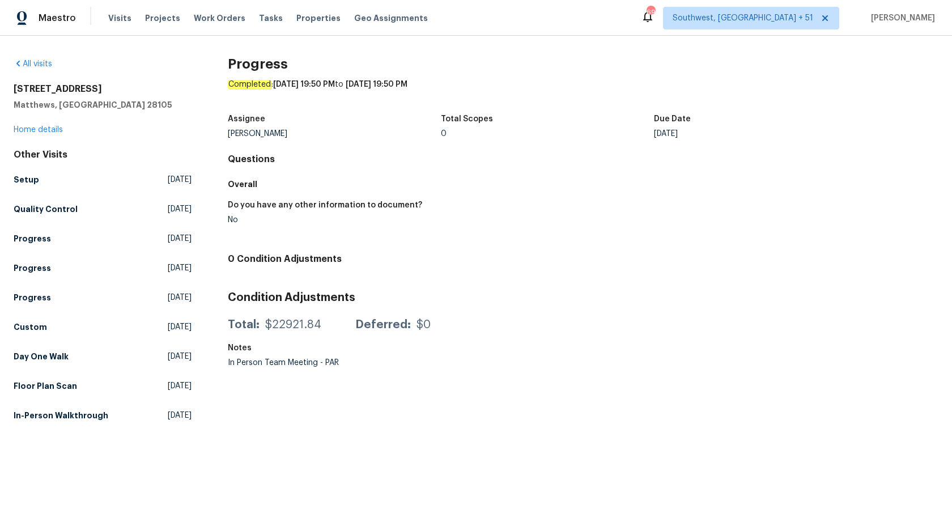
drag, startPoint x: 242, startPoint y: 279, endPoint x: 500, endPoint y: 196, distance: 270.8
click at [500, 196] on div "Do you have any other information to document? No" at bounding box center [583, 221] width 711 height 54
click at [43, 358] on h5 "Day One Walk" at bounding box center [41, 356] width 55 height 11
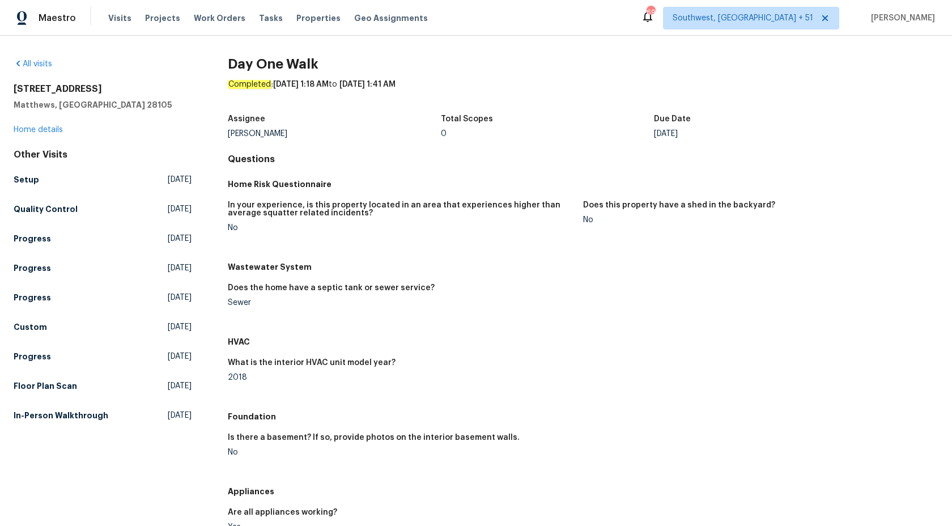
click at [510, 249] on figure "In your experience, is this property located in an area that experiences higher…" at bounding box center [405, 225] width 355 height 49
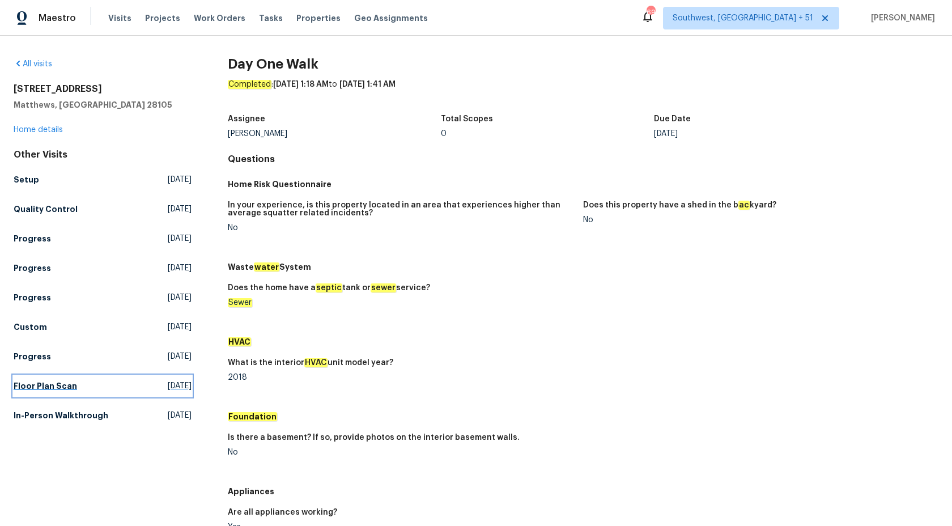
click at [31, 396] on link "Floor Plan Scan Sat, Sep 06 2025" at bounding box center [103, 386] width 178 height 20
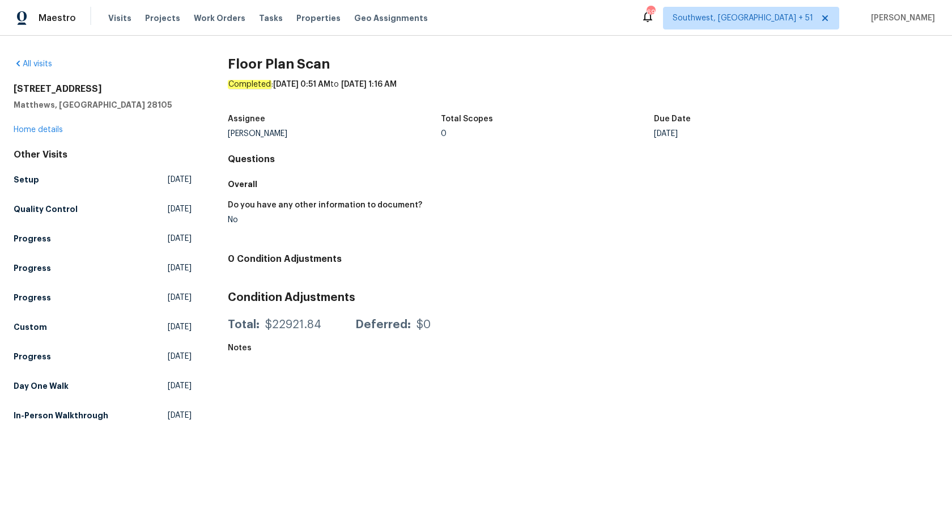
click at [459, 254] on h4 "0 Condition Adjustments" at bounding box center [583, 258] width 711 height 11
drag, startPoint x: 79, startPoint y: 415, endPoint x: 643, endPoint y: 101, distance: 645.7
click at [79, 415] on h5 "In-Person Walkthrough" at bounding box center [61, 415] width 95 height 11
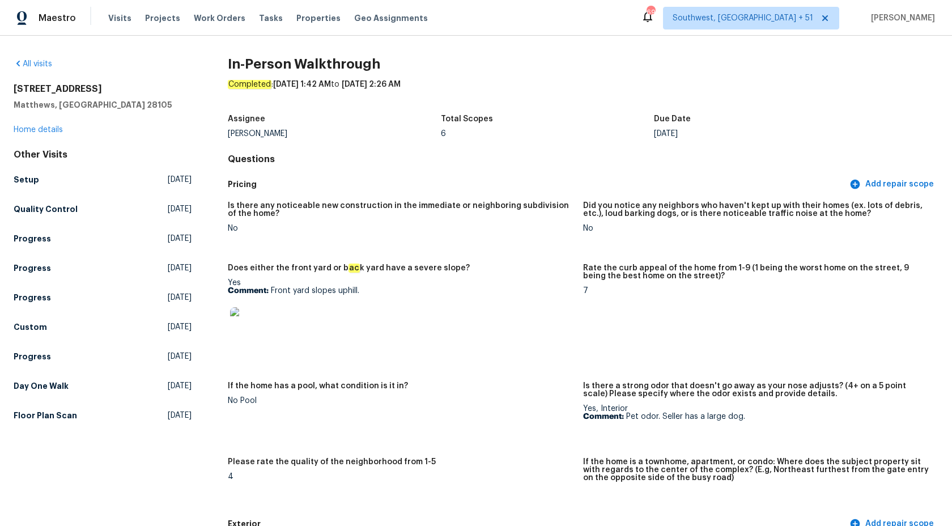
click at [847, 41] on div "All visits 3915 Cameron Run Ln Matthews, NC 28105 Home details Other Visits Set…" at bounding box center [476, 281] width 952 height 490
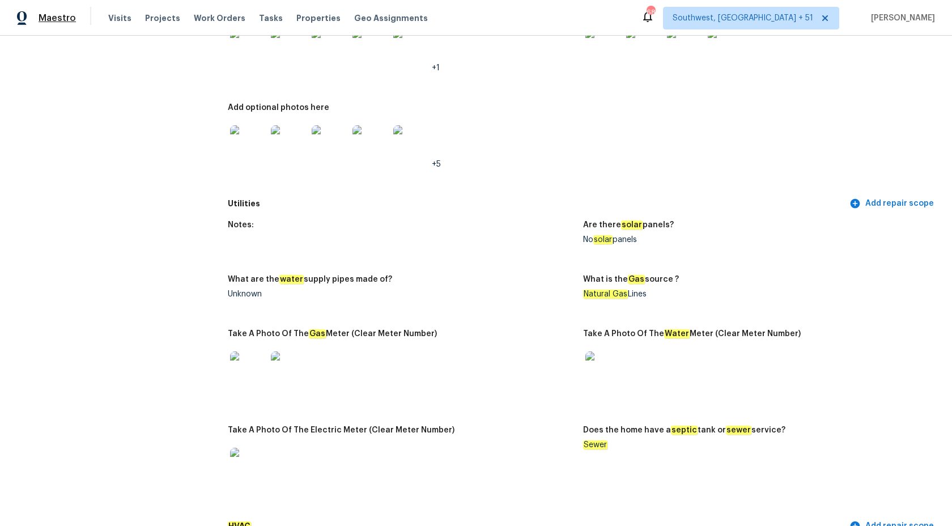
click at [48, 18] on span "Maestro" at bounding box center [57, 17] width 37 height 11
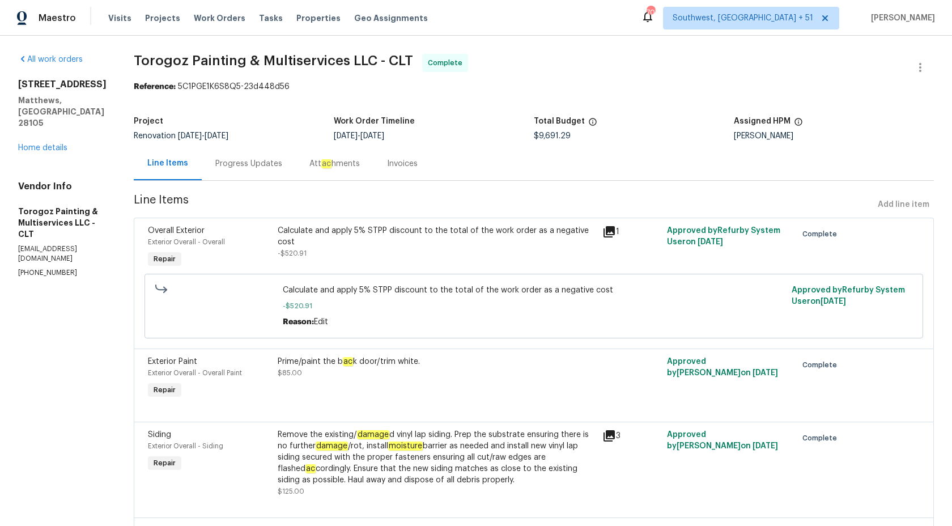
click at [282, 165] on div "Progress Updates" at bounding box center [248, 163] width 67 height 11
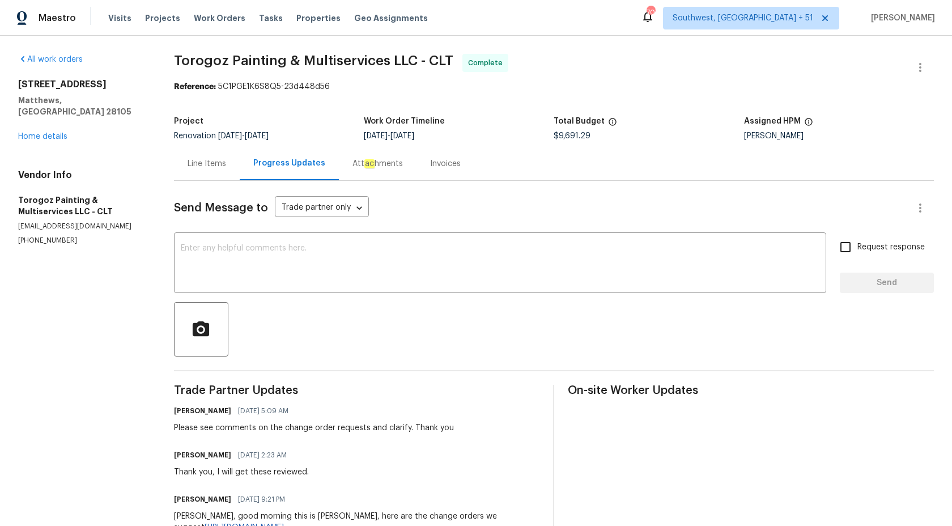
scroll to position [206, 0]
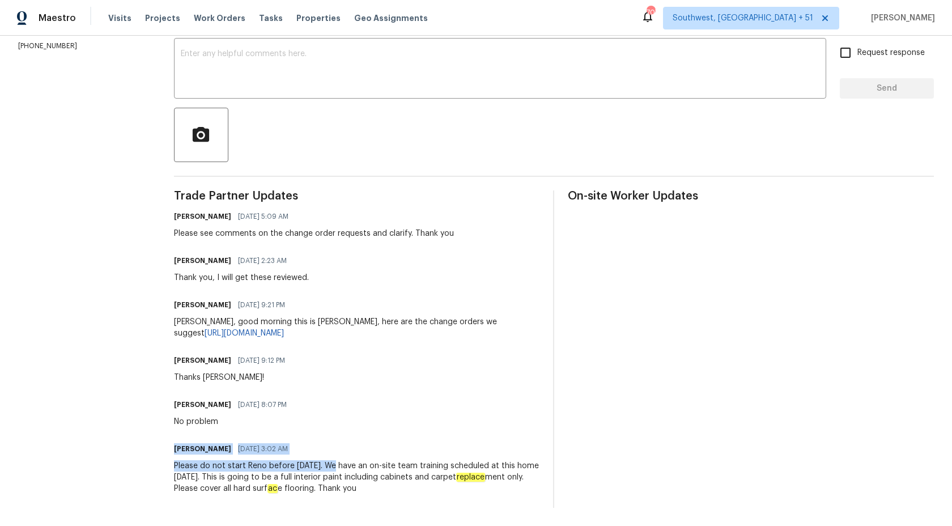
drag, startPoint x: 330, startPoint y: 468, endPoint x: 406, endPoint y: 414, distance: 92.8
click at [404, 415] on div "Trade Partner Updates Ryan Craven 09/12/2025 5:09 AM Please see comments on the…" at bounding box center [357, 348] width 366 height 317
click at [406, 414] on div "Ricardo Arturo 09/09/2025 8:07 PM No problem" at bounding box center [357, 412] width 366 height 31
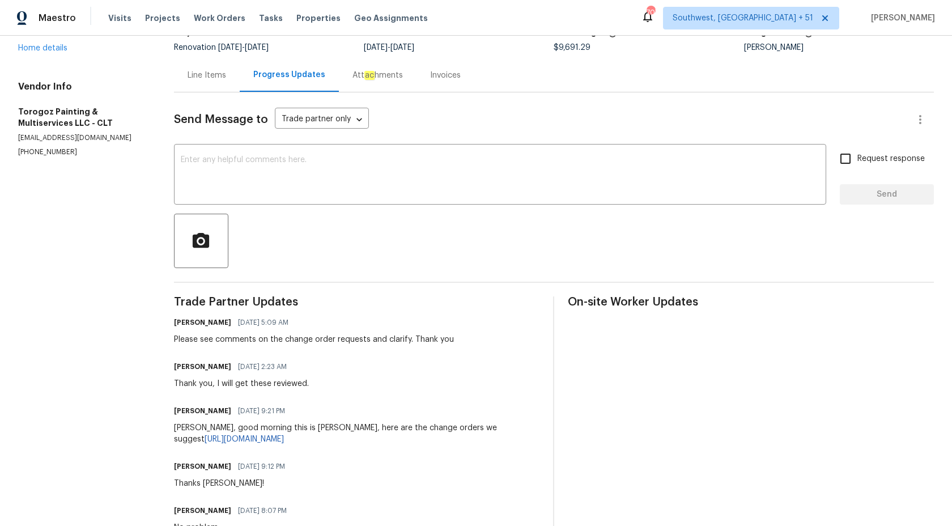
scroll to position [0, 0]
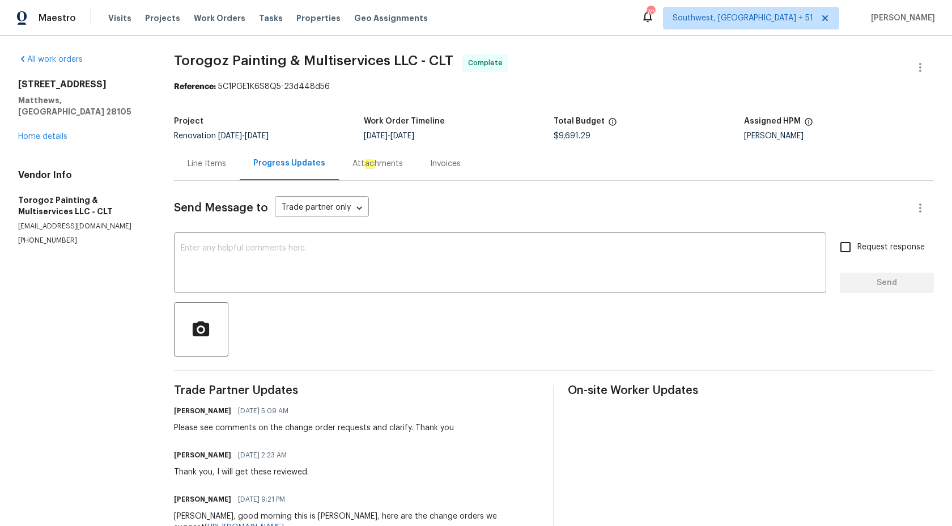
click at [428, 170] on div "Invoices" at bounding box center [446, 163] width 58 height 33
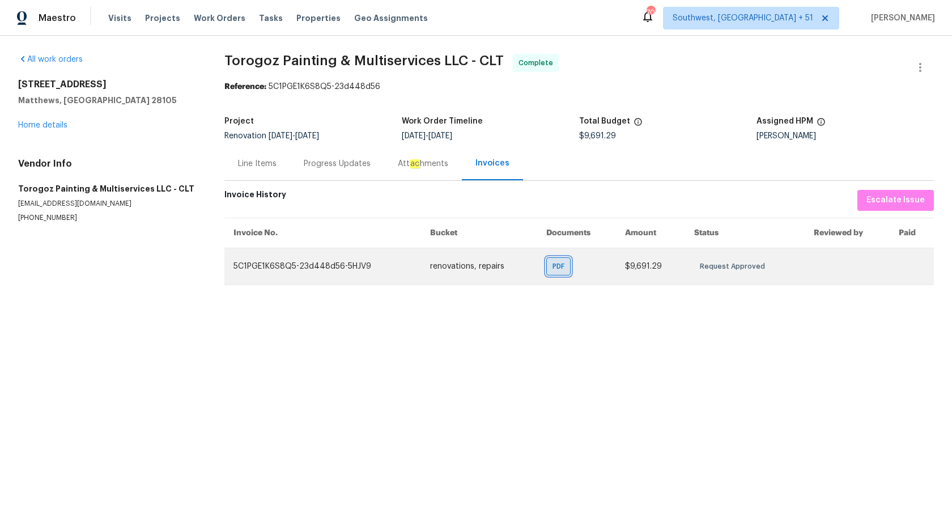
click at [550, 268] on div "PDF" at bounding box center [558, 266] width 24 height 18
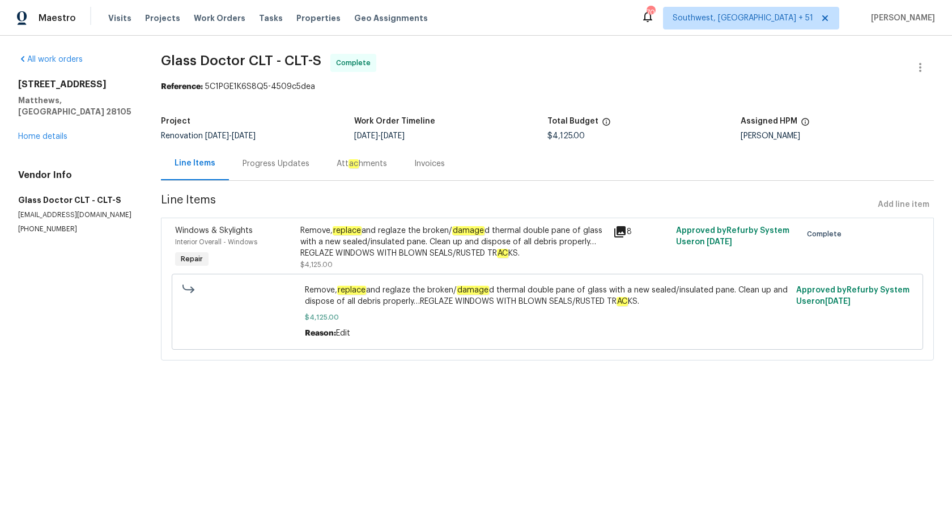
click at [264, 165] on div "Progress Updates" at bounding box center [276, 163] width 67 height 11
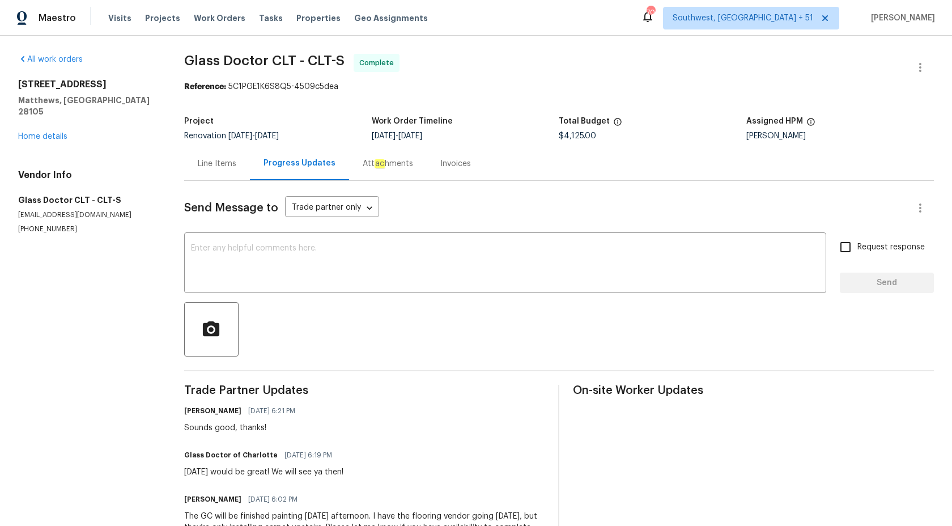
click at [448, 167] on div "Invoices" at bounding box center [455, 163] width 31 height 11
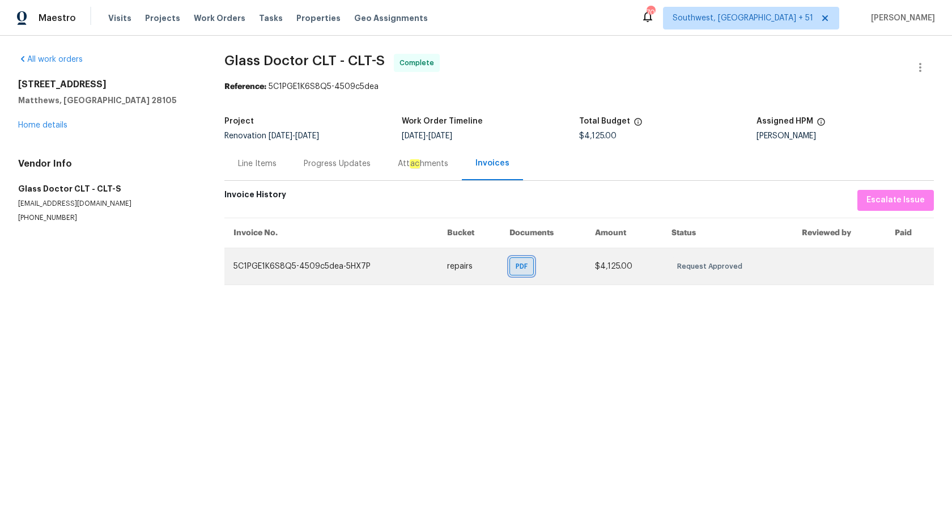
click at [521, 265] on span "PDF" at bounding box center [524, 266] width 16 height 11
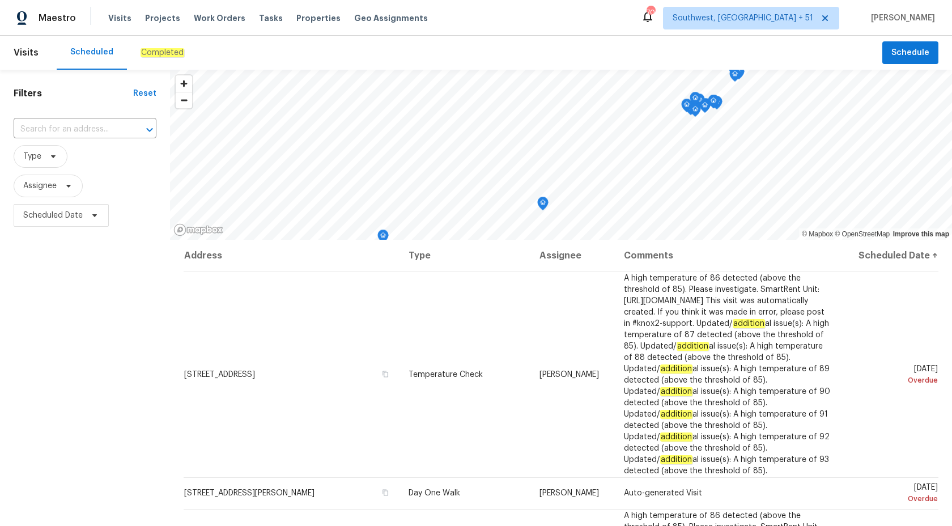
click at [149, 61] on div "Completed" at bounding box center [162, 53] width 71 height 34
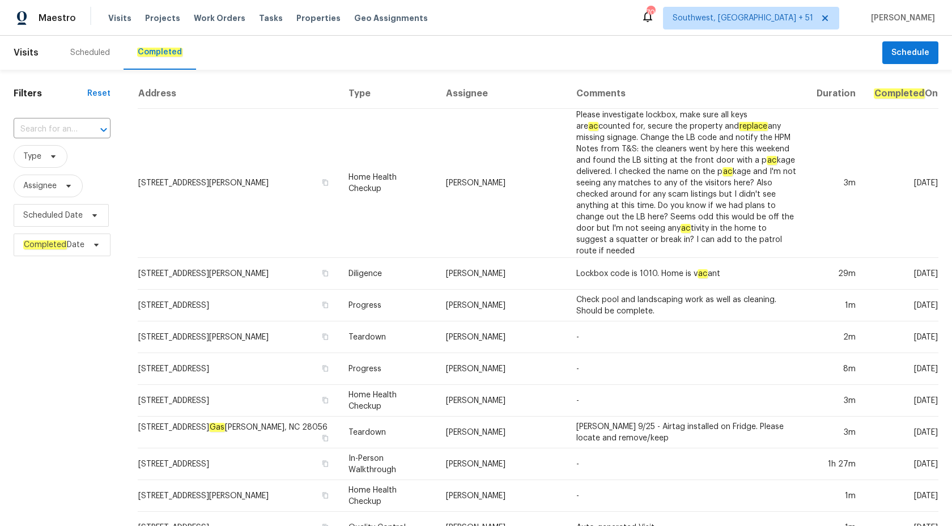
click at [63, 112] on div "Filters Reset ​ Type Assignee Scheduled Date Completed Date" at bounding box center [62, 490] width 124 height 840
click at [63, 122] on input "text" at bounding box center [46, 130] width 65 height 18
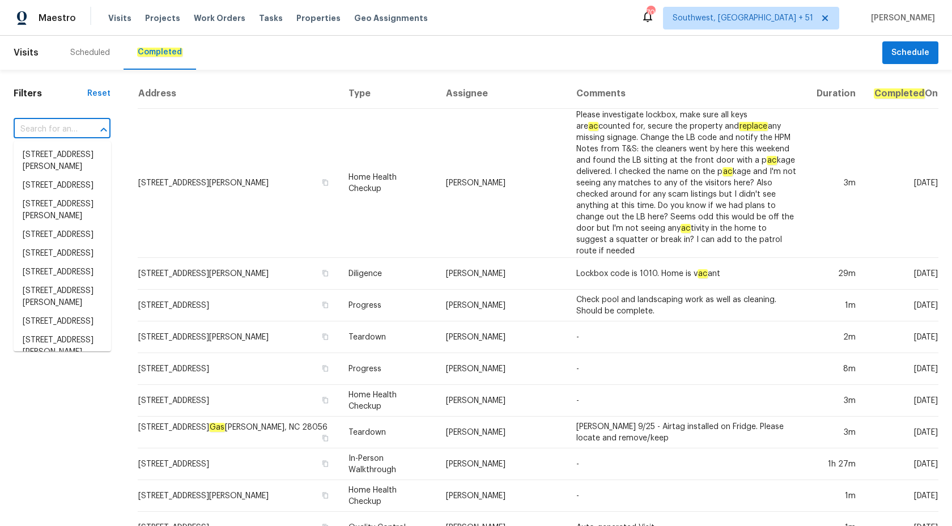
paste input "[STREET_ADDRESS][PERSON_NAME]"
type input "[STREET_ADDRESS][PERSON_NAME]"
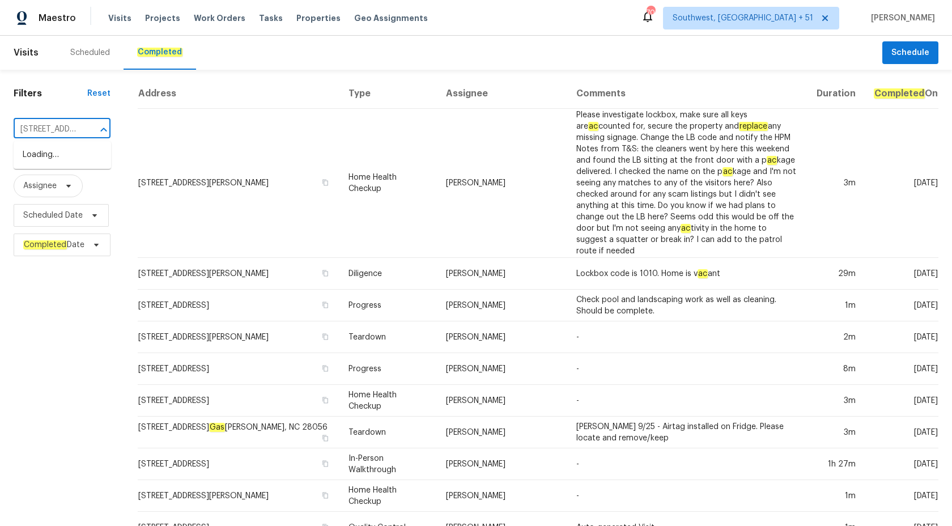
scroll to position [0, 113]
click at [58, 164] on li "[STREET_ADDRESS][PERSON_NAME]" at bounding box center [62, 161] width 97 height 31
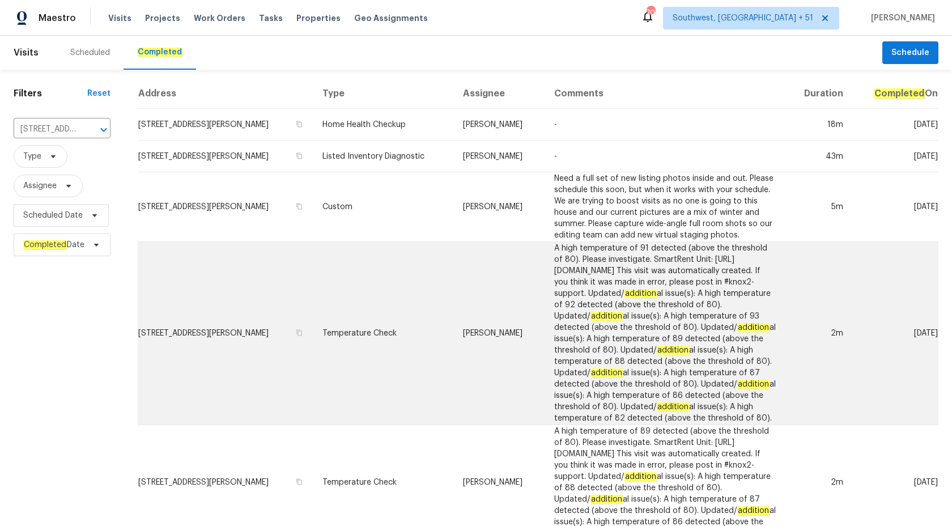
click at [479, 277] on td "[PERSON_NAME]" at bounding box center [499, 333] width 91 height 183
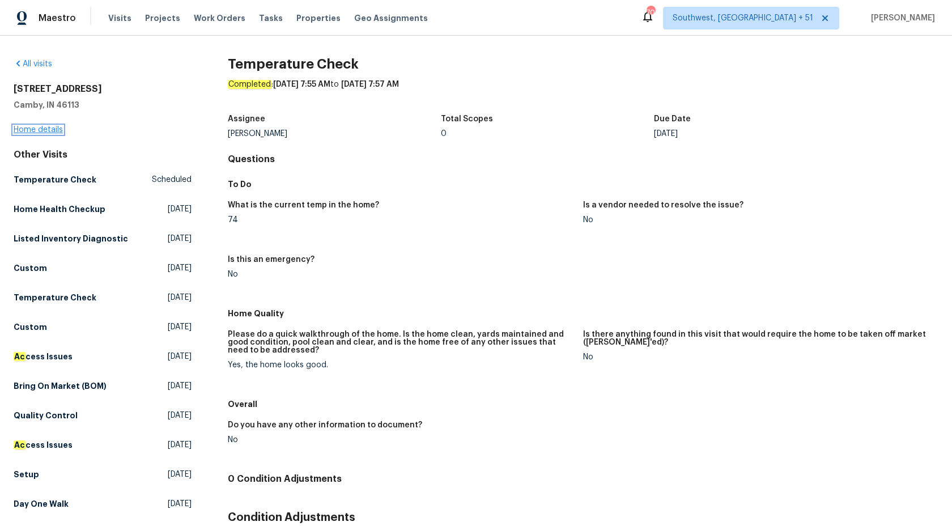
click at [34, 129] on link "Home details" at bounding box center [38, 130] width 49 height 8
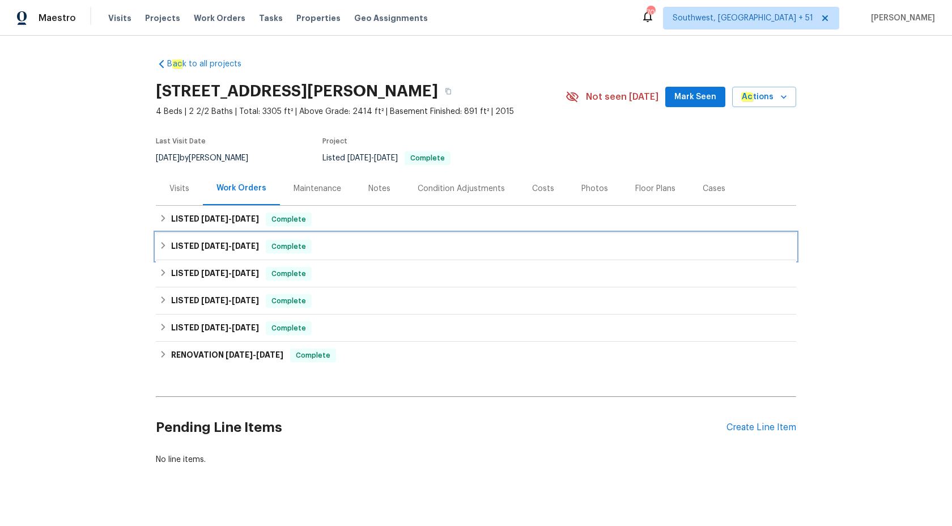
click at [271, 249] on span "Complete" at bounding box center [289, 246] width 44 height 11
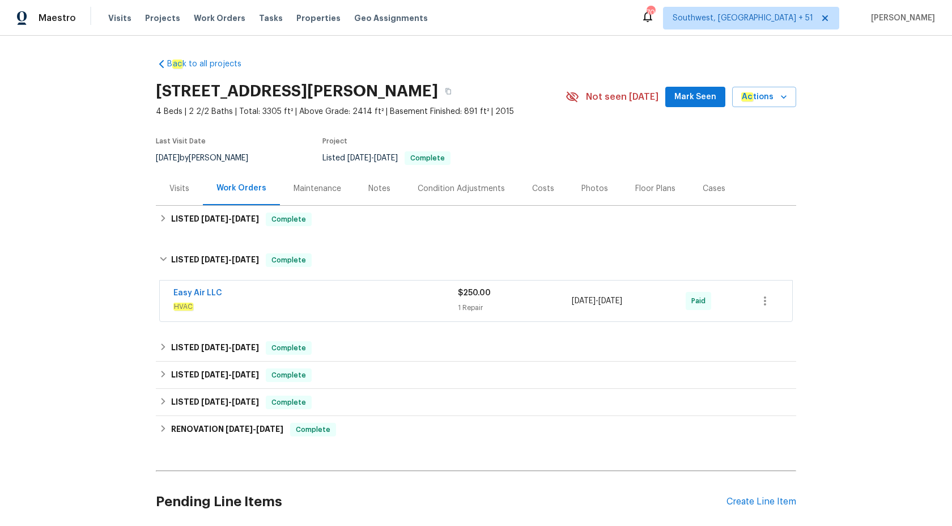
click at [315, 233] on div "B ac k to all projects [STREET_ADDRESS] 4 Beds | 2 2/2 Baths | Total: 3305 ft² …" at bounding box center [476, 298] width 640 height 499
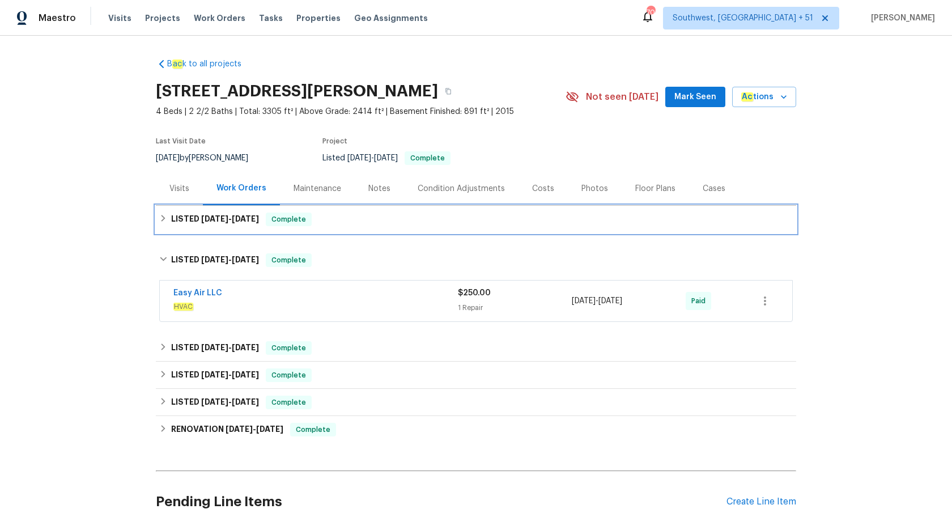
click at [322, 226] on div "LISTED [DATE] - [DATE] Complete" at bounding box center [476, 220] width 634 height 14
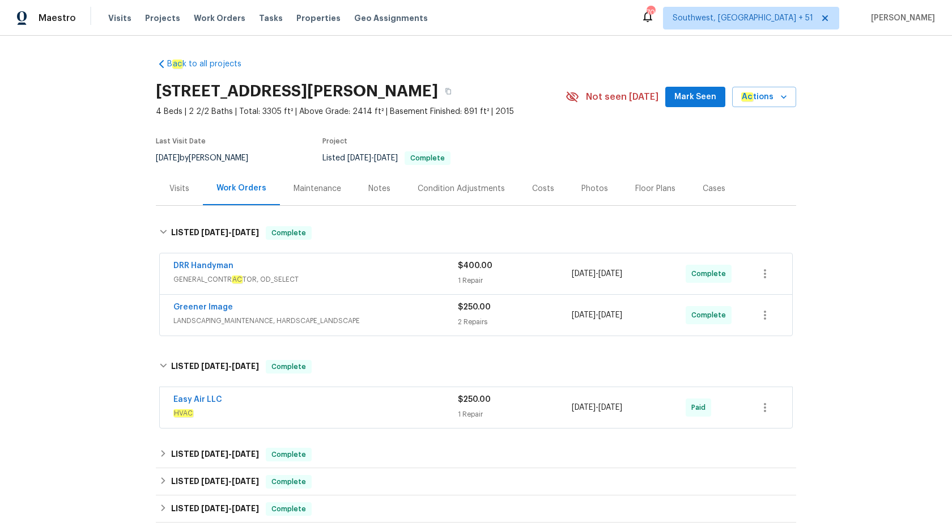
click at [418, 407] on span "HVAC" at bounding box center [315, 412] width 285 height 11
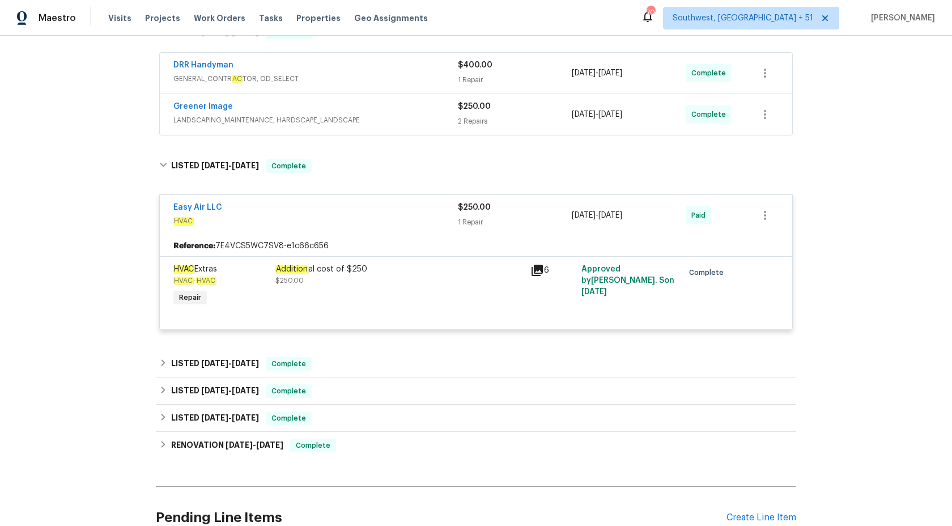
scroll to position [205, 0]
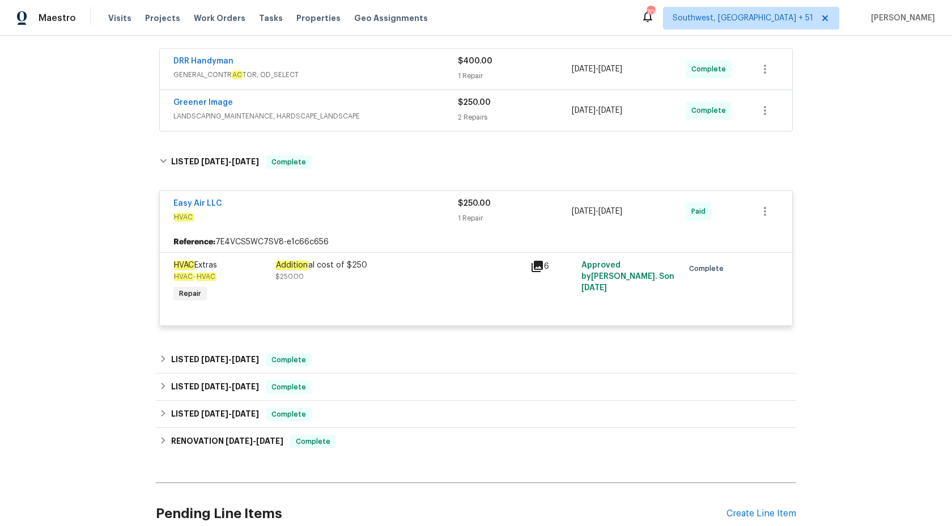
click at [451, 102] on div "Greener Image" at bounding box center [315, 104] width 285 height 14
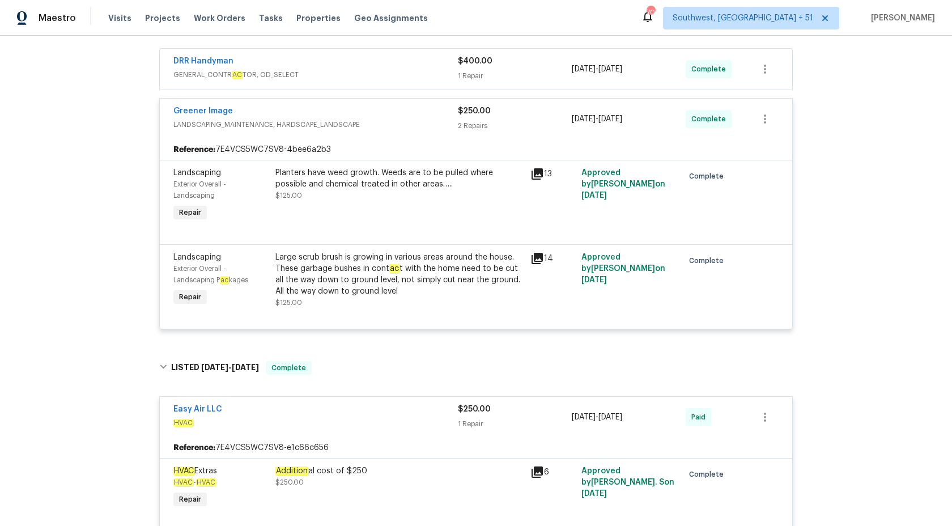
click at [440, 82] on div "DRR Handyman GENERAL_CONTR AC TOR, OD_SELECT" at bounding box center [315, 69] width 285 height 27
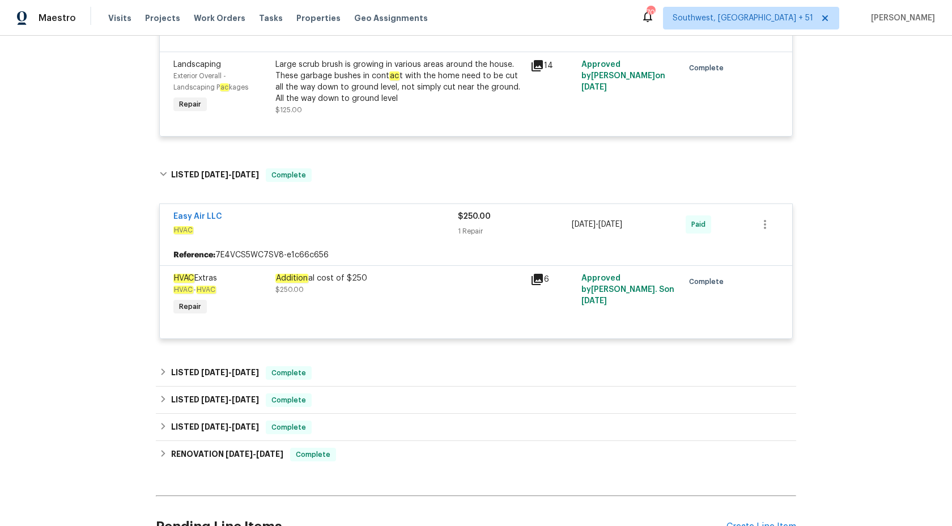
scroll to position [744, 0]
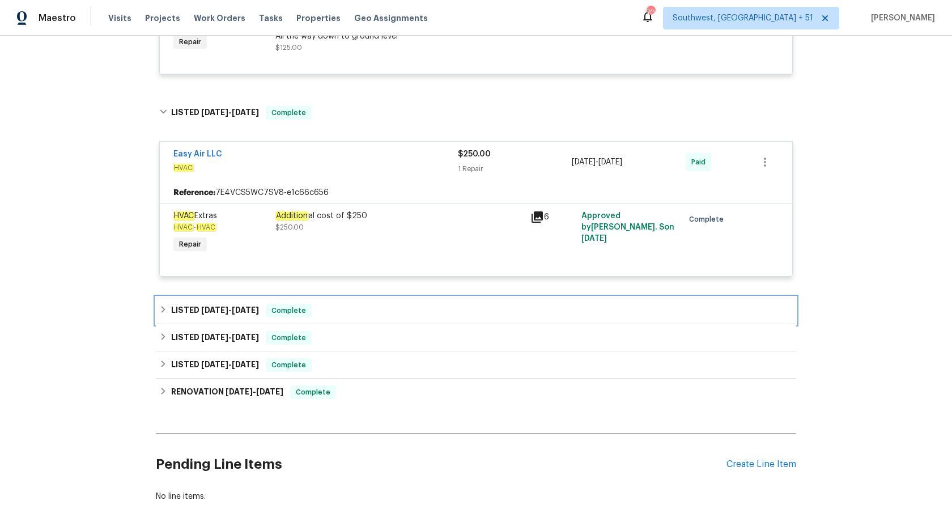
click at [245, 317] on h6 "LISTED [DATE] - [DATE]" at bounding box center [215, 311] width 88 height 14
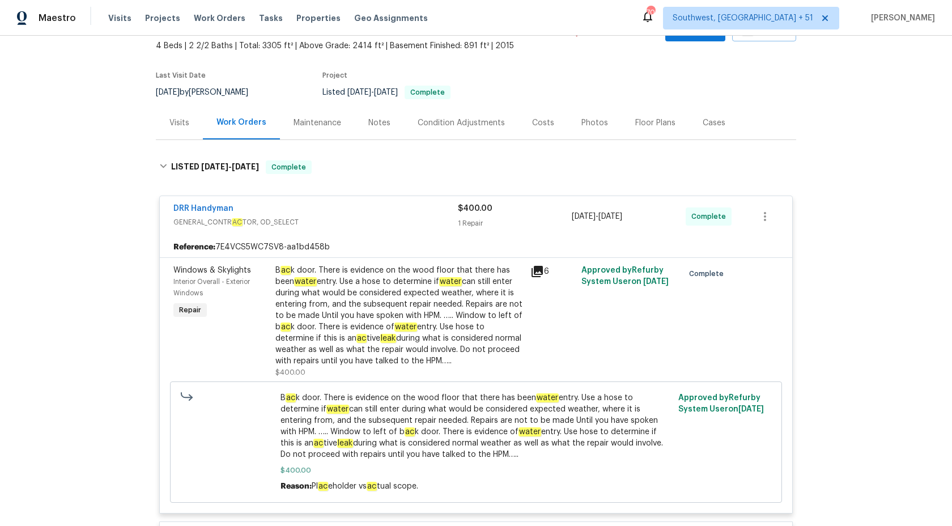
scroll to position [0, 0]
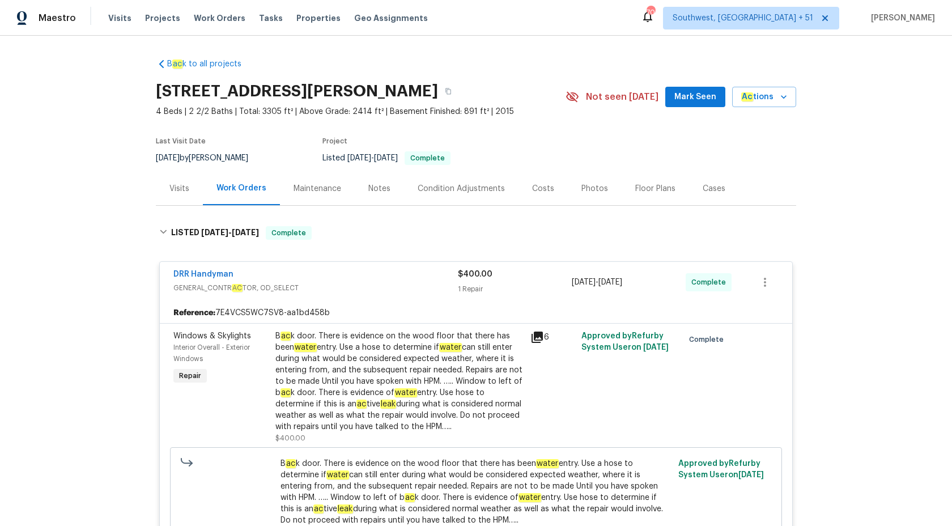
click at [472, 103] on div "[STREET_ADDRESS][PERSON_NAME]" at bounding box center [361, 91] width 410 height 29
click at [458, 92] on button "button" at bounding box center [448, 91] width 20 height 20
